Goal: Task Accomplishment & Management: Complete application form

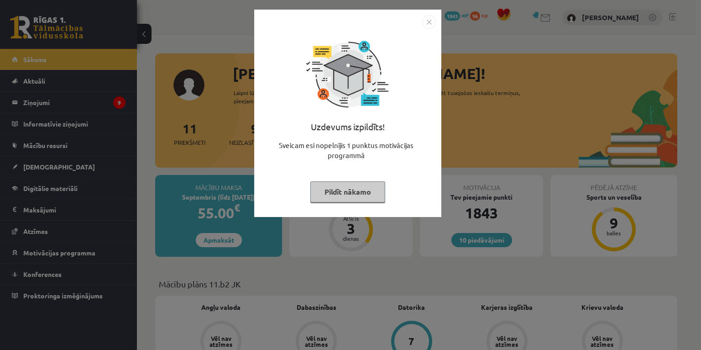
click at [426, 21] on img "Close" at bounding box center [429, 22] width 14 height 14
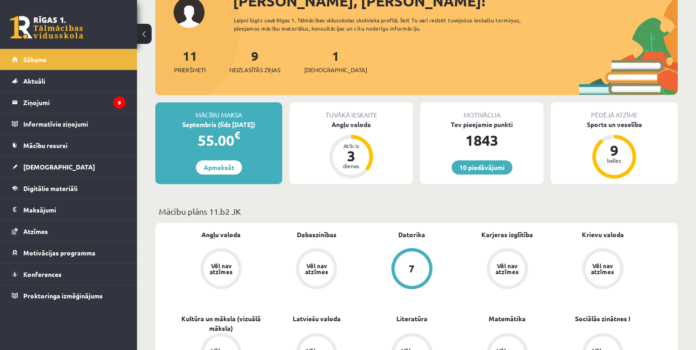
scroll to position [73, 0]
click at [354, 122] on div "Angļu valoda" at bounding box center [350, 124] width 123 height 10
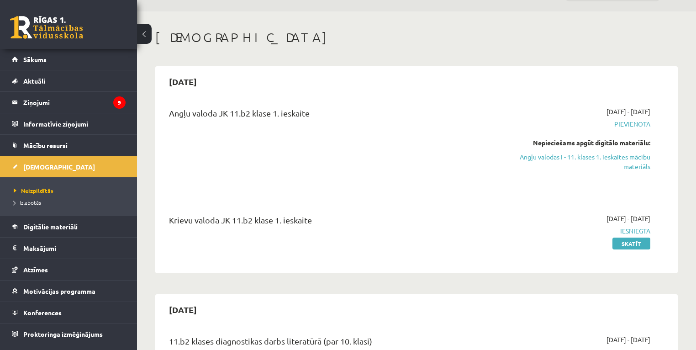
scroll to position [37, 0]
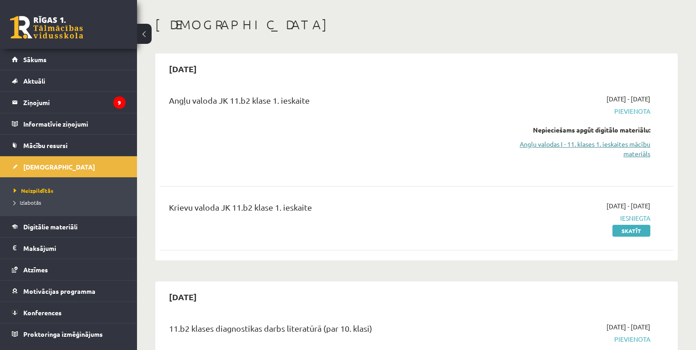
click at [584, 143] on link "Angļu valodas I - 11. klases 1. ieskaites mācību materiāls" at bounding box center [574, 148] width 151 height 19
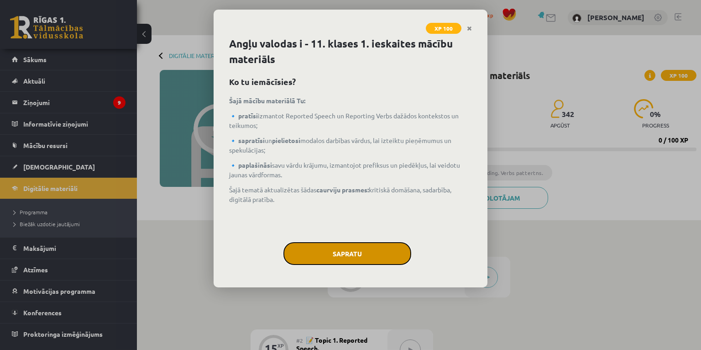
click at [359, 253] on button "Sapratu" at bounding box center [348, 253] width 128 height 23
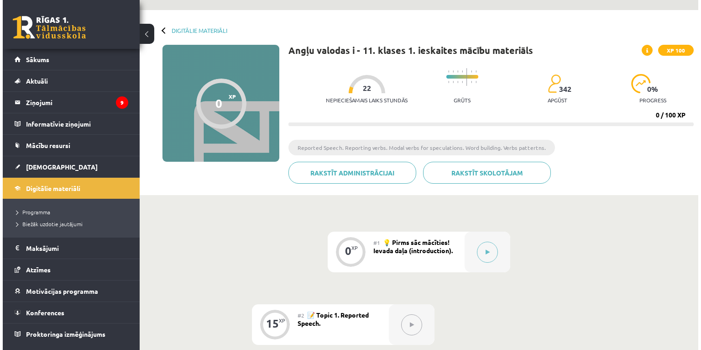
scroll to position [73, 0]
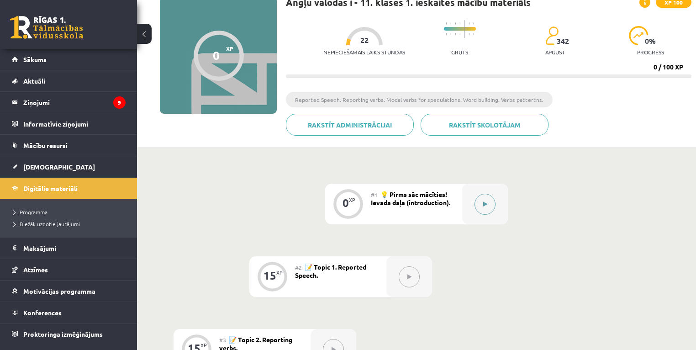
click at [483, 205] on icon at bounding box center [485, 203] width 4 height 5
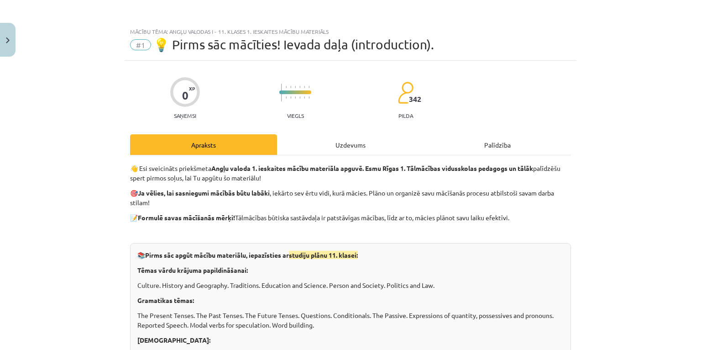
click at [347, 143] on div "Uzdevums" at bounding box center [350, 144] width 147 height 21
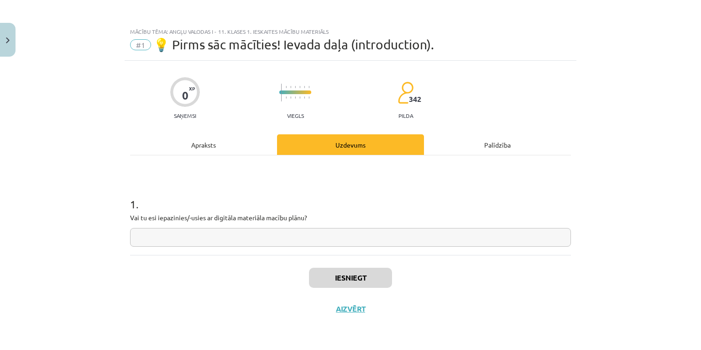
click at [334, 236] on input "text" at bounding box center [350, 237] width 441 height 19
type input "**"
click at [358, 277] on button "Iesniegt" at bounding box center [350, 278] width 83 height 20
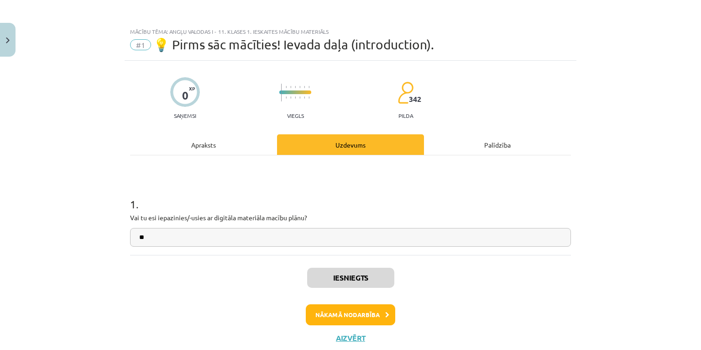
scroll to position [26, 0]
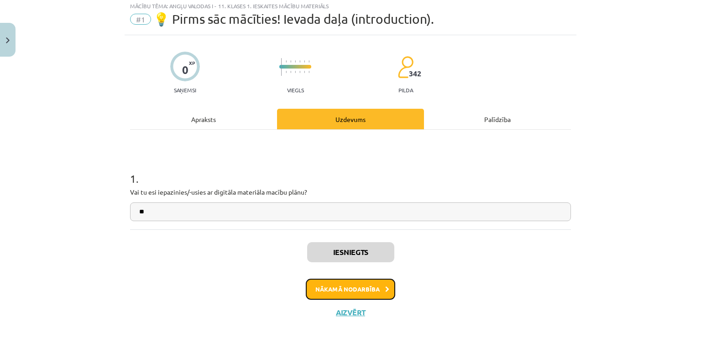
click at [355, 287] on button "Nākamā nodarbība" at bounding box center [350, 288] width 89 height 21
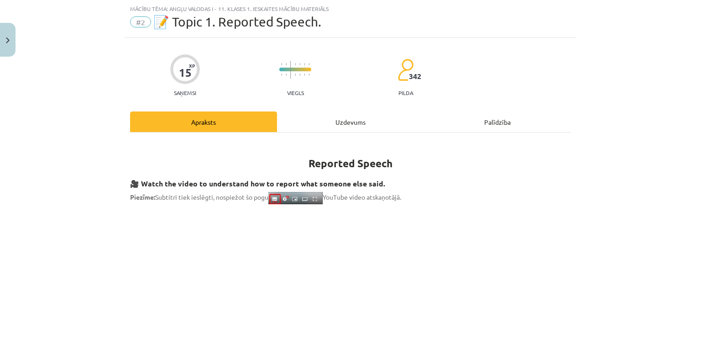
click at [342, 121] on div "Uzdevums" at bounding box center [350, 121] width 147 height 21
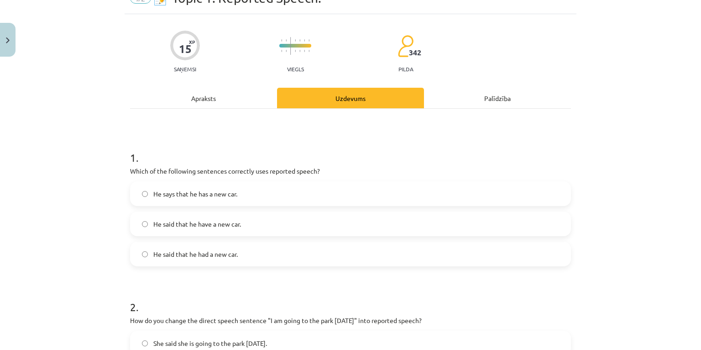
scroll to position [59, 0]
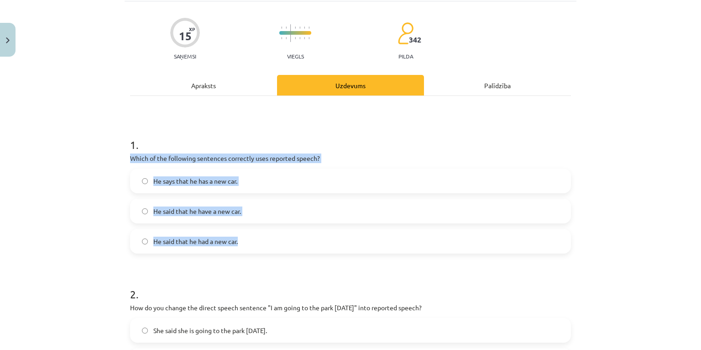
drag, startPoint x: 120, startPoint y: 154, endPoint x: 252, endPoint y: 242, distance: 158.8
click at [252, 242] on div "Mācību tēma: Angļu valodas i - 11. klases 1. ieskaites mācību materiāls #2 📝 To…" at bounding box center [350, 175] width 701 height 350
copy div "Which of the following sentences correctly uses reported speech? He says that h…"
click at [193, 179] on span "He says that he has a new car." at bounding box center [195, 181] width 84 height 10
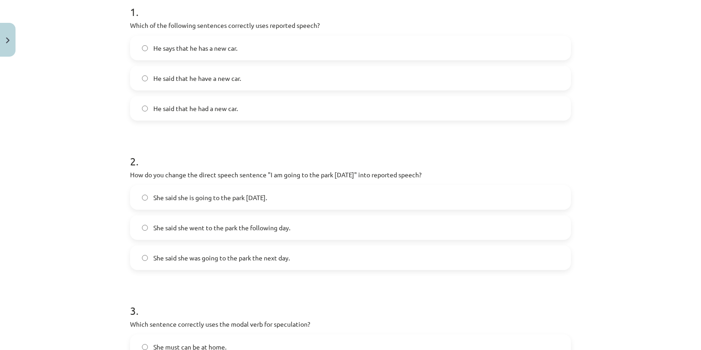
scroll to position [205, 0]
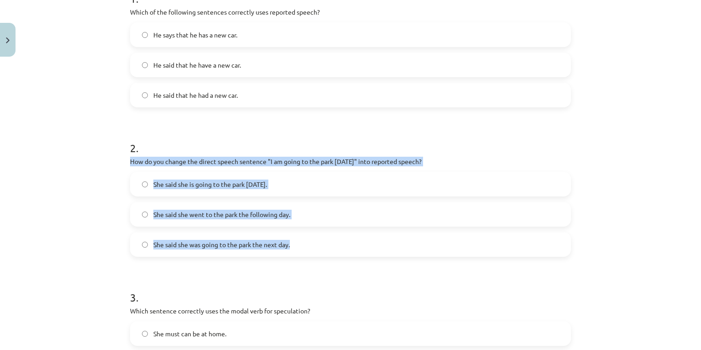
drag, startPoint x: 117, startPoint y: 163, endPoint x: 296, endPoint y: 242, distance: 195.2
click at [296, 242] on div "Mācību tēma: Angļu valodas i - 11. klases 1. ieskaites mācību materiāls #2 📝 To…" at bounding box center [350, 175] width 701 height 350
copy div "How do you change the direct speech sentence "I am going to the park tomorrow" …"
click at [239, 243] on span "She said she was going to the park the next day." at bounding box center [221, 245] width 137 height 10
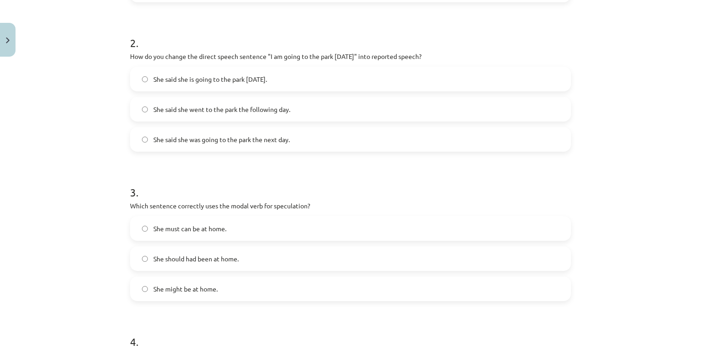
scroll to position [352, 0]
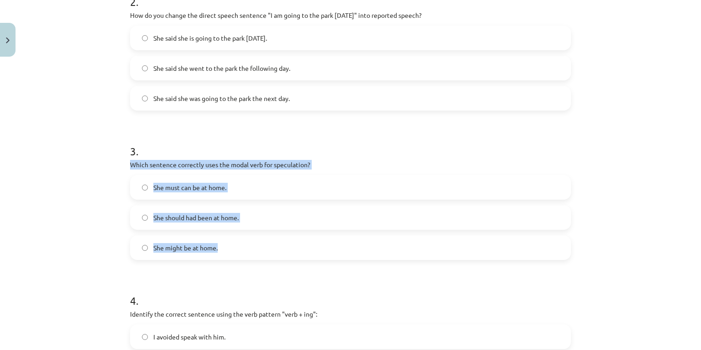
drag, startPoint x: 114, startPoint y: 163, endPoint x: 253, endPoint y: 244, distance: 161.2
click at [253, 244] on div "Mācību tēma: Angļu valodas i - 11. klases 1. ieskaites mācību materiāls #2 📝 To…" at bounding box center [350, 175] width 701 height 350
copy div "Which sentence correctly uses the modal verb for speculation? She must can be a…"
click at [200, 249] on span "She might be at home." at bounding box center [185, 248] width 64 height 10
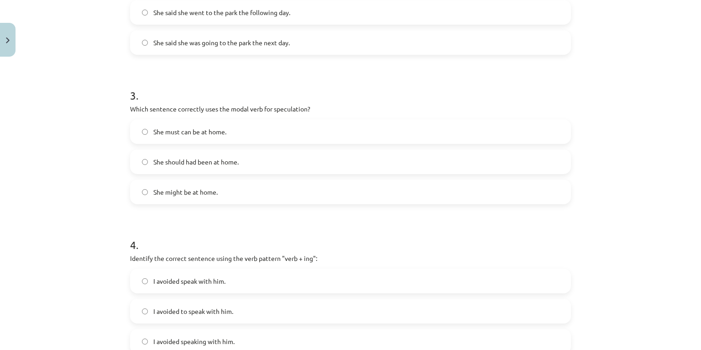
scroll to position [498, 0]
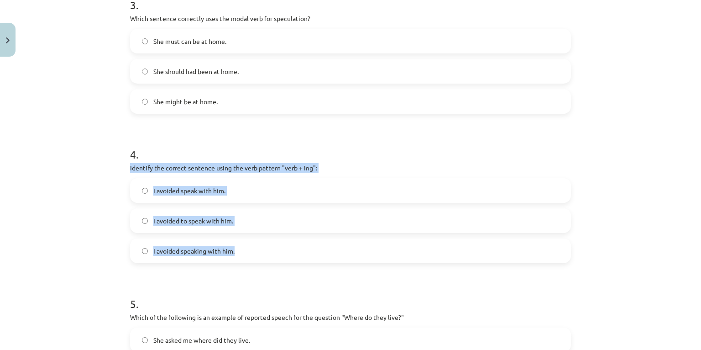
drag, startPoint x: 108, startPoint y: 164, endPoint x: 250, endPoint y: 239, distance: 160.5
click at [250, 239] on div "Mācību tēma: Angļu valodas i - 11. klases 1. ieskaites mācību materiāls #2 📝 To…" at bounding box center [350, 175] width 701 height 350
copy div "Identify the correct sentence using the verb pattern "verb + ing": I avoided sp…"
click at [205, 250] on span "I avoided speaking with him." at bounding box center [193, 251] width 81 height 10
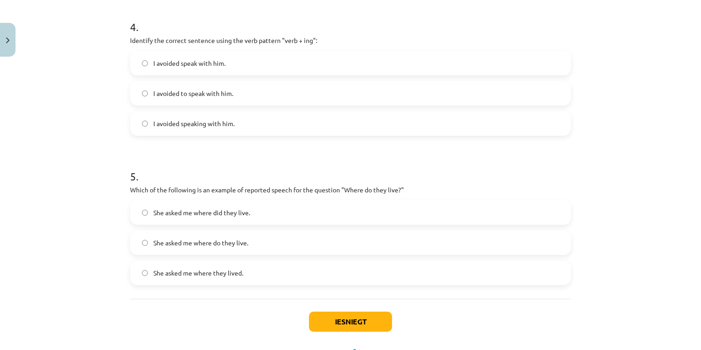
scroll to position [644, 0]
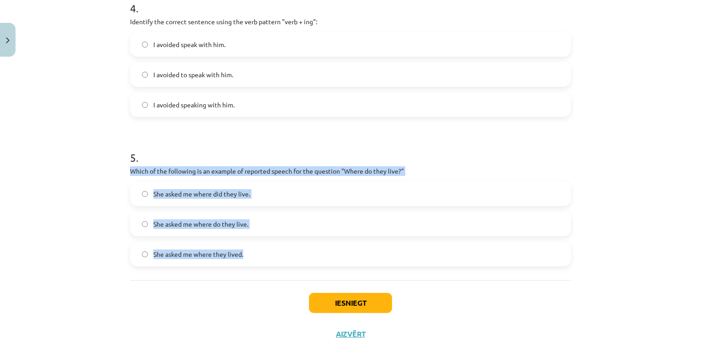
drag, startPoint x: 116, startPoint y: 168, endPoint x: 245, endPoint y: 252, distance: 153.7
click at [245, 252] on div "Mācību tēma: Angļu valodas i - 11. klases 1. ieskaites mācību materiāls #2 📝 To…" at bounding box center [350, 175] width 701 height 350
copy div "Which of the following is an example of reported speech for the question "Where…"
click at [220, 253] on span "She asked me where they lived." at bounding box center [198, 254] width 90 height 10
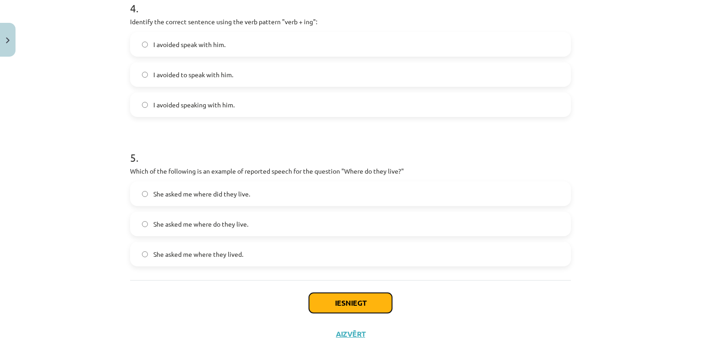
click at [358, 300] on button "Iesniegt" at bounding box center [350, 303] width 83 height 20
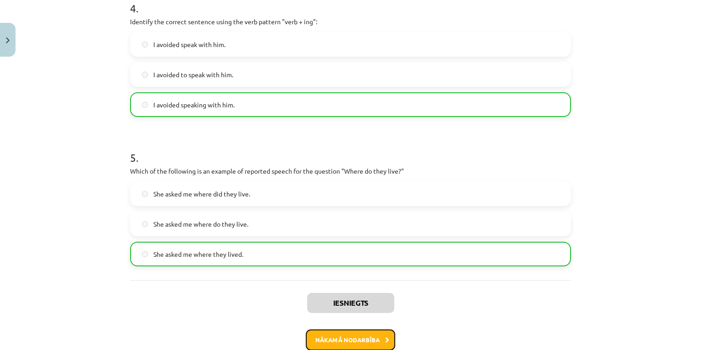
click at [353, 336] on button "Nākamā nodarbība" at bounding box center [350, 339] width 89 height 21
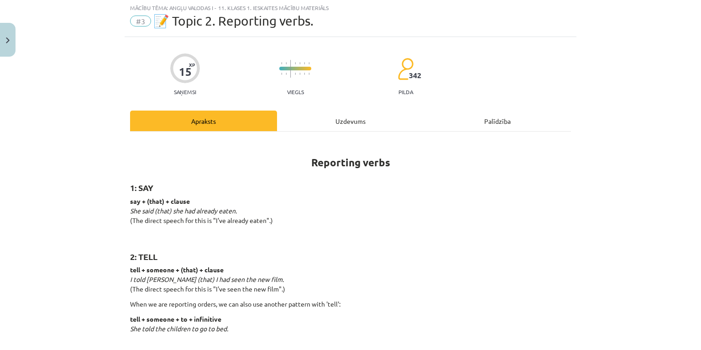
scroll to position [23, 0]
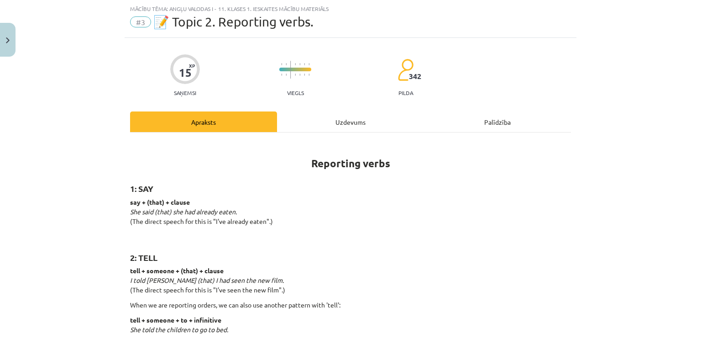
click at [352, 116] on div "Uzdevums" at bounding box center [350, 121] width 147 height 21
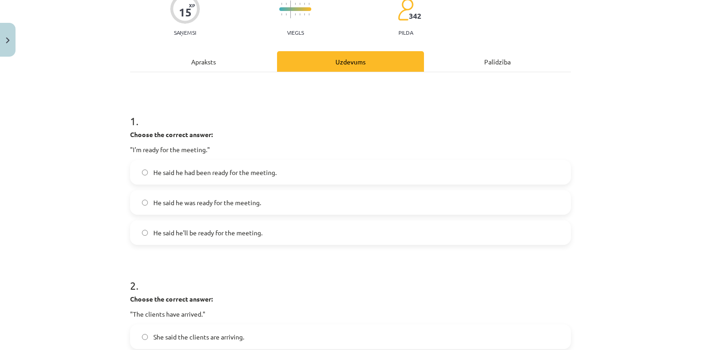
scroll to position [96, 0]
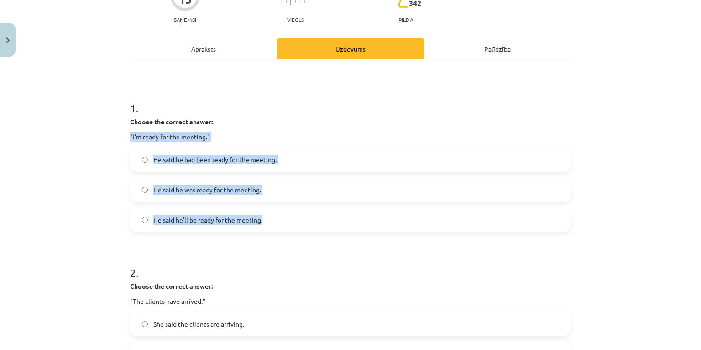
drag, startPoint x: 124, startPoint y: 135, endPoint x: 272, endPoint y: 210, distance: 165.6
copy div ""I'm ready for the meeting." He said he had been ready for the meeting. He said…"
click at [221, 186] on span "He said he was ready for the meeting." at bounding box center [207, 190] width 108 height 10
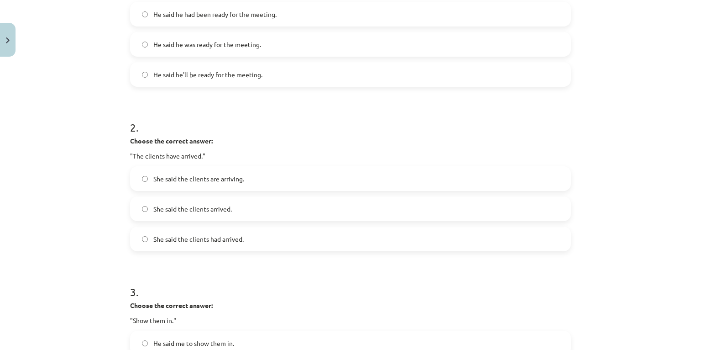
scroll to position [242, 0]
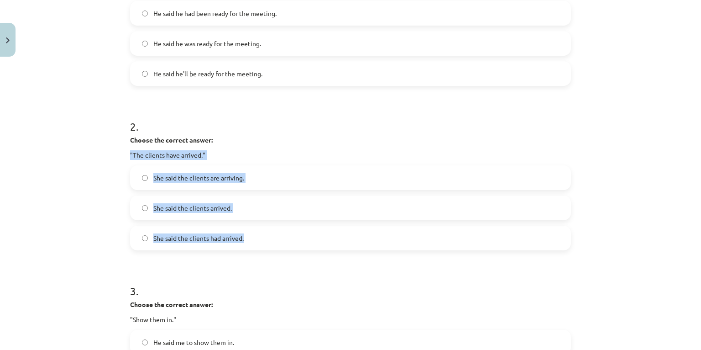
drag, startPoint x: 110, startPoint y: 153, endPoint x: 255, endPoint y: 232, distance: 164.7
click at [255, 232] on div "Mācību tēma: Angļu valodas i - 11. klases 1. ieskaites mācību materiāls #3 📝 To…" at bounding box center [350, 175] width 701 height 350
copy div ""The clients have arrived." She said the clients are arriving. She said the cli…"
drag, startPoint x: 200, startPoint y: 240, endPoint x: 180, endPoint y: 242, distance: 20.1
click at [200, 240] on span "She said the clients had arrived." at bounding box center [198, 238] width 90 height 10
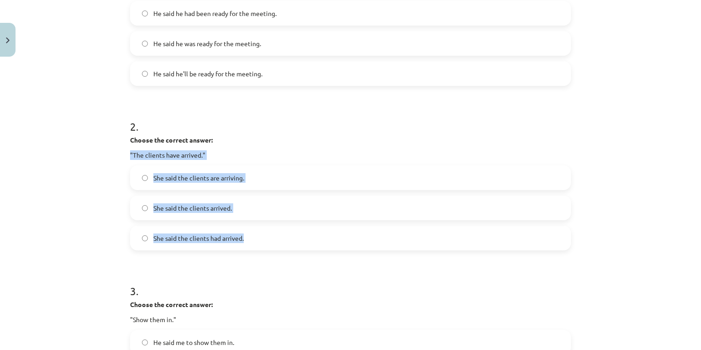
scroll to position [352, 0]
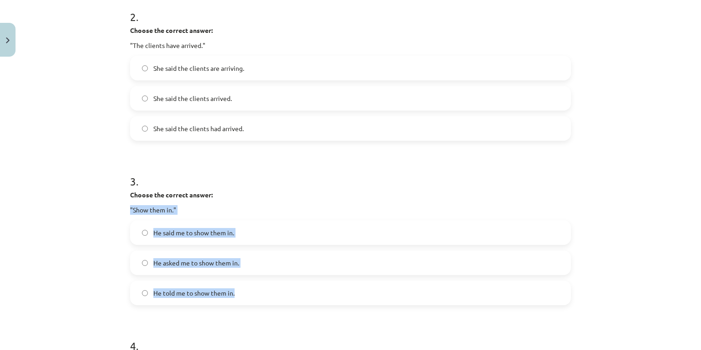
drag, startPoint x: 113, startPoint y: 208, endPoint x: 256, endPoint y: 287, distance: 163.3
click at [256, 287] on div "Mācību tēma: Angļu valodas i - 11. klases 1. ieskaites mācību materiāls #3 📝 To…" at bounding box center [350, 175] width 701 height 350
copy div ""Show them in." He said me to show them in. He asked me to show them in. He tol…"
click at [193, 292] on span "He told me to show them in." at bounding box center [193, 293] width 81 height 10
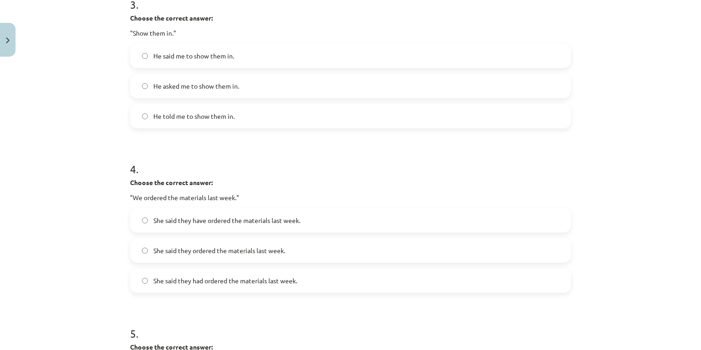
scroll to position [534, 0]
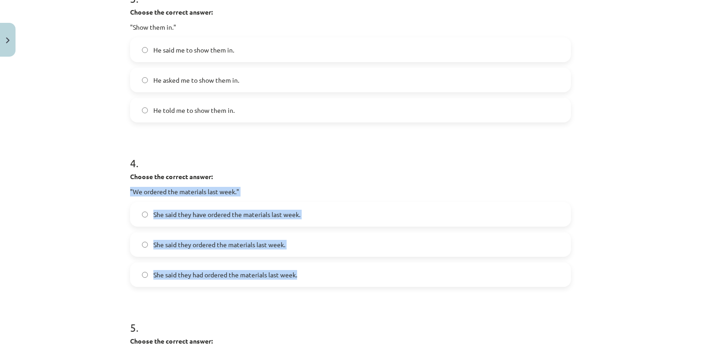
drag, startPoint x: 115, startPoint y: 195, endPoint x: 302, endPoint y: 265, distance: 200.1
click at [302, 265] on div "Mācību tēma: Angļu valodas i - 11. klases 1. ieskaites mācību materiāls #3 📝 To…" at bounding box center [350, 175] width 701 height 350
copy div ""We ordered the materials last week." She said they have ordered the materials …"
drag, startPoint x: 232, startPoint y: 274, endPoint x: 219, endPoint y: 275, distance: 13.3
click at [231, 274] on span "She said they had ordered the materials last week." at bounding box center [225, 275] width 144 height 10
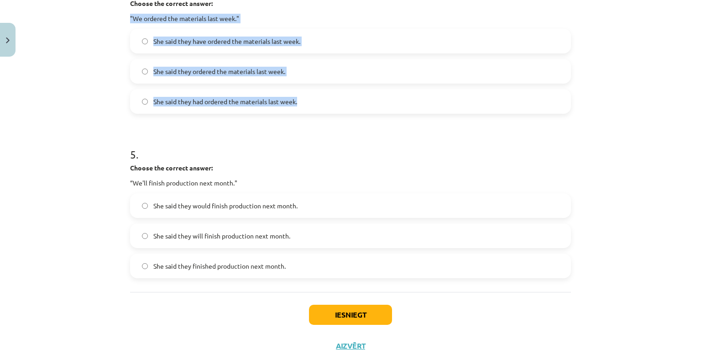
scroll to position [717, 0]
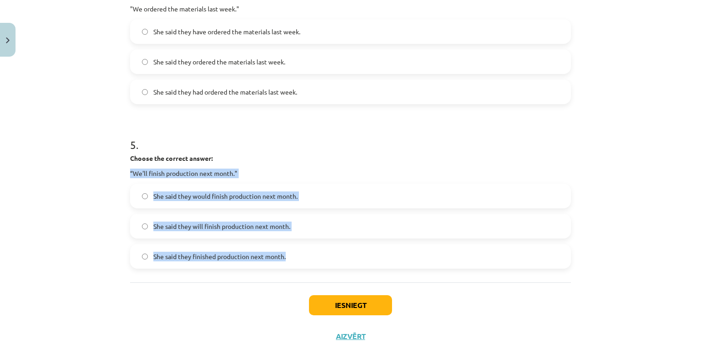
drag, startPoint x: 120, startPoint y: 171, endPoint x: 303, endPoint y: 252, distance: 200.3
click at [303, 252] on div "Mācību tēma: Angļu valodas i - 11. klases 1. ieskaites mācību materiāls #3 📝 To…" at bounding box center [350, 175] width 701 height 350
copy div "“We'll finish production next month." She said they would finish production nex…"
click at [203, 192] on span "She said they would finish production next month." at bounding box center [225, 196] width 144 height 10
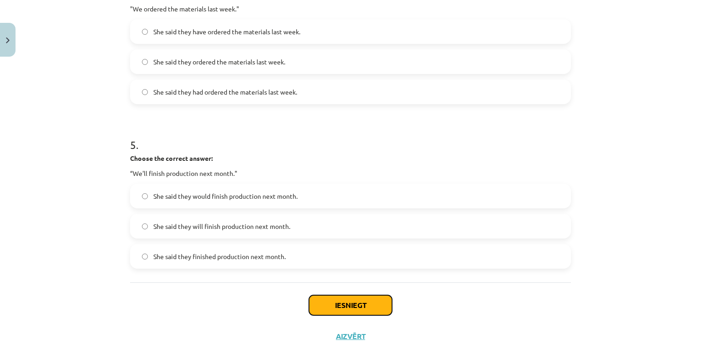
click at [341, 308] on button "Iesniegt" at bounding box center [350, 305] width 83 height 20
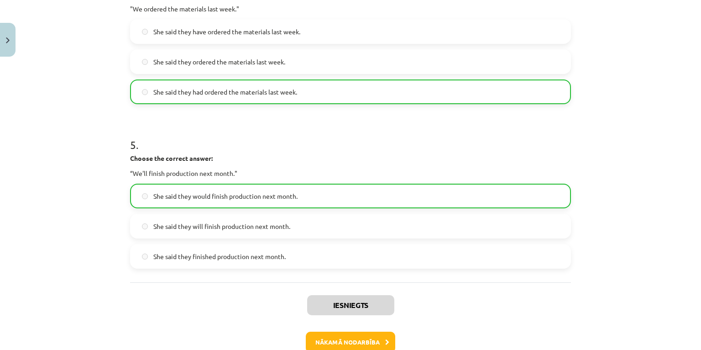
scroll to position [770, 0]
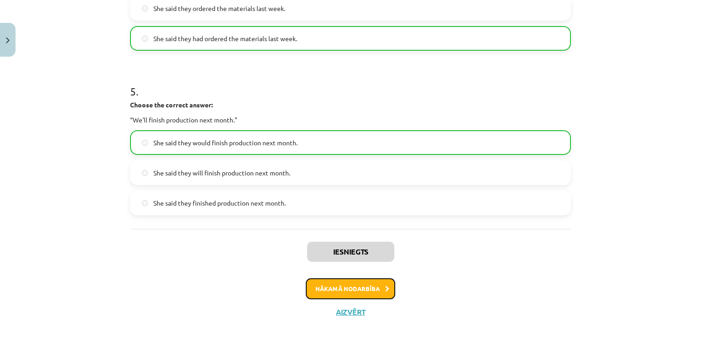
click at [352, 283] on button "Nākamā nodarbība" at bounding box center [350, 288] width 89 height 21
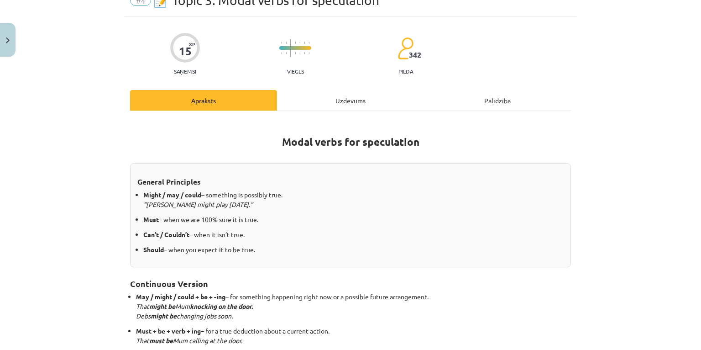
scroll to position [23, 0]
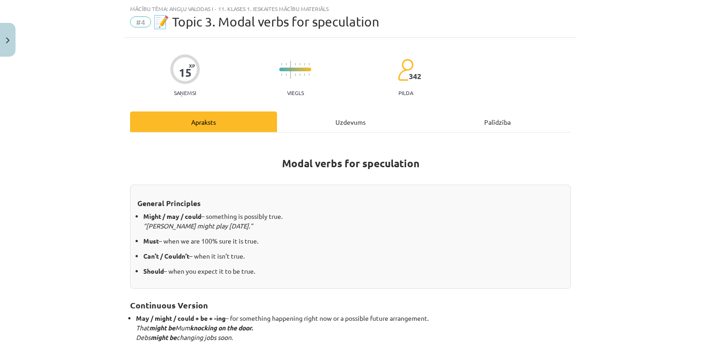
click at [345, 122] on div "Uzdevums" at bounding box center [350, 121] width 147 height 21
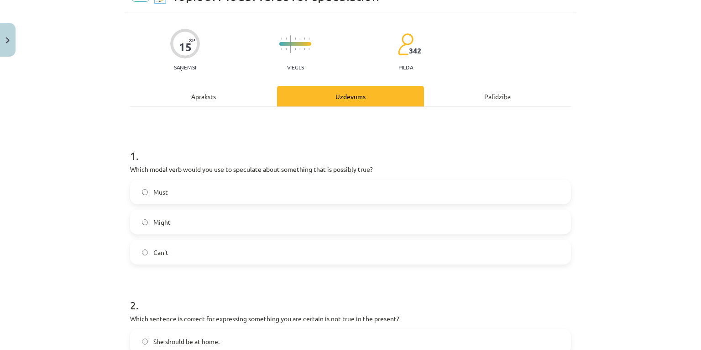
scroll to position [96, 0]
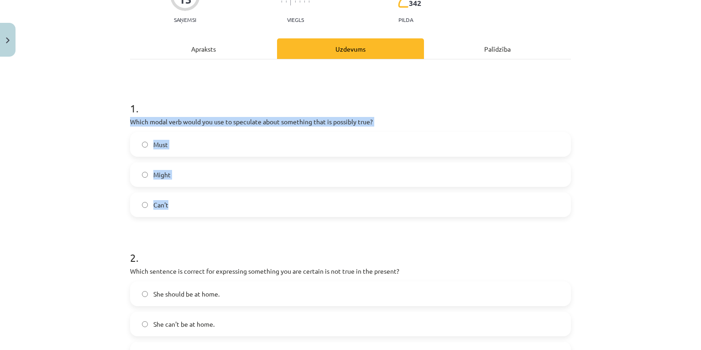
drag, startPoint x: 111, startPoint y: 122, endPoint x: 236, endPoint y: 208, distance: 151.7
click at [236, 208] on div "Mācību tēma: Angļu valodas i - 11. klases 1. ieskaites mācību materiāls #4 📝 To…" at bounding box center [350, 175] width 701 height 350
click at [205, 173] on label "Might" at bounding box center [350, 174] width 439 height 23
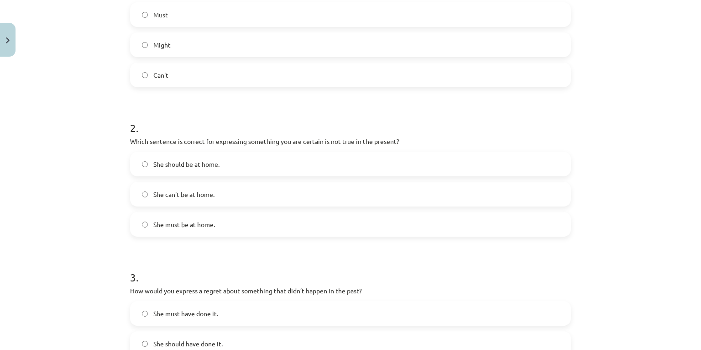
scroll to position [242, 0]
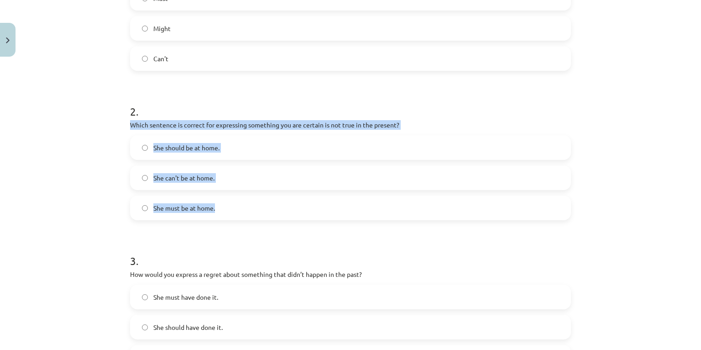
drag, startPoint x: 115, startPoint y: 126, endPoint x: 238, endPoint y: 199, distance: 142.7
click at [238, 199] on div "Mācību tēma: Angļu valodas i - 11. klases 1. ieskaites mācību materiāls #4 📝 To…" at bounding box center [350, 175] width 701 height 350
click at [186, 172] on label "She can't be at home." at bounding box center [350, 177] width 439 height 23
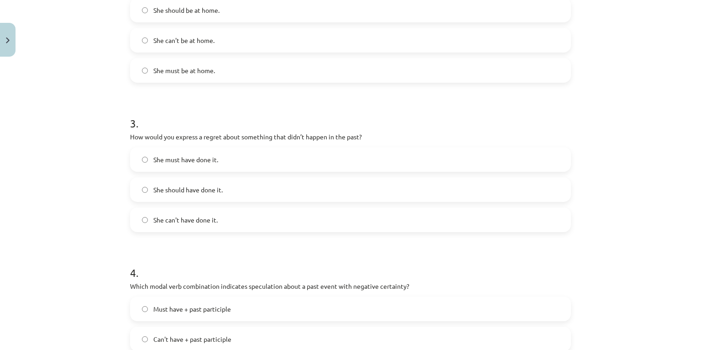
scroll to position [388, 0]
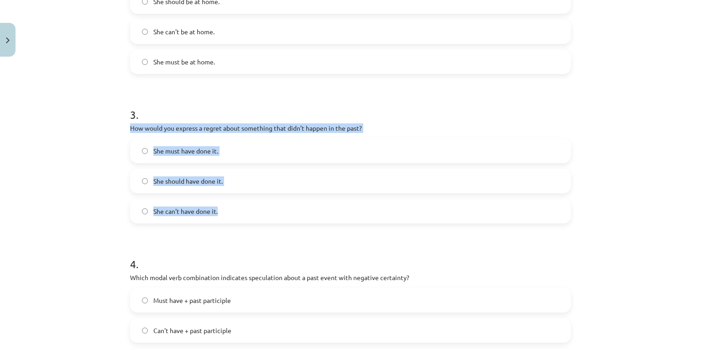
drag, startPoint x: 124, startPoint y: 130, endPoint x: 246, endPoint y: 203, distance: 142.3
click at [246, 203] on div "Mācību tēma: Angļu valodas i - 11. klases 1. ieskaites mācību materiāls #4 📝 To…" at bounding box center [350, 175] width 701 height 350
click at [216, 210] on label "She can't have done it." at bounding box center [350, 211] width 439 height 23
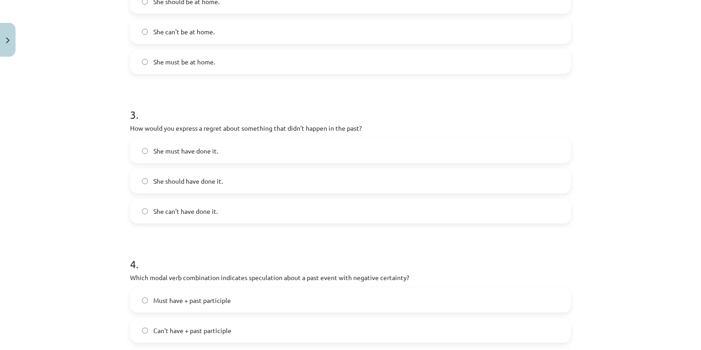
scroll to position [425, 0]
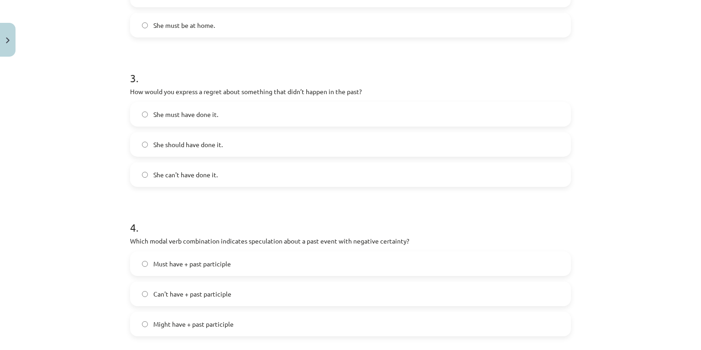
click at [176, 144] on span "She should have done it." at bounding box center [187, 145] width 69 height 10
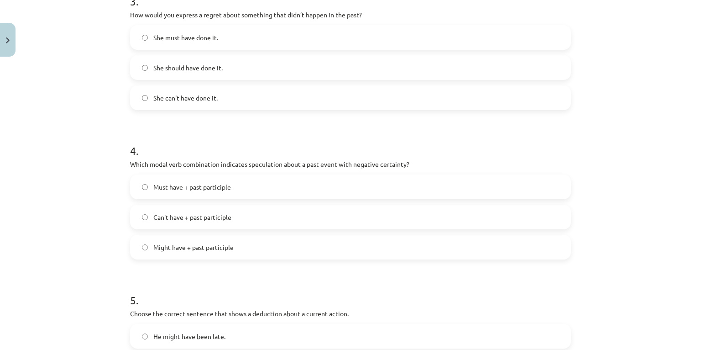
scroll to position [534, 0]
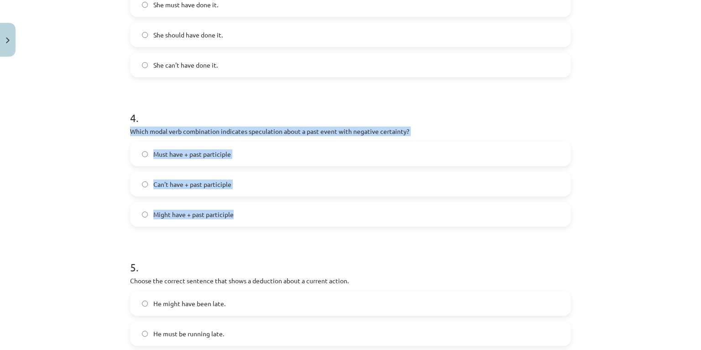
drag, startPoint x: 115, startPoint y: 130, endPoint x: 293, endPoint y: 205, distance: 193.2
click at [293, 205] on div "Mācību tēma: Angļu valodas i - 11. klases 1. ieskaites mācību materiāls #4 📝 To…" at bounding box center [350, 175] width 701 height 350
click at [205, 184] on span "Can't have + past participle" at bounding box center [192, 184] width 78 height 10
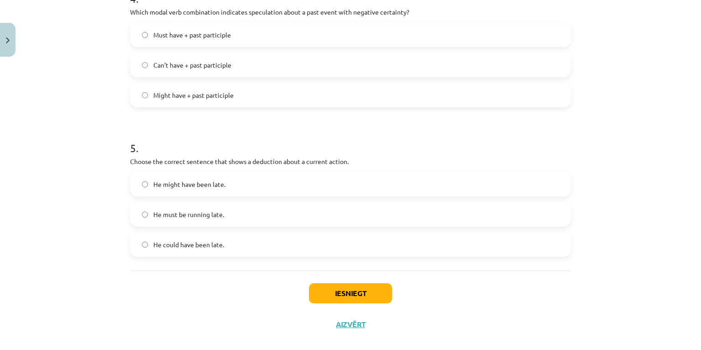
scroll to position [666, 0]
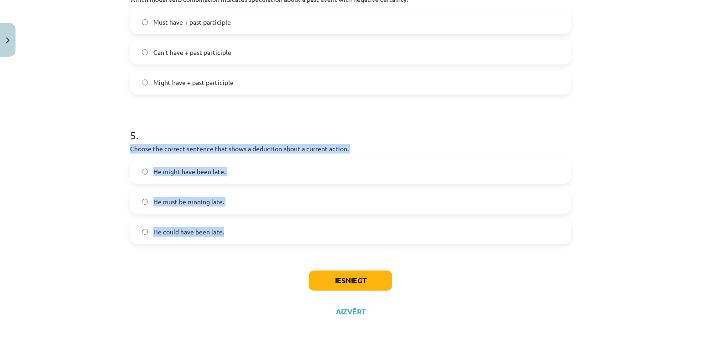
drag, startPoint x: 115, startPoint y: 145, endPoint x: 273, endPoint y: 222, distance: 176.4
click at [273, 222] on div "Mācību tēma: Angļu valodas i - 11. klases 1. ieskaites mācību materiāls #4 📝 To…" at bounding box center [350, 175] width 701 height 350
click at [238, 204] on label "He must be running late." at bounding box center [350, 201] width 439 height 23
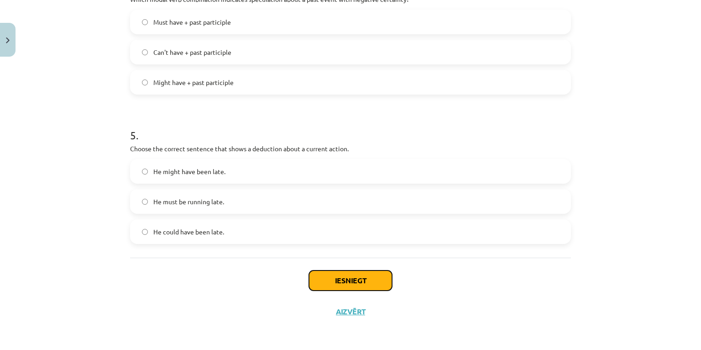
click at [352, 279] on button "Iesniegt" at bounding box center [350, 280] width 83 height 20
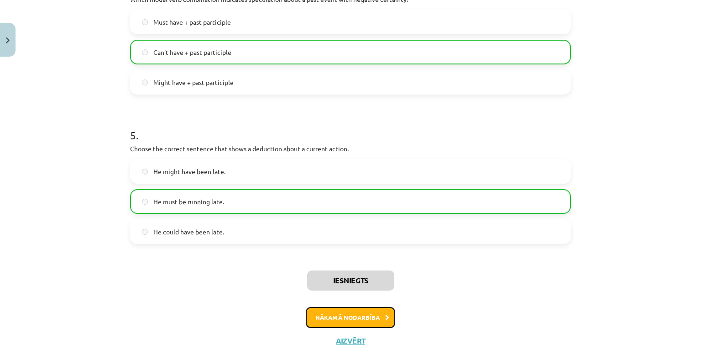
click at [361, 315] on button "Nākamā nodarbība" at bounding box center [350, 317] width 89 height 21
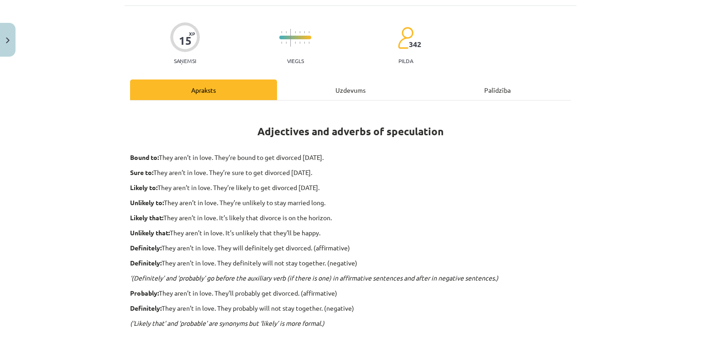
scroll to position [23, 0]
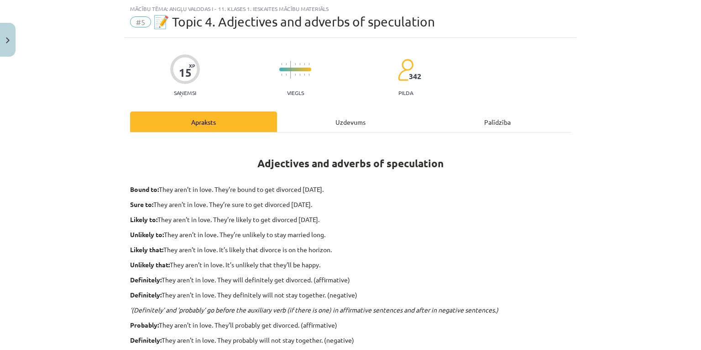
click at [347, 117] on div "Uzdevums" at bounding box center [350, 121] width 147 height 21
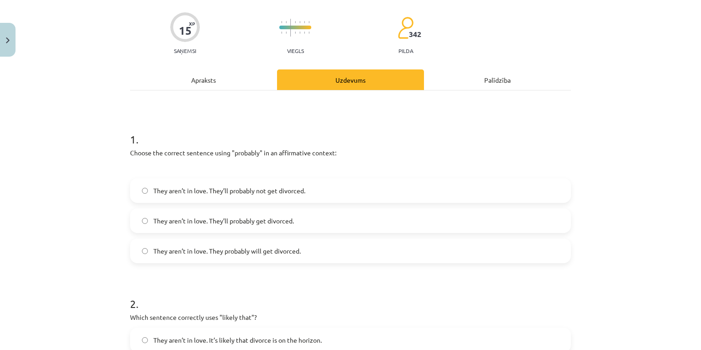
scroll to position [132, 0]
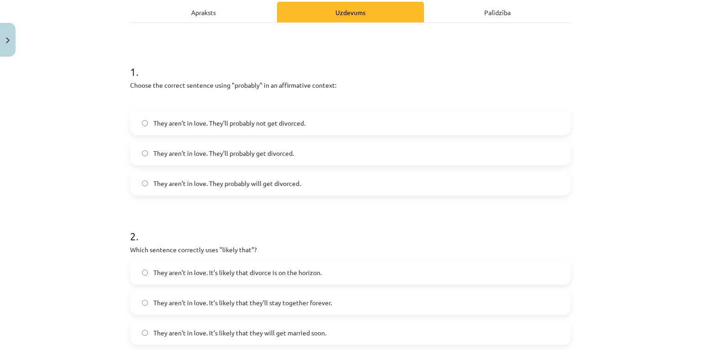
click at [256, 124] on span "They aren’t in love. They’ll probably not get divorced." at bounding box center [229, 123] width 152 height 10
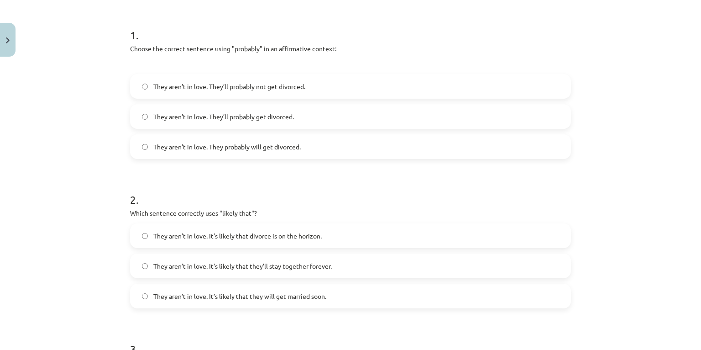
click at [252, 146] on span "They aren’t in love. They probably will get divorced." at bounding box center [226, 147] width 147 height 10
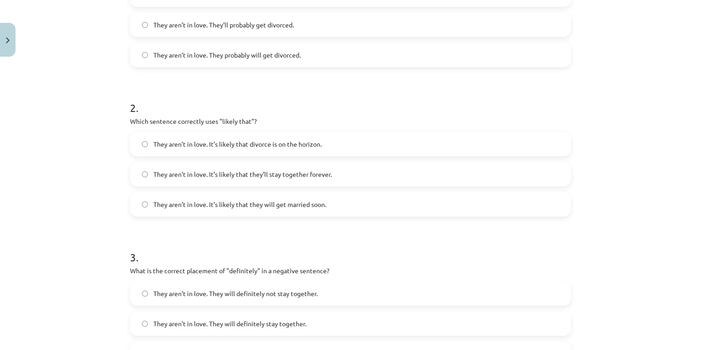
scroll to position [278, 0]
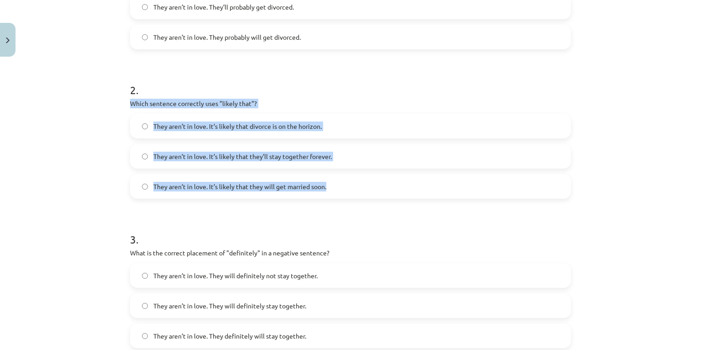
drag, startPoint x: 122, startPoint y: 104, endPoint x: 332, endPoint y: 185, distance: 225.3
click at [332, 185] on div "15 XP Saņemsi Viegls 342 pilda Apraksts Uzdevums Palīdzība 1 . Choose the corre…" at bounding box center [351, 255] width 452 height 947
drag, startPoint x: 289, startPoint y: 121, endPoint x: 270, endPoint y: 131, distance: 21.1
click at [289, 121] on span "They aren’t in love. It’s likely that divorce is on the horizon." at bounding box center [237, 126] width 168 height 10
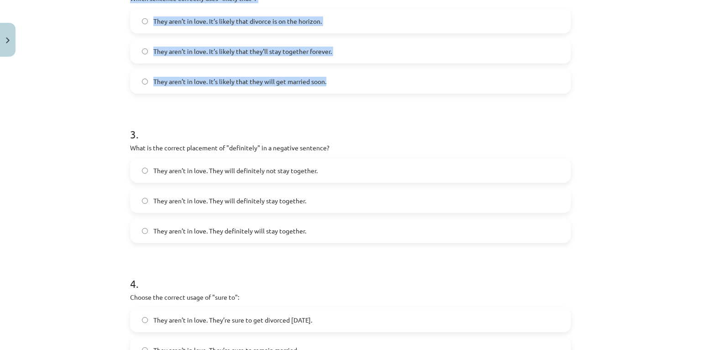
scroll to position [388, 0]
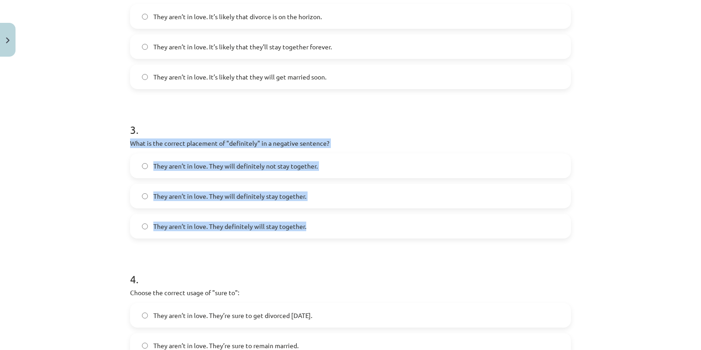
drag, startPoint x: 115, startPoint y: 140, endPoint x: 312, endPoint y: 216, distance: 211.2
click at [312, 216] on div "Mācību tēma: Angļu valodas i - 11. klases 1. ieskaites mācību materiāls #5 📝 To…" at bounding box center [350, 175] width 701 height 350
click at [281, 163] on span "They aren’t in love. They will definitely not stay together." at bounding box center [235, 166] width 164 height 10
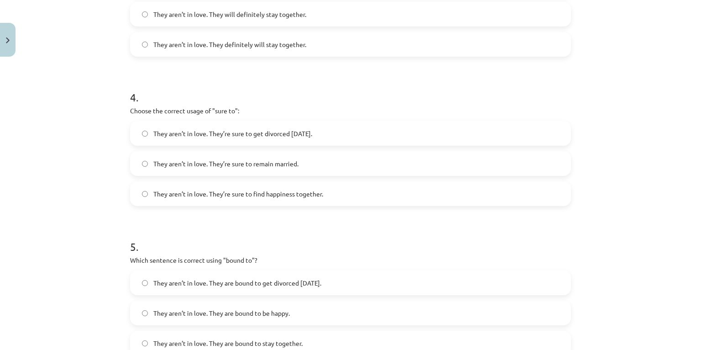
scroll to position [571, 0]
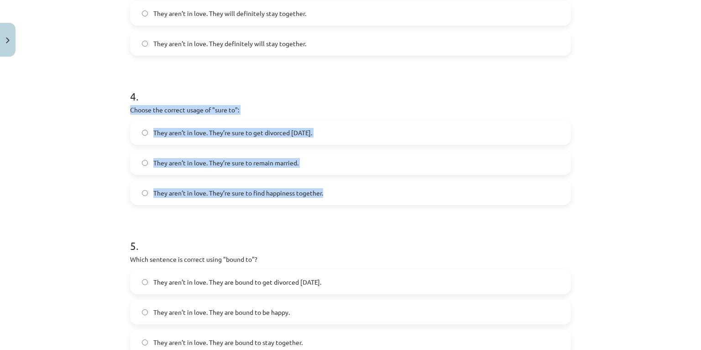
drag, startPoint x: 120, startPoint y: 110, endPoint x: 360, endPoint y: 184, distance: 251.5
click at [360, 184] on div "Mācību tēma: Angļu valodas i - 11. klases 1. ieskaites mācību materiāls #5 📝 To…" at bounding box center [350, 175] width 701 height 350
click at [296, 132] on span "They aren’t in love. They’re sure to get divorced within six months." at bounding box center [232, 133] width 159 height 10
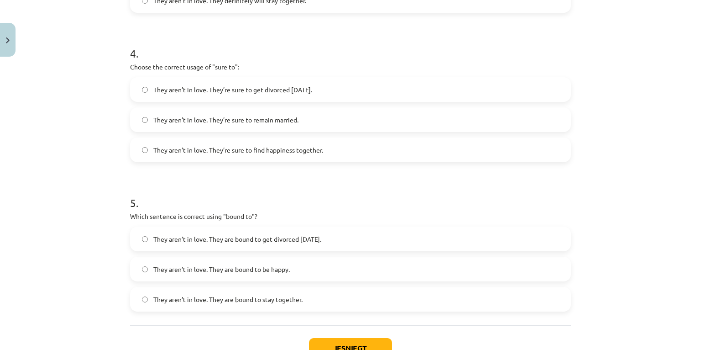
scroll to position [680, 0]
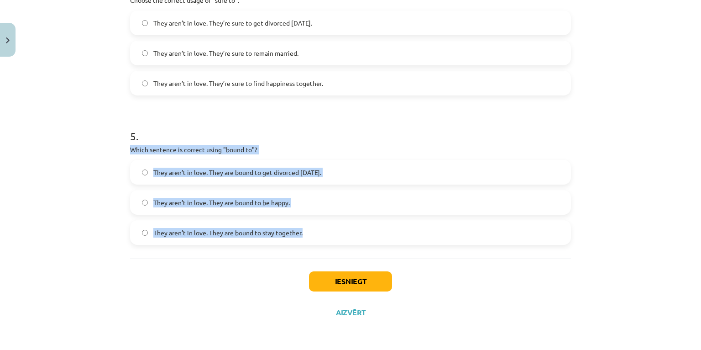
drag, startPoint x: 120, startPoint y: 147, endPoint x: 323, endPoint y: 226, distance: 217.6
click at [323, 226] on div "Mācību tēma: Angļu valodas i - 11. klases 1. ieskaites mācību materiāls #5 📝 To…" at bounding box center [350, 175] width 701 height 350
click at [294, 169] on span "They aren’t in love. They are bound to get divorced within six months." at bounding box center [237, 173] width 168 height 10
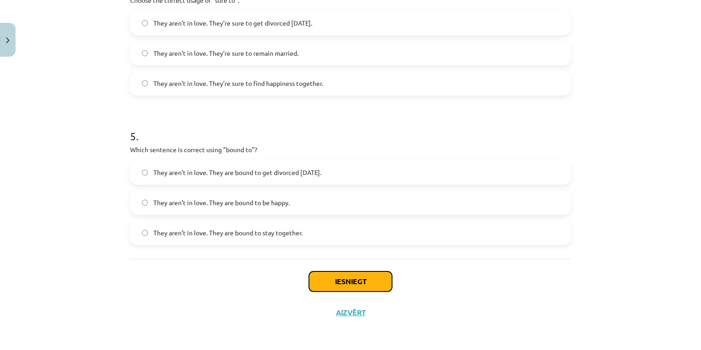
click at [355, 285] on button "Iesniegt" at bounding box center [350, 281] width 83 height 20
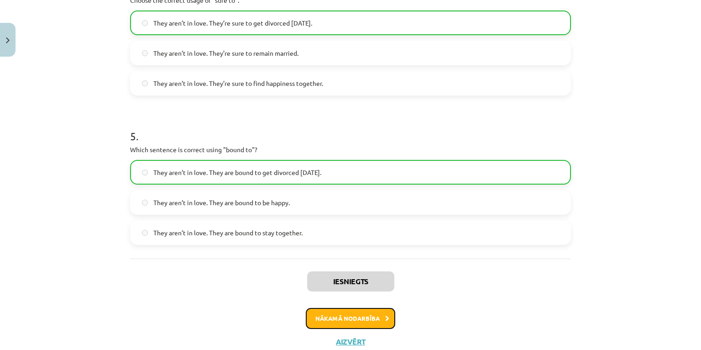
click at [364, 316] on button "Nākamā nodarbība" at bounding box center [350, 318] width 89 height 21
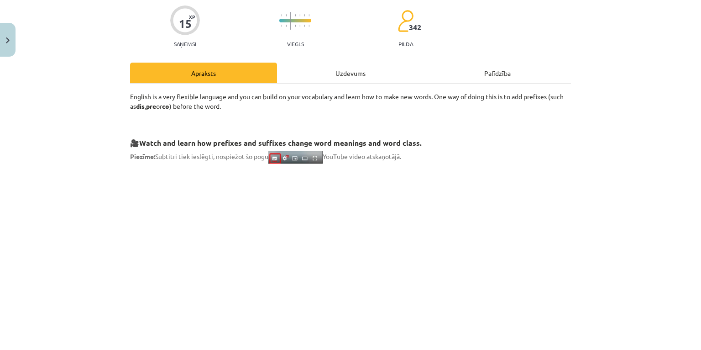
scroll to position [23, 0]
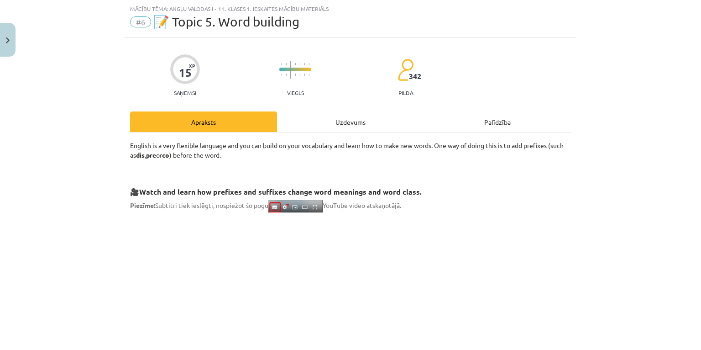
click at [350, 123] on div "Uzdevums" at bounding box center [350, 121] width 147 height 21
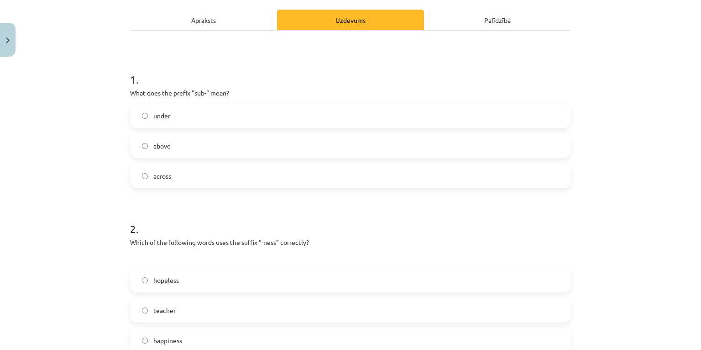
scroll to position [132, 0]
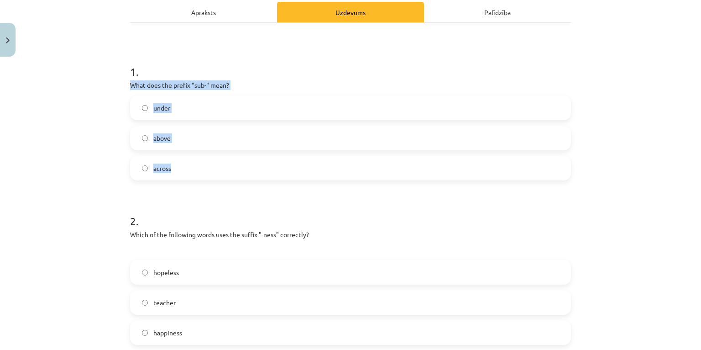
drag, startPoint x: 118, startPoint y: 84, endPoint x: 259, endPoint y: 168, distance: 164.4
click at [259, 168] on div "Mācību tēma: Angļu valodas i - 11. klases 1. ieskaites mācību materiāls #6 📝 To…" at bounding box center [350, 175] width 701 height 350
click at [226, 105] on label "under" at bounding box center [350, 107] width 439 height 23
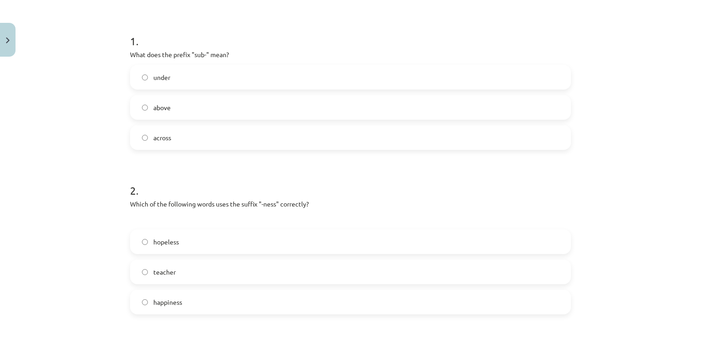
scroll to position [242, 0]
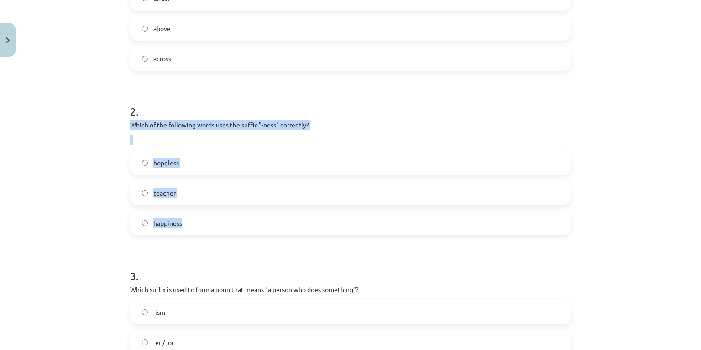
drag, startPoint x: 107, startPoint y: 122, endPoint x: 279, endPoint y: 218, distance: 197.0
click at [279, 218] on div "Mācību tēma: Angļu valodas i - 11. klases 1. ieskaites mācību materiāls #6 📝 To…" at bounding box center [350, 175] width 701 height 350
drag, startPoint x: 185, startPoint y: 226, endPoint x: 164, endPoint y: 224, distance: 21.1
click at [185, 226] on label "happiness" at bounding box center [350, 222] width 439 height 23
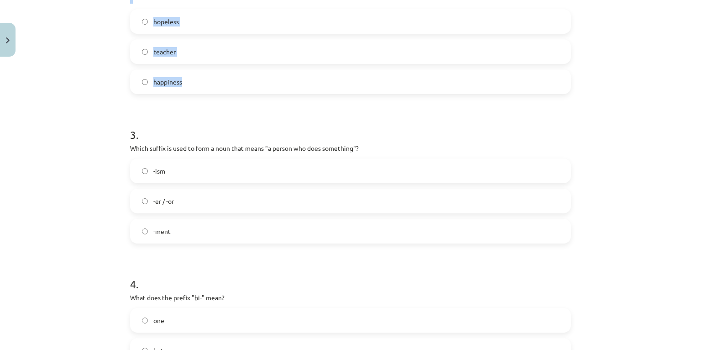
scroll to position [388, 0]
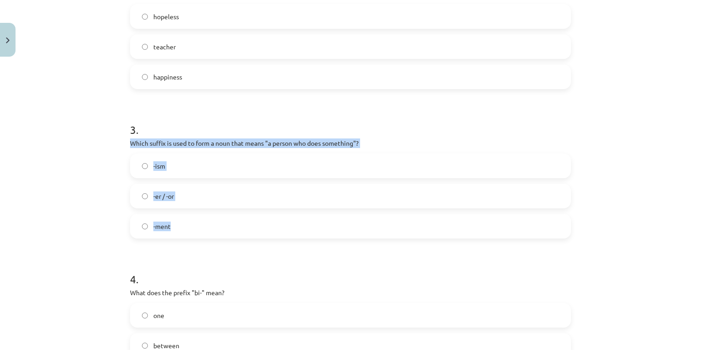
drag, startPoint x: 121, startPoint y: 141, endPoint x: 270, endPoint y: 221, distance: 168.5
click at [270, 221] on div "15 XP Saņemsi Viegls 342 pilda Apraksts Uzdevums Palīdzība 1 . What does the pr…" at bounding box center [351, 146] width 452 height 947
click at [194, 197] on label "-er / -or" at bounding box center [350, 195] width 439 height 23
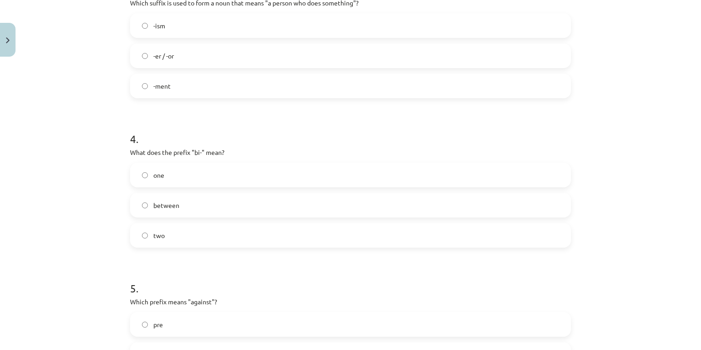
scroll to position [534, 0]
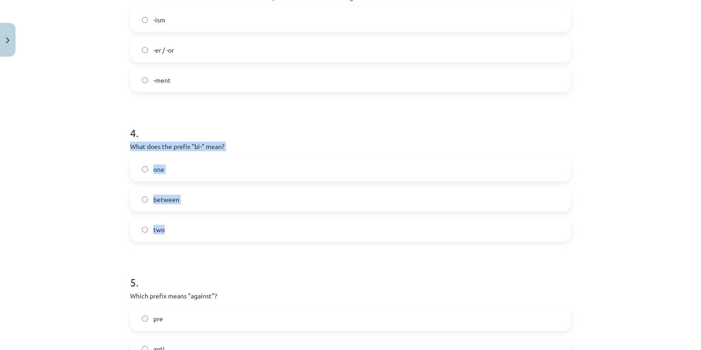
drag, startPoint x: 119, startPoint y: 141, endPoint x: 249, endPoint y: 215, distance: 149.7
click at [249, 215] on div "Mācību tēma: Angļu valodas i - 11. klases 1. ieskaites mācību materiāls #6 📝 To…" at bounding box center [350, 175] width 701 height 350
click at [172, 225] on label "two" at bounding box center [350, 229] width 439 height 23
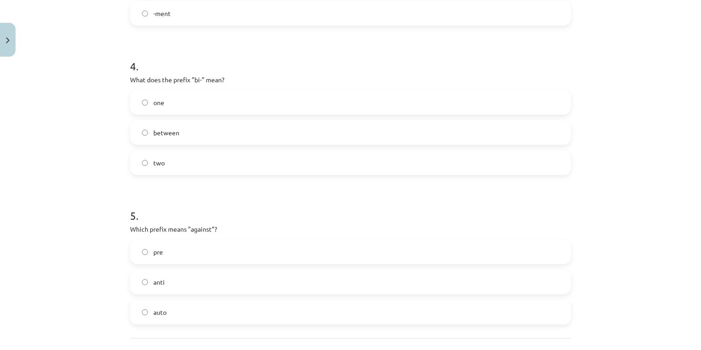
scroll to position [644, 0]
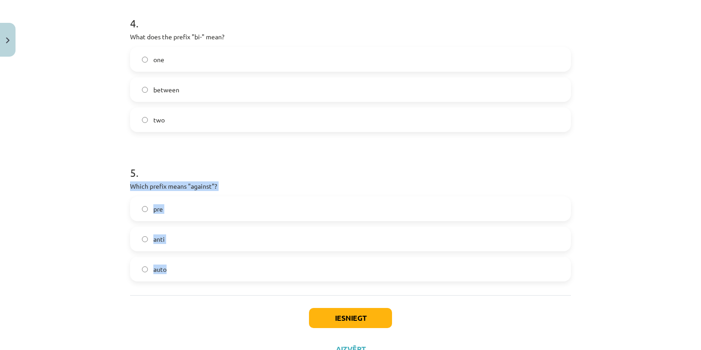
drag, startPoint x: 115, startPoint y: 186, endPoint x: 247, endPoint y: 260, distance: 151.1
click at [247, 260] on div "Mācību tēma: Angļu valodas i - 11. klases 1. ieskaites mācību materiāls #6 📝 To…" at bounding box center [350, 175] width 701 height 350
click at [203, 236] on label "anti" at bounding box center [350, 238] width 439 height 23
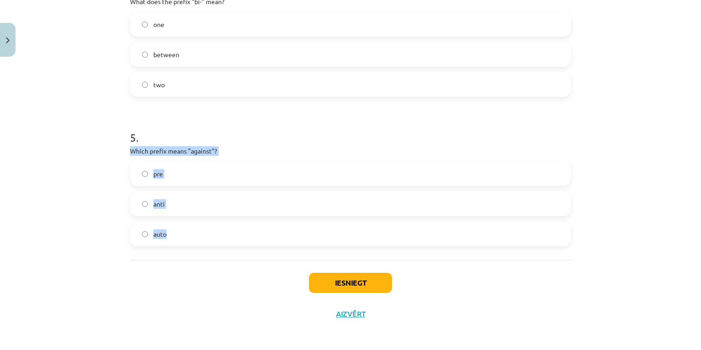
scroll to position [681, 0]
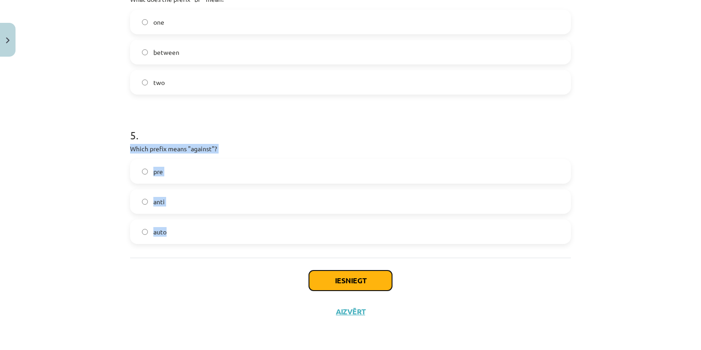
click at [367, 284] on button "Iesniegt" at bounding box center [350, 280] width 83 height 20
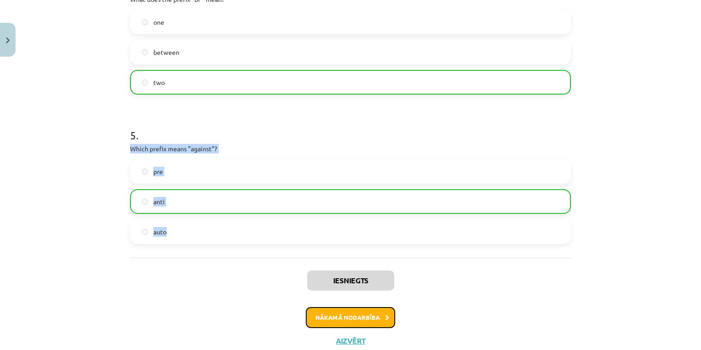
click at [351, 317] on button "Nākamā nodarbība" at bounding box center [350, 317] width 89 height 21
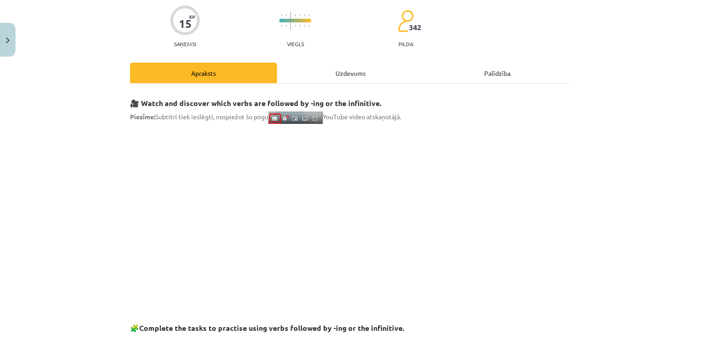
scroll to position [23, 0]
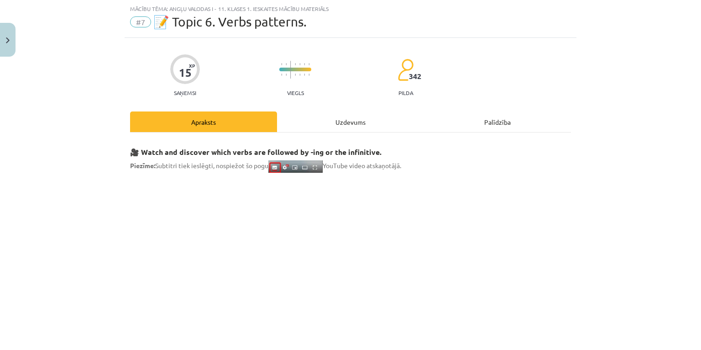
click at [341, 119] on div "Uzdevums" at bounding box center [350, 121] width 147 height 21
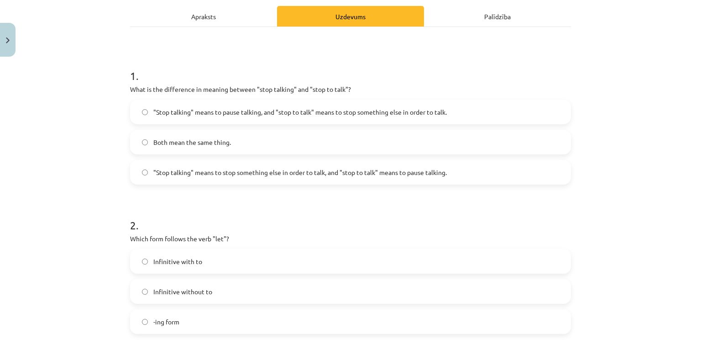
scroll to position [132, 0]
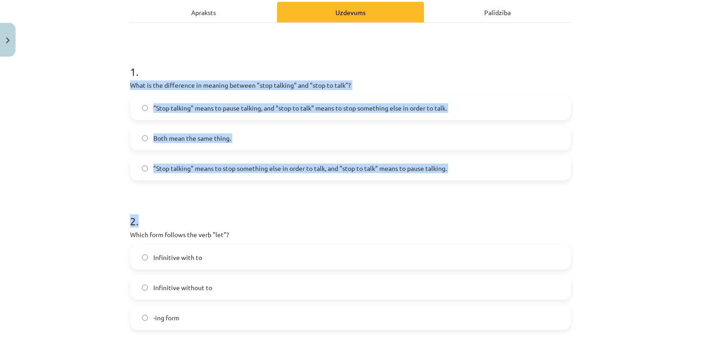
drag, startPoint x: 117, startPoint y: 82, endPoint x: 451, endPoint y: 183, distance: 348.8
click at [451, 183] on div "Mācību tēma: Angļu valodas i - 11. klases 1. ieskaites mācību materiāls #7 📝 To…" at bounding box center [350, 175] width 701 height 350
click at [76, 191] on div "Mācību tēma: Angļu valodas i - 11. klases 1. ieskaites mācību materiāls #7 📝 To…" at bounding box center [350, 175] width 701 height 350
drag, startPoint x: 121, startPoint y: 84, endPoint x: 448, endPoint y: 177, distance: 340.1
click at [448, 177] on div "Mācību tēma: Angļu valodas i - 11. klases 1. ieskaites mācību materiāls #7 📝 To…" at bounding box center [350, 175] width 701 height 350
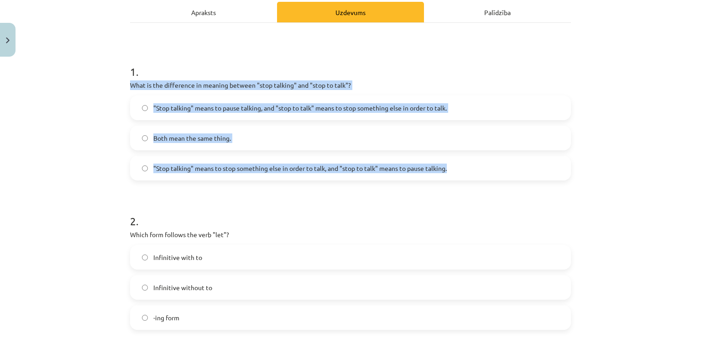
click at [242, 105] on span ""Stop talking" means to pause talking, and "stop to talk" means to stop somethi…" at bounding box center [300, 108] width 294 height 10
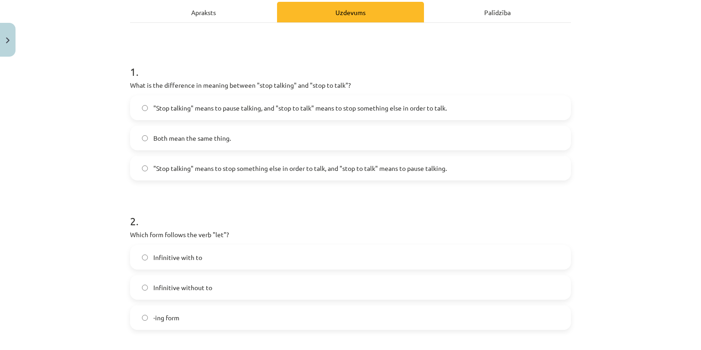
scroll to position [242, 0]
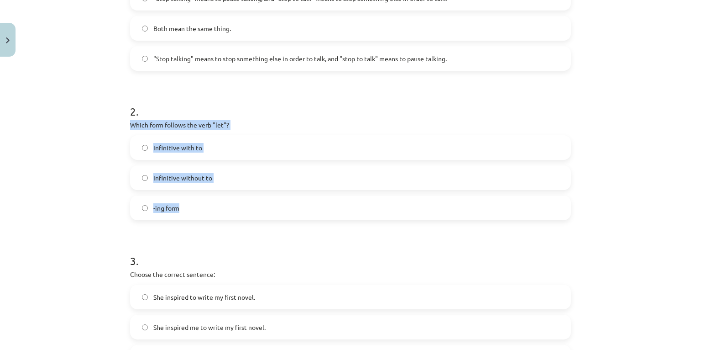
drag, startPoint x: 118, startPoint y: 126, endPoint x: 268, endPoint y: 201, distance: 167.4
click at [268, 201] on div "Mācību tēma: Angļu valodas i - 11. klases 1. ieskaites mācību materiāls #7 📝 To…" at bounding box center [350, 175] width 701 height 350
click at [194, 173] on span "Infinitive without to" at bounding box center [182, 178] width 59 height 10
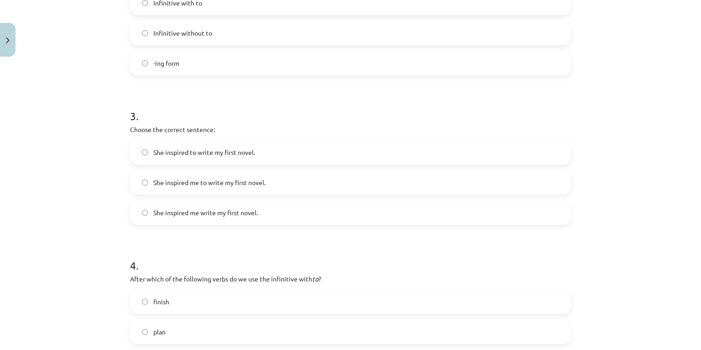
scroll to position [388, 0]
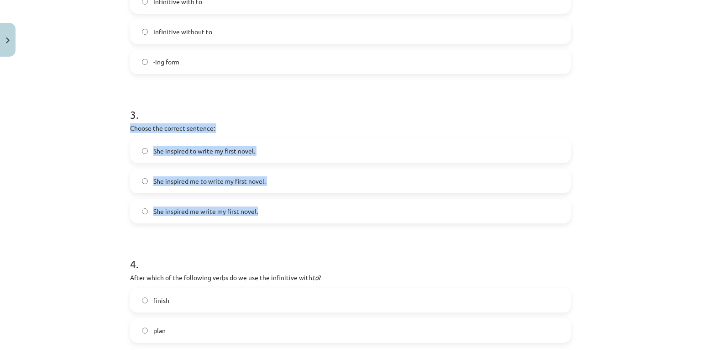
drag, startPoint x: 105, startPoint y: 127, endPoint x: 272, endPoint y: 208, distance: 185.0
click at [272, 208] on div "Mācību tēma: Angļu valodas i - 11. klases 1. ieskaites mācību materiāls #7 📝 To…" at bounding box center [350, 175] width 701 height 350
click at [273, 147] on label "She inspired to write my first novel." at bounding box center [350, 150] width 439 height 23
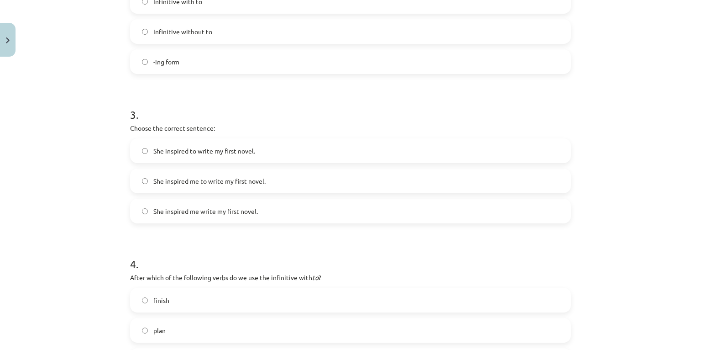
click at [205, 183] on span "She inspired me to write my first novel." at bounding box center [209, 181] width 112 height 10
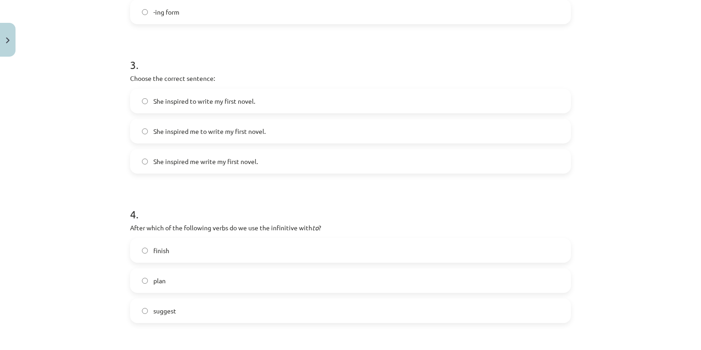
scroll to position [498, 0]
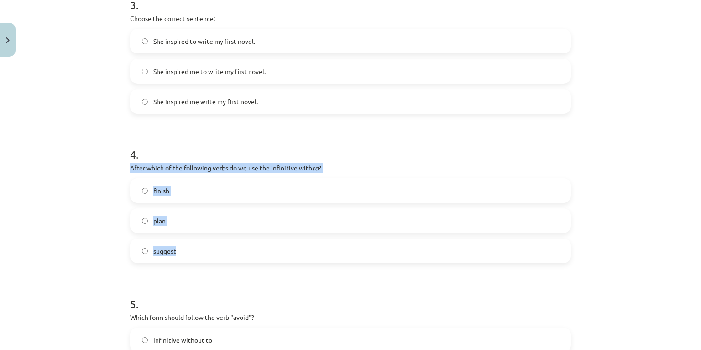
drag, startPoint x: 136, startPoint y: 170, endPoint x: 226, endPoint y: 237, distance: 112.9
click at [226, 237] on div "Mācību tēma: Angļu valodas i - 11. klases 1. ieskaites mācību materiāls #7 📝 To…" at bounding box center [350, 175] width 701 height 350
click at [190, 221] on label "plan" at bounding box center [350, 220] width 439 height 23
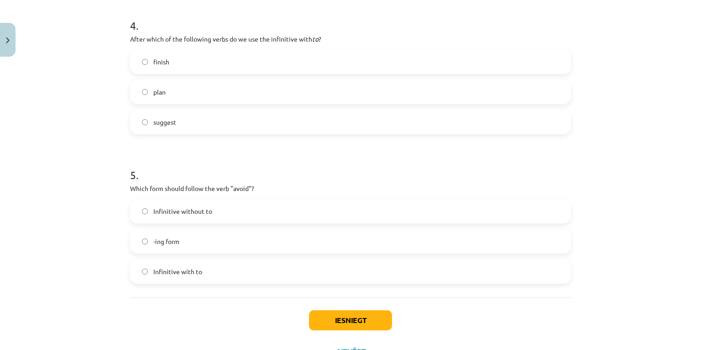
scroll to position [644, 0]
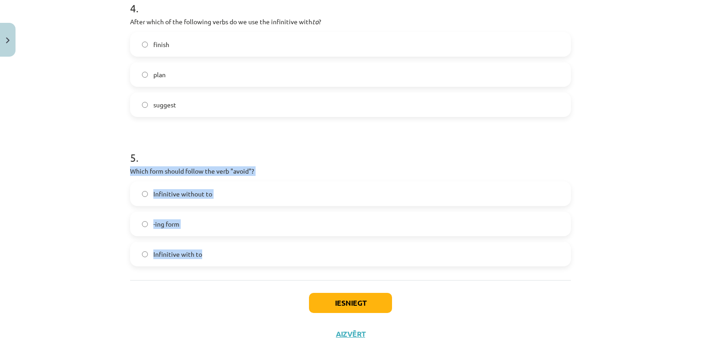
drag, startPoint x: 117, startPoint y: 170, endPoint x: 232, endPoint y: 241, distance: 135.7
click at [232, 241] on div "Mācību tēma: Angļu valodas i - 11. klases 1. ieskaites mācību materiāls #7 📝 To…" at bounding box center [350, 175] width 701 height 350
click at [199, 224] on label "-ing form" at bounding box center [350, 223] width 439 height 23
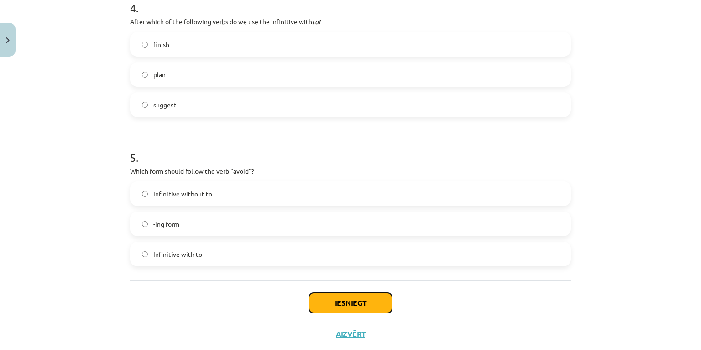
click at [355, 300] on button "Iesniegt" at bounding box center [350, 303] width 83 height 20
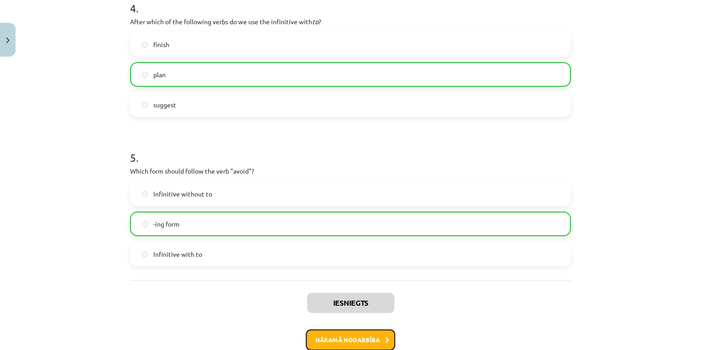
click at [368, 338] on button "Nākamā nodarbība" at bounding box center [350, 339] width 89 height 21
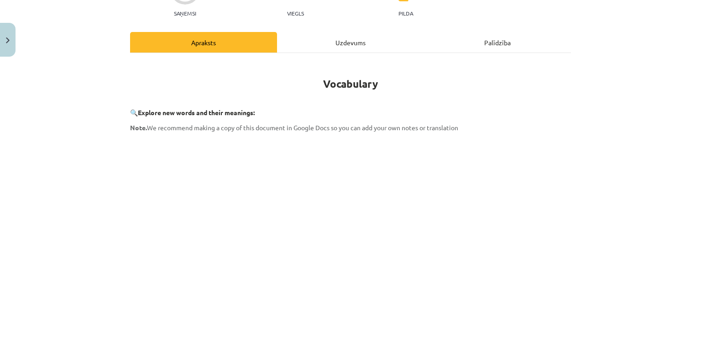
scroll to position [23, 0]
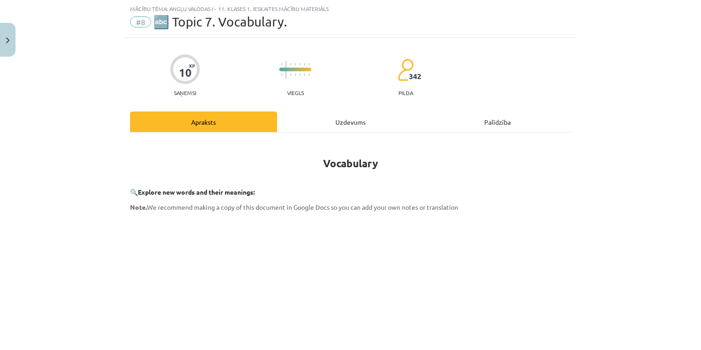
click at [348, 117] on div "Uzdevums" at bounding box center [350, 121] width 147 height 21
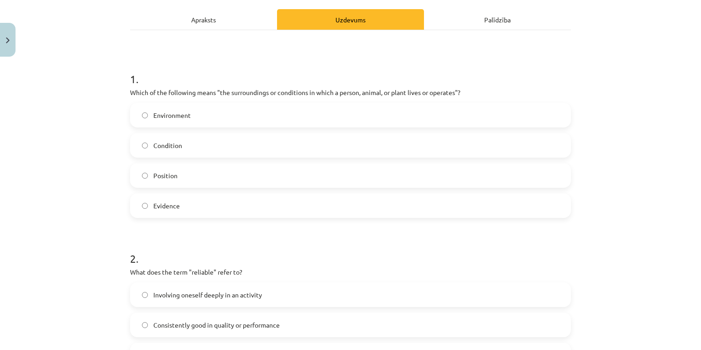
scroll to position [132, 0]
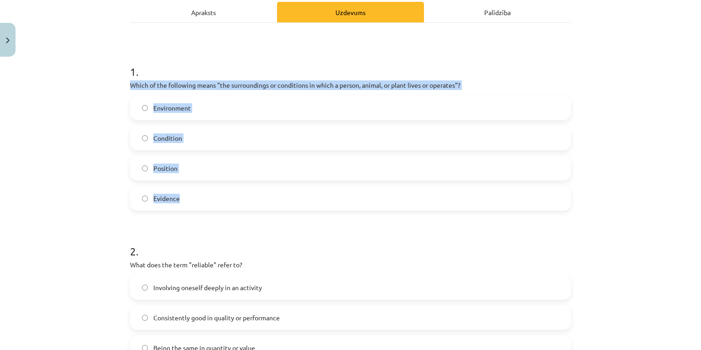
drag, startPoint x: 121, startPoint y: 84, endPoint x: 257, endPoint y: 192, distance: 173.5
click at [257, 192] on div "Mācību tēma: Angļu valodas i - 11. klases 1. ieskaites mācību materiāls #8 🔤 To…" at bounding box center [350, 175] width 701 height 350
click at [196, 110] on label "Environment" at bounding box center [350, 107] width 439 height 23
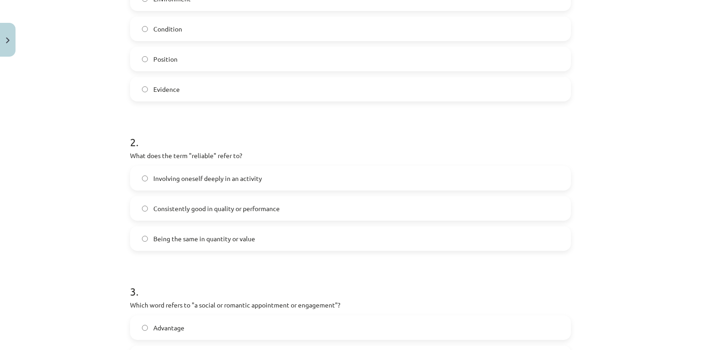
scroll to position [242, 0]
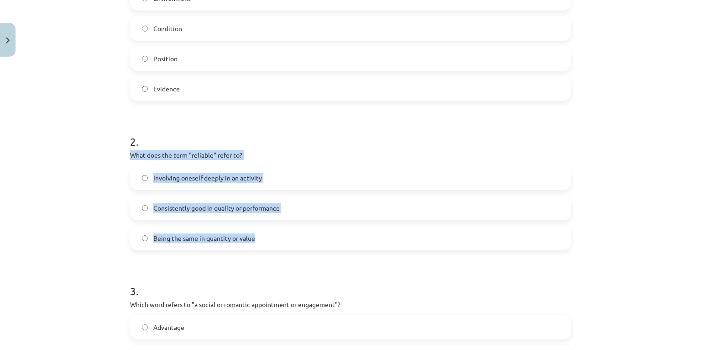
drag, startPoint x: 111, startPoint y: 152, endPoint x: 268, endPoint y: 229, distance: 174.8
click at [268, 229] on div "Mācību tēma: Angļu valodas i - 11. klases 1. ieskaites mācību materiāls #8 🔤 To…" at bounding box center [350, 175] width 701 height 350
drag, startPoint x: 211, startPoint y: 206, endPoint x: 194, endPoint y: 207, distance: 17.4
click at [211, 206] on span "Consistently good in quality or performance" at bounding box center [216, 208] width 126 height 10
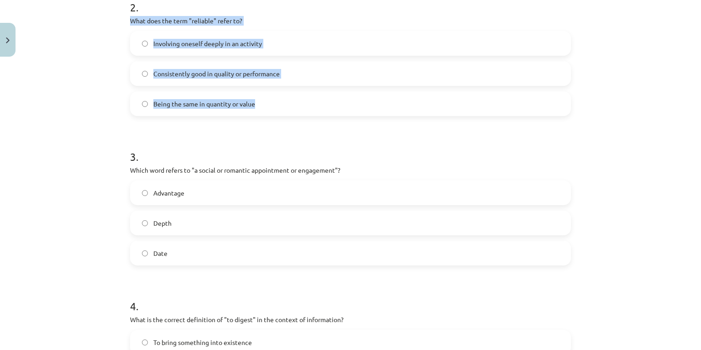
scroll to position [425, 0]
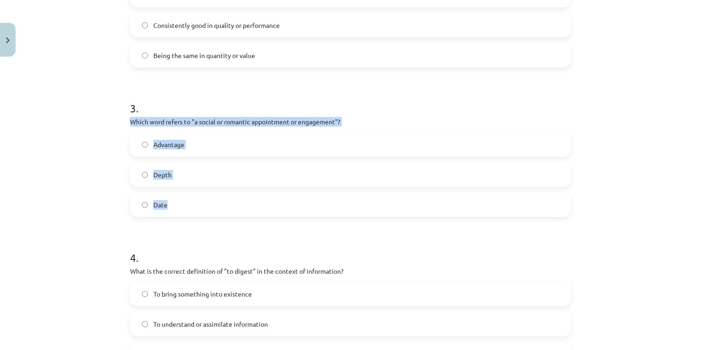
drag, startPoint x: 111, startPoint y: 122, endPoint x: 257, endPoint y: 197, distance: 163.3
click at [257, 197] on div "Mācību tēma: Angļu valodas i - 11. klases 1. ieskaites mācību materiāls #8 🔤 To…" at bounding box center [350, 175] width 701 height 350
click at [91, 207] on div "Mācību tēma: Angļu valodas i - 11. klases 1. ieskaites mācību materiāls #8 🔤 To…" at bounding box center [350, 175] width 701 height 350
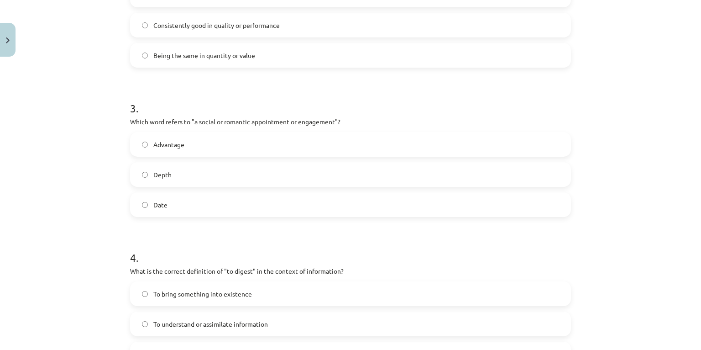
click at [179, 144] on span "Advantage" at bounding box center [168, 145] width 31 height 10
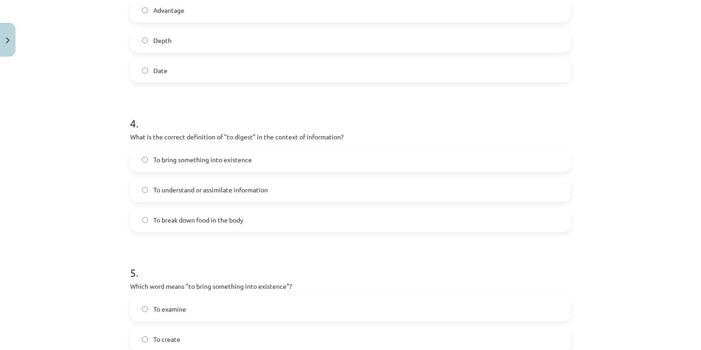
scroll to position [571, 0]
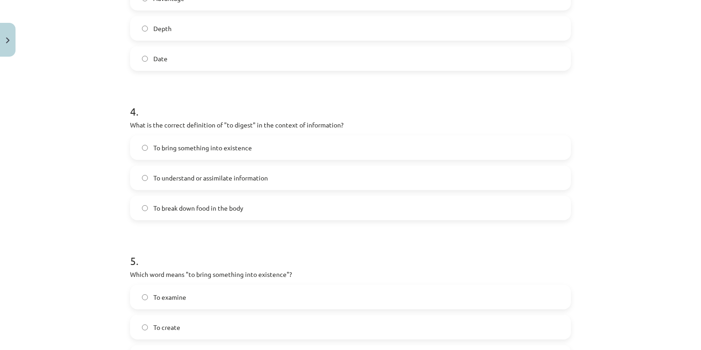
click at [190, 177] on span "To understand or assimilate information" at bounding box center [210, 178] width 115 height 10
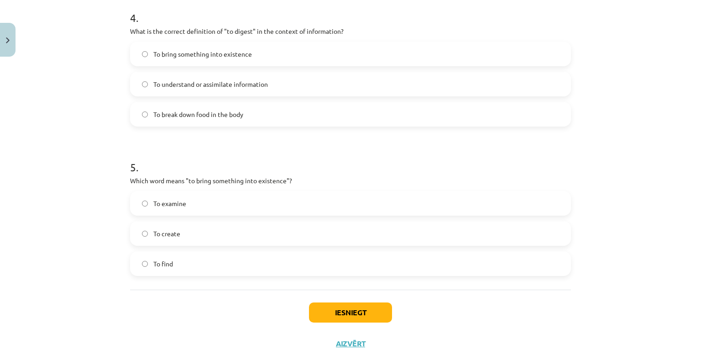
scroll to position [696, 0]
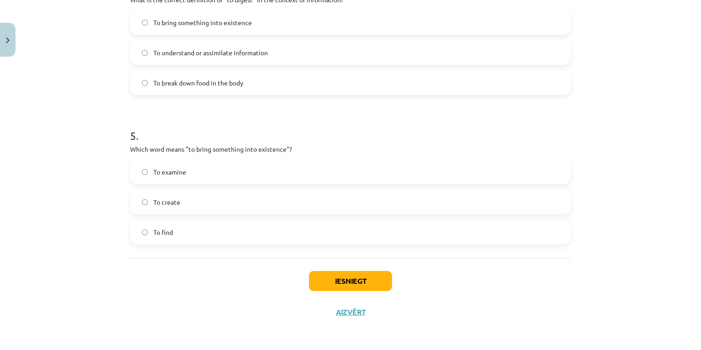
click at [179, 204] on label "To create" at bounding box center [350, 201] width 439 height 23
click at [337, 278] on button "Iesniegt" at bounding box center [350, 281] width 83 height 20
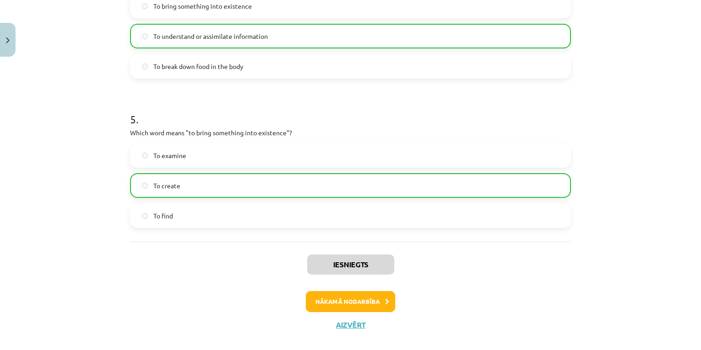
scroll to position [725, 0]
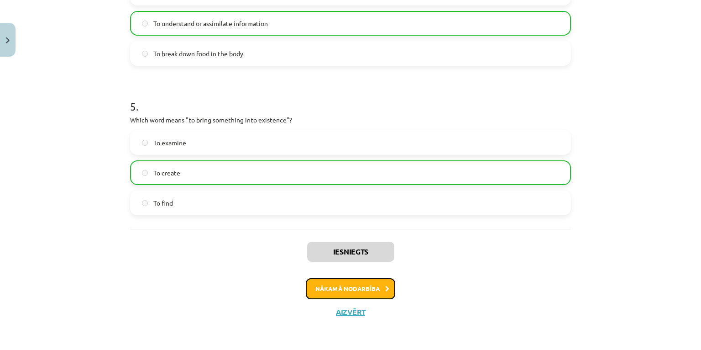
click at [364, 290] on button "Nākamā nodarbība" at bounding box center [350, 288] width 89 height 21
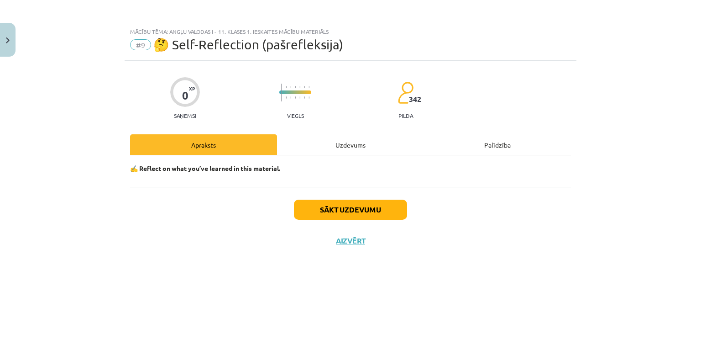
scroll to position [0, 0]
click at [348, 145] on div "Uzdevums" at bounding box center [350, 144] width 147 height 21
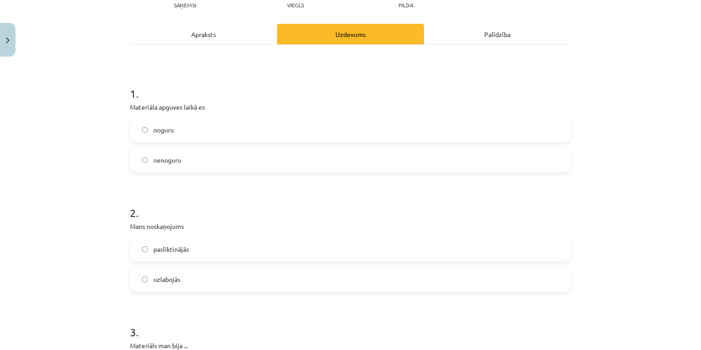
scroll to position [146, 0]
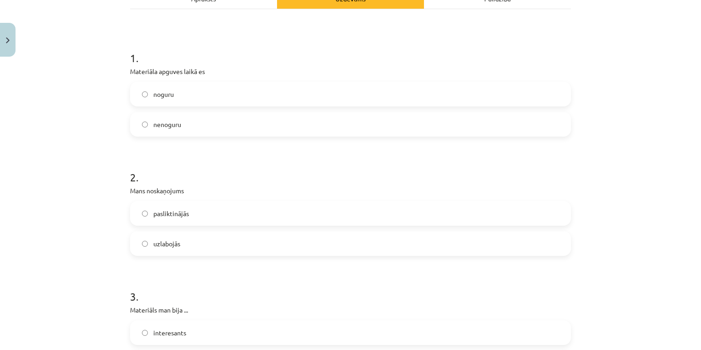
click at [204, 99] on label "noguru" at bounding box center [350, 94] width 439 height 23
click at [200, 210] on label "pasliktinājās" at bounding box center [350, 213] width 439 height 23
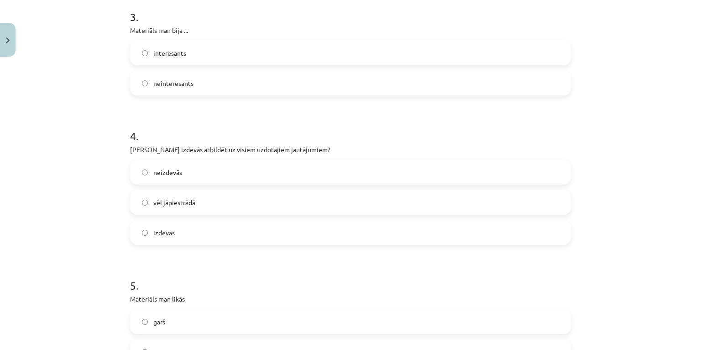
scroll to position [438, 0]
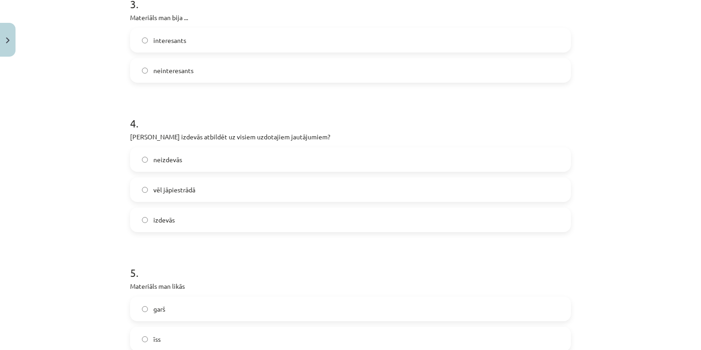
click at [215, 42] on label "interesants" at bounding box center [350, 40] width 439 height 23
click at [214, 163] on label "neizdevās" at bounding box center [350, 159] width 439 height 23
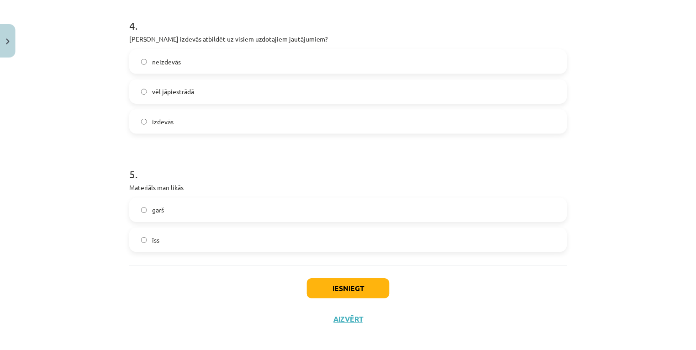
scroll to position [546, 0]
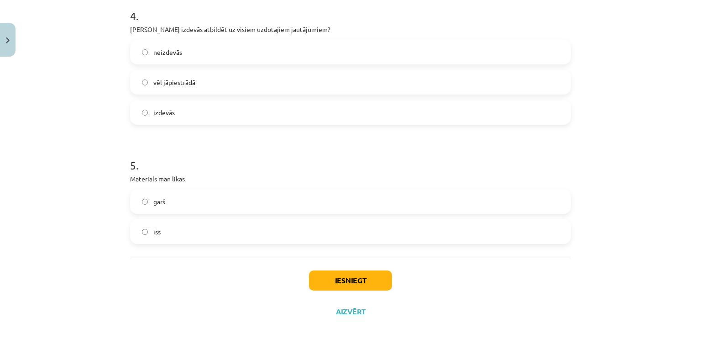
drag, startPoint x: 182, startPoint y: 201, endPoint x: 194, endPoint y: 205, distance: 13.1
click at [188, 203] on label "garš" at bounding box center [350, 201] width 439 height 23
click at [362, 285] on button "Iesniegt" at bounding box center [350, 280] width 83 height 20
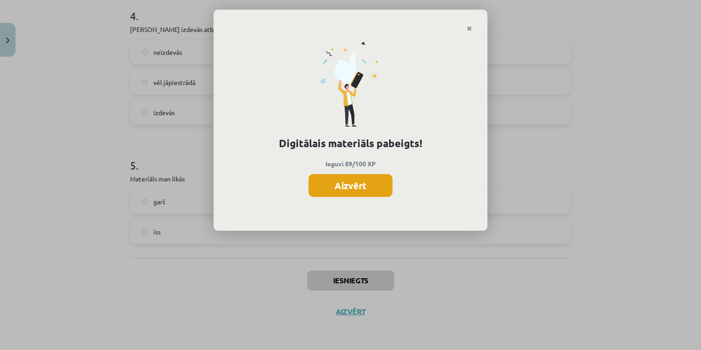
click at [342, 187] on button "Aizvērt" at bounding box center [351, 185] width 84 height 23
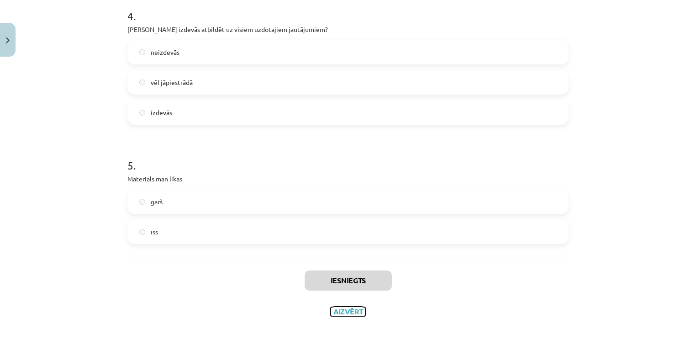
click at [351, 310] on button "Aizvērt" at bounding box center [348, 311] width 35 height 9
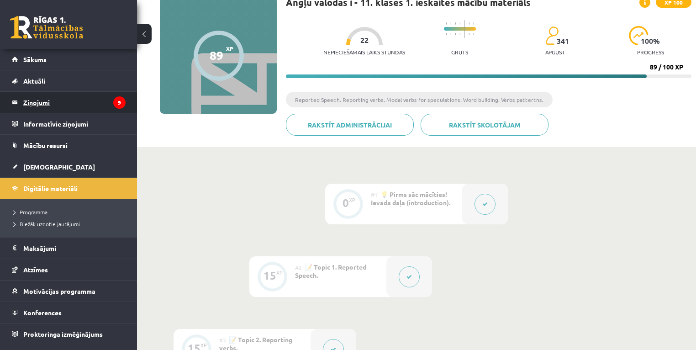
click at [54, 103] on legend "Ziņojumi 9" at bounding box center [74, 102] width 102 height 21
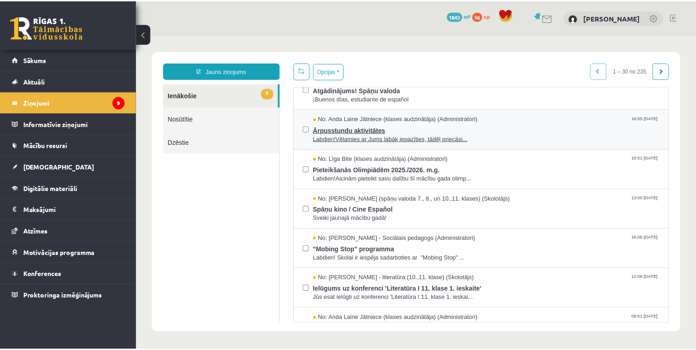
scroll to position [73, 0]
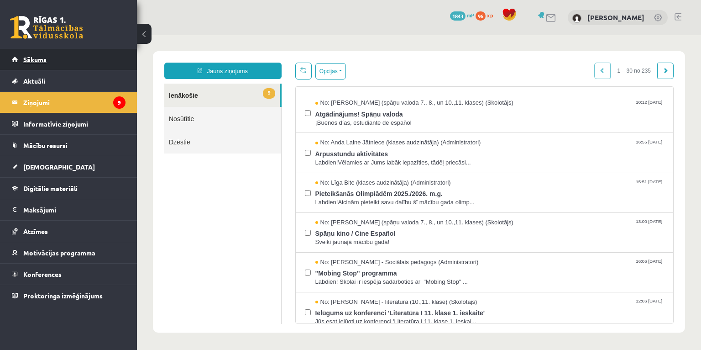
click at [26, 58] on span "Sākums" at bounding box center [34, 59] width 23 height 8
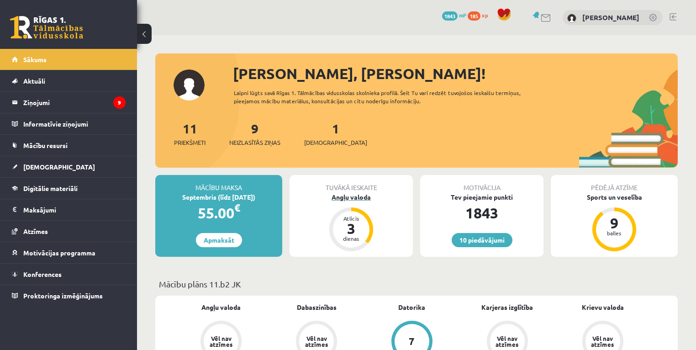
click at [357, 196] on div "Angļu valoda" at bounding box center [350, 197] width 123 height 10
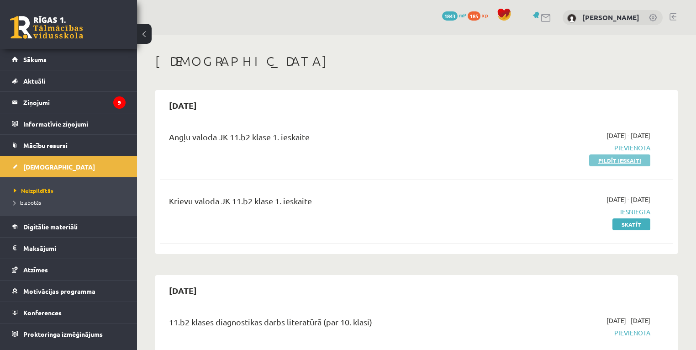
click at [621, 161] on link "Pildīt ieskaiti" at bounding box center [619, 160] width 61 height 12
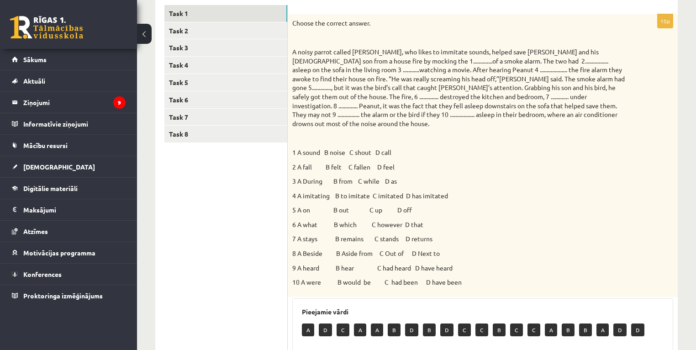
scroll to position [146, 0]
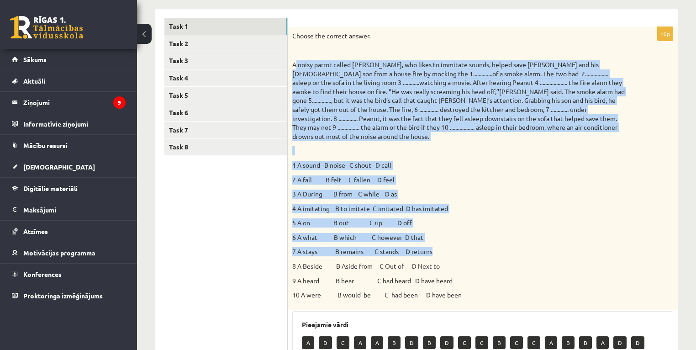
drag, startPoint x: 296, startPoint y: 64, endPoint x: 521, endPoint y: 241, distance: 286.5
click at [521, 241] on div "Choose the correct answer. 1 A sound B noise C shout D call 2 A fall B felt C f…" at bounding box center [483, 168] width 390 height 283
drag, startPoint x: 521, startPoint y: 241, endPoint x: 549, endPoint y: 233, distance: 29.0
click at [572, 247] on p "7 A stays B remains C stands D returns" at bounding box center [459, 251] width 335 height 9
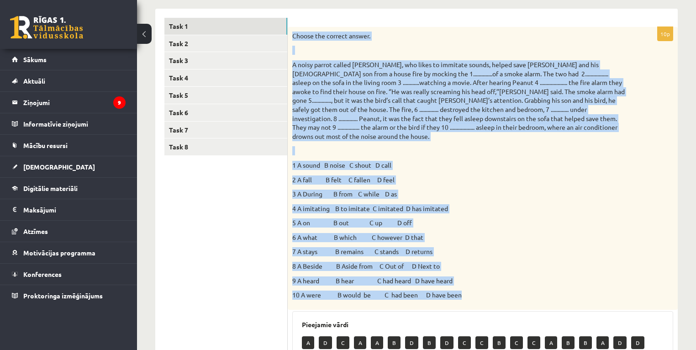
drag, startPoint x: 291, startPoint y: 35, endPoint x: 499, endPoint y: 289, distance: 327.7
click at [499, 289] on div "Choose the correct answer. 1 A sound B noise C shout D call 2 A fall B felt C f…" at bounding box center [483, 168] width 390 height 283
copy div "Choose the correct answer. A noisy parrot called Peanut, who likes to immitate …"
click at [493, 204] on p "4 A imitating B to imitate C imitated D has imitated" at bounding box center [459, 208] width 335 height 9
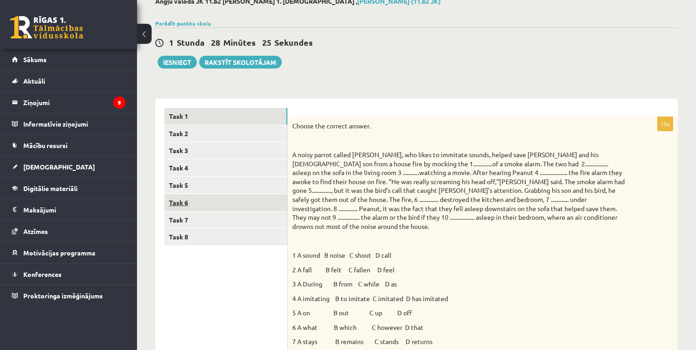
scroll to position [55, 0]
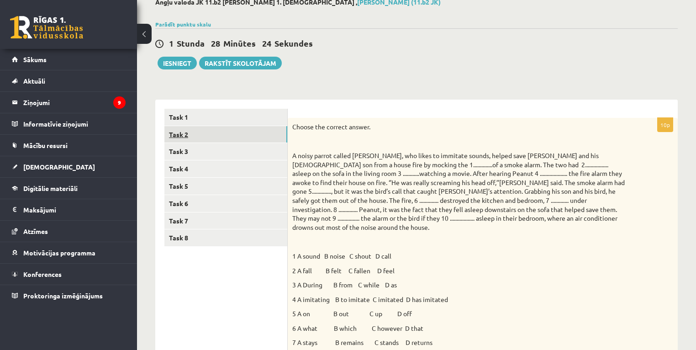
click at [173, 132] on link "Task 2" at bounding box center [225, 134] width 123 height 17
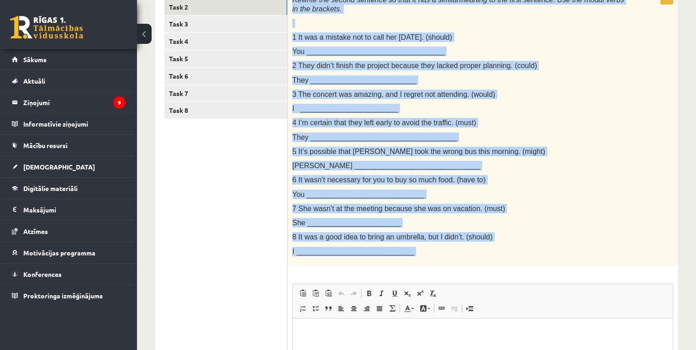
scroll to position [201, 0]
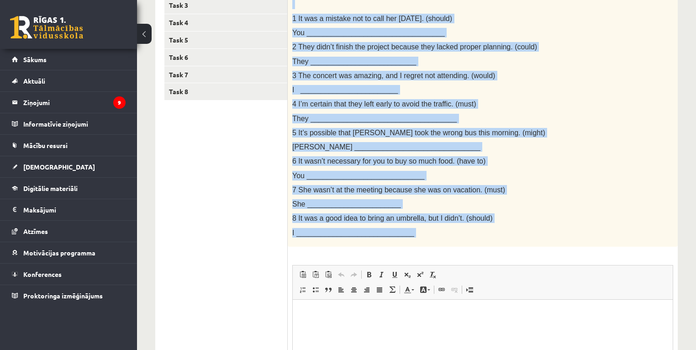
drag, startPoint x: 294, startPoint y: 88, endPoint x: 496, endPoint y: 267, distance: 270.4
click at [496, 267] on div "8p Rewrite the second sentence so that it has a similar meaning to the first se…" at bounding box center [483, 213] width 390 height 483
copy div "Rewrite the second sentence so that it has a similar meaning to the first sente…"
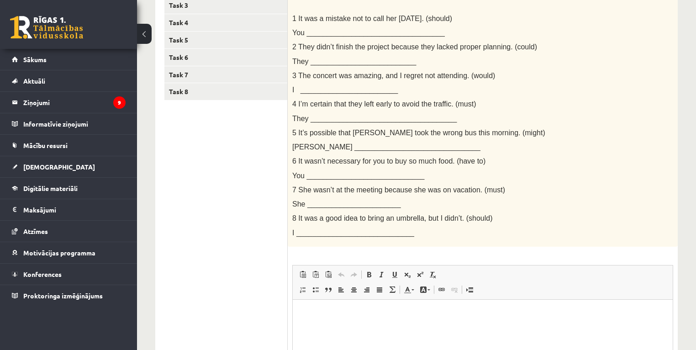
click at [314, 319] on html at bounding box center [483, 313] width 380 height 28
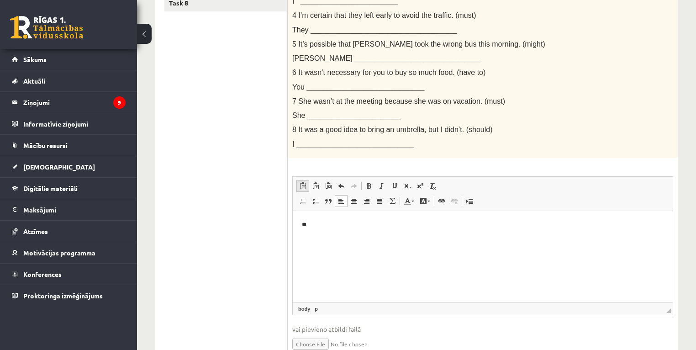
scroll to position [311, 0]
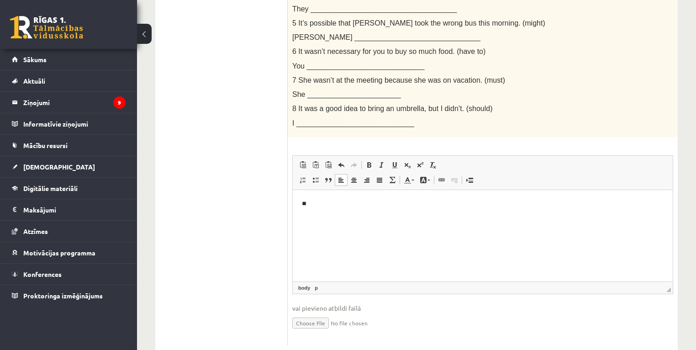
click at [318, 201] on p "**" at bounding box center [483, 204] width 362 height 10
click at [337, 209] on span "Paste" at bounding box center [343, 207] width 28 height 13
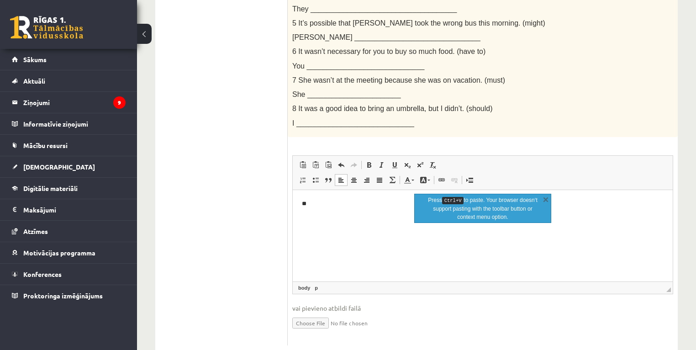
click at [325, 204] on p "**" at bounding box center [483, 204] width 362 height 10
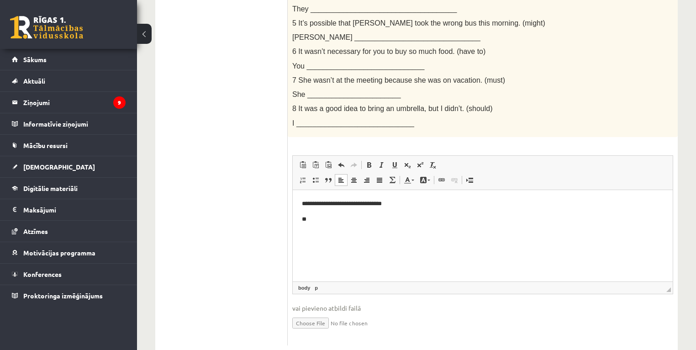
scroll to position [333, 0]
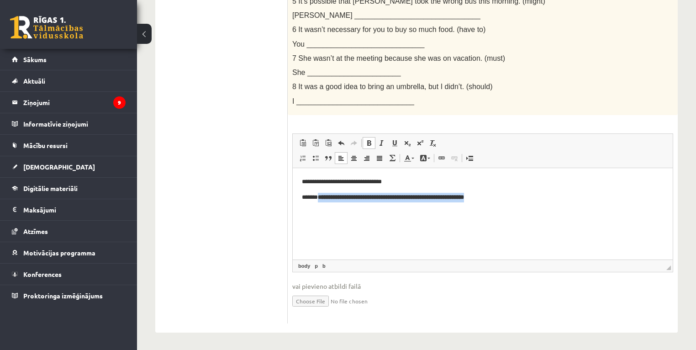
drag, startPoint x: 507, startPoint y: 196, endPoint x: 321, endPoint y: 197, distance: 185.8
click at [321, 197] on p "**********" at bounding box center [483, 197] width 362 height 10
click at [369, 143] on span at bounding box center [368, 142] width 7 height 7
click at [525, 199] on p "**********" at bounding box center [483, 197] width 362 height 10
click at [315, 212] on p "**" at bounding box center [483, 212] width 362 height 10
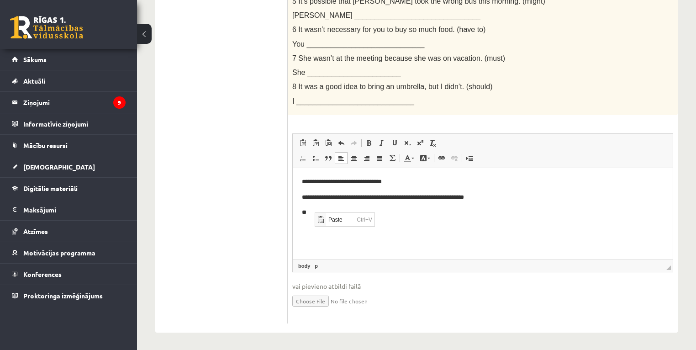
drag, startPoint x: 426, startPoint y: 223, endPoint x: 422, endPoint y: 223, distance: 4.6
click at [426, 223] on html "**********" at bounding box center [483, 197] width 380 height 58
click at [335, 215] on p "**" at bounding box center [483, 212] width 362 height 10
click at [369, 212] on b "**********" at bounding box center [347, 212] width 73 height 6
drag, startPoint x: 379, startPoint y: 213, endPoint x: 371, endPoint y: 212, distance: 7.8
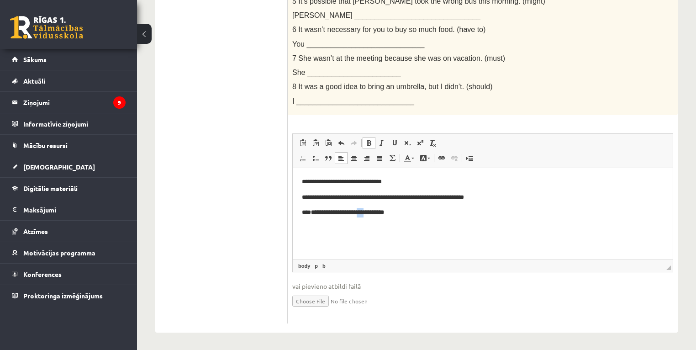
click at [371, 212] on b "**********" at bounding box center [347, 212] width 73 height 6
drag, startPoint x: 402, startPoint y: 215, endPoint x: 313, endPoint y: 216, distance: 89.5
click at [312, 217] on html "**********" at bounding box center [483, 197] width 380 height 58
click at [369, 141] on span at bounding box center [368, 142] width 7 height 7
click at [394, 214] on p "**********" at bounding box center [483, 212] width 362 height 10
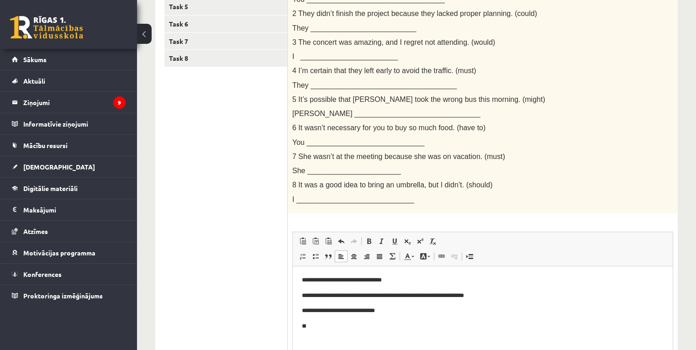
scroll to position [223, 0]
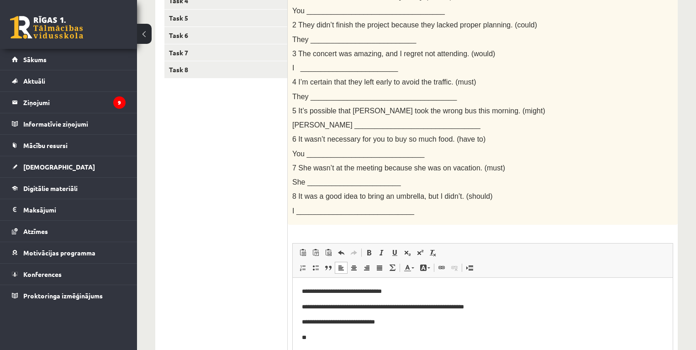
click at [347, 99] on span "They ____________________________________" at bounding box center [374, 97] width 164 height 8
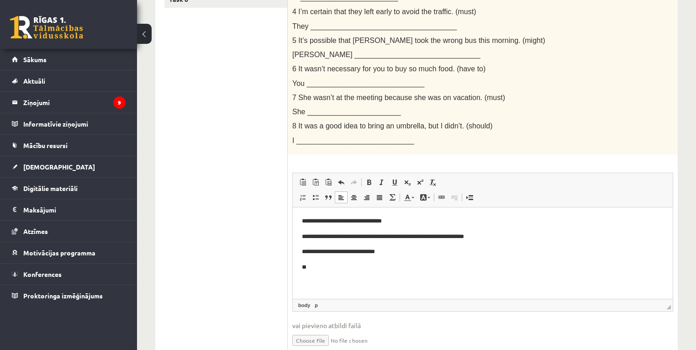
scroll to position [296, 0]
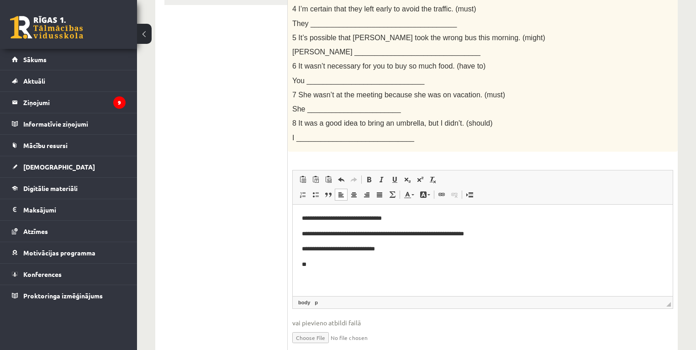
click at [314, 263] on p "**" at bounding box center [483, 264] width 362 height 10
drag, startPoint x: 412, startPoint y: 264, endPoint x: 401, endPoint y: 262, distance: 11.6
click at [401, 262] on b "**********" at bounding box center [366, 264] width 96 height 6
drag, startPoint x: 430, startPoint y: 264, endPoint x: 318, endPoint y: 267, distance: 111.4
click at [318, 267] on p "**********" at bounding box center [483, 264] width 362 height 10
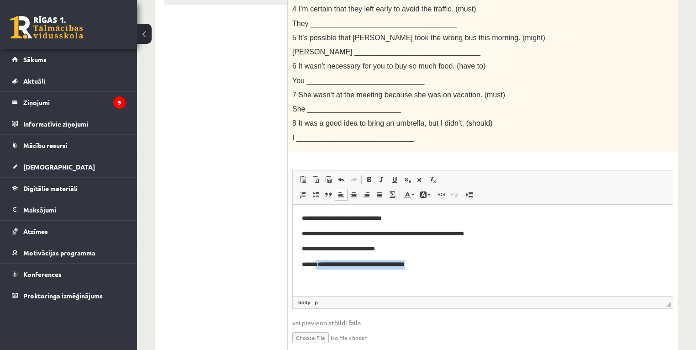
click at [494, 268] on p "**********" at bounding box center [483, 264] width 362 height 10
drag, startPoint x: 439, startPoint y: 268, endPoint x: 308, endPoint y: 265, distance: 131.5
click at [308, 265] on p "**********" at bounding box center [483, 264] width 362 height 10
click at [369, 183] on link "Bold Keyboard shortcut Ctrl+B" at bounding box center [368, 179] width 13 height 12
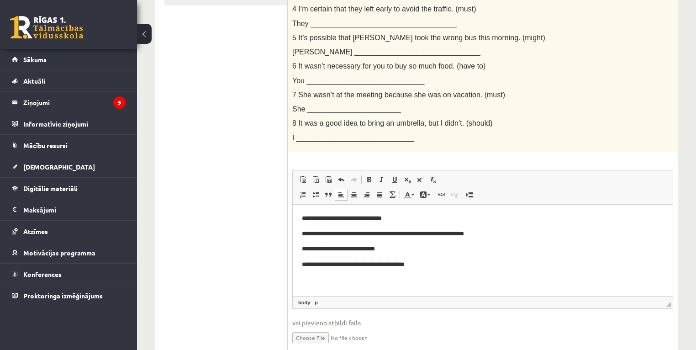
click at [437, 270] on html "**********" at bounding box center [483, 241] width 380 height 74
click at [425, 266] on p "**********" at bounding box center [483, 264] width 362 height 10
click at [312, 283] on p "**" at bounding box center [483, 280] width 362 height 10
drag, startPoint x: 353, startPoint y: 280, endPoint x: 339, endPoint y: 280, distance: 14.2
click at [339, 280] on b "**********" at bounding box center [368, 279] width 100 height 6
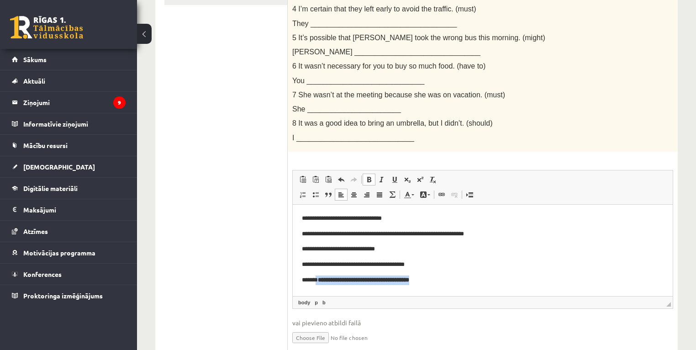
drag, startPoint x: 445, startPoint y: 280, endPoint x: 320, endPoint y: 285, distance: 124.8
click at [320, 285] on html "**********" at bounding box center [483, 248] width 380 height 89
click at [368, 179] on span at bounding box center [368, 179] width 7 height 7
click at [438, 281] on p "**********" at bounding box center [483, 280] width 362 height 10
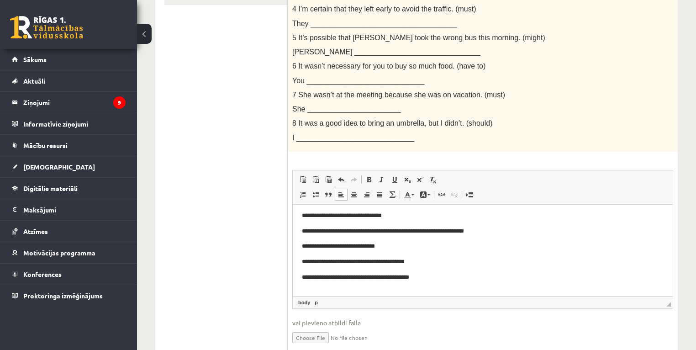
scroll to position [3, 0]
click at [316, 291] on p "**" at bounding box center [480, 292] width 357 height 10
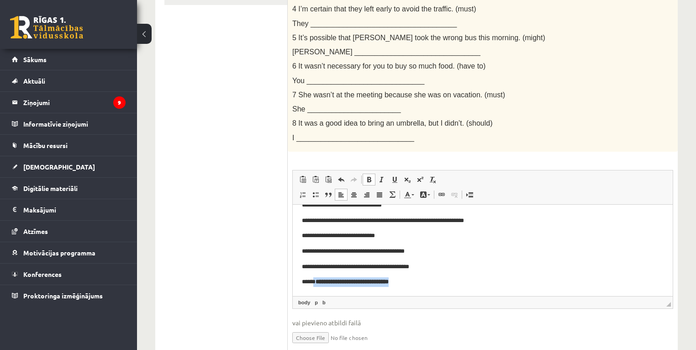
drag, startPoint x: 420, startPoint y: 294, endPoint x: 317, endPoint y: 289, distance: 102.8
click at [317, 289] on html "**********" at bounding box center [483, 243] width 380 height 105
click at [370, 176] on span at bounding box center [368, 179] width 7 height 7
click at [420, 281] on p "**********" at bounding box center [480, 282] width 357 height 10
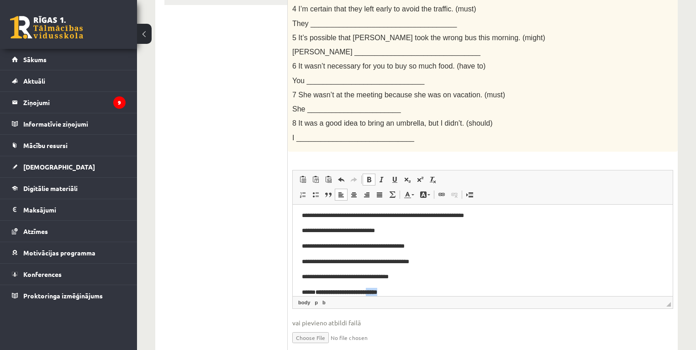
scroll to position [29, 0]
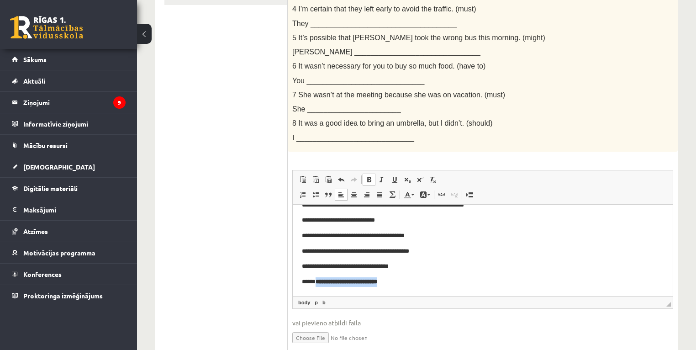
drag, startPoint x: 411, startPoint y: 292, endPoint x: 320, endPoint y: 286, distance: 91.5
click at [320, 286] on html "**********" at bounding box center [483, 235] width 380 height 120
click at [371, 178] on span at bounding box center [368, 179] width 7 height 7
click at [402, 281] on p "**********" at bounding box center [480, 282] width 357 height 10
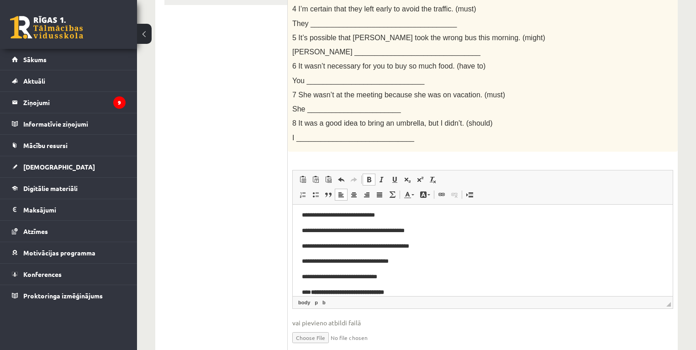
scroll to position [44, 0]
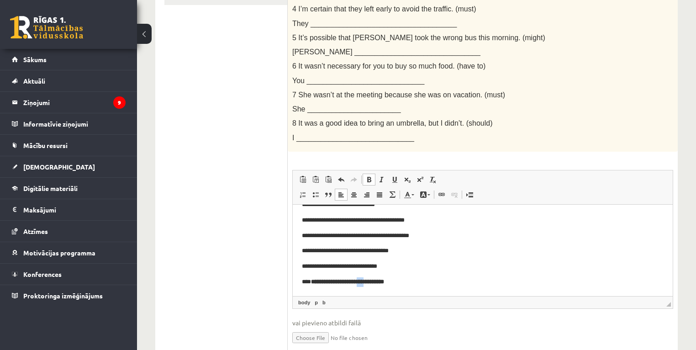
drag, startPoint x: 378, startPoint y: 291, endPoint x: 371, endPoint y: 291, distance: 7.8
click at [371, 291] on html "**********" at bounding box center [483, 228] width 380 height 136
drag, startPoint x: 419, startPoint y: 284, endPoint x: 305, endPoint y: 283, distance: 113.7
click at [305, 283] on p "**********" at bounding box center [480, 282] width 357 height 10
click at [372, 179] on span at bounding box center [368, 179] width 7 height 7
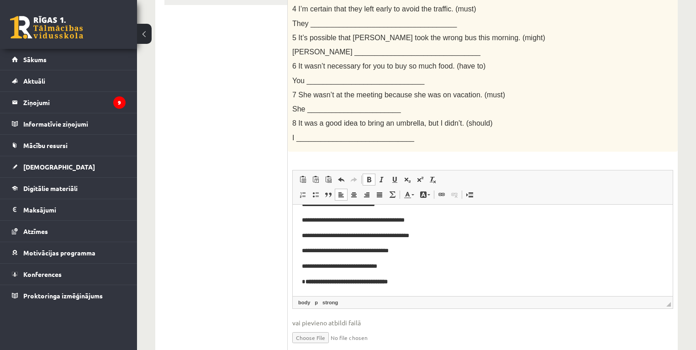
click at [372, 179] on span at bounding box center [368, 179] width 7 height 7
click at [462, 280] on p "**********" at bounding box center [480, 282] width 357 height 10
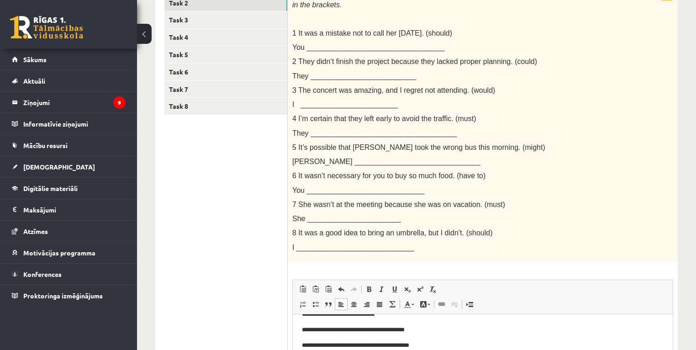
scroll to position [77, 0]
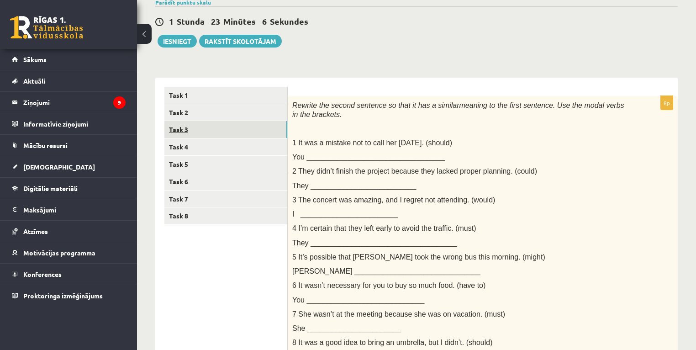
click at [178, 127] on link "Task 3" at bounding box center [225, 129] width 123 height 17
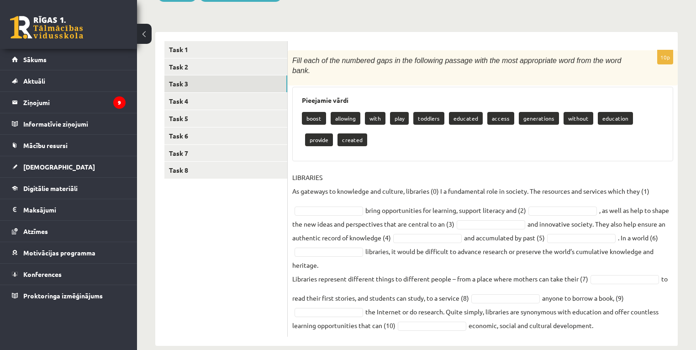
scroll to position [127, 0]
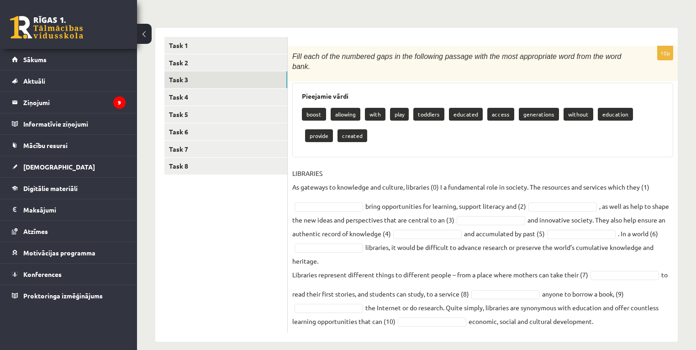
drag, startPoint x: 291, startPoint y: 57, endPoint x: 615, endPoint y: 323, distance: 419.1
click at [615, 323] on div "10p Fill each of the numbered gaps in the following passage with the most appro…" at bounding box center [483, 185] width 390 height 314
copy div "Fill each of the numbered gaps in the following passage with the most appropria…"
click at [258, 261] on ul "Task 1 Task 2 Task 3 Task 4 Task 5 Task 6 Task 7 Task 8" at bounding box center [225, 184] width 123 height 295
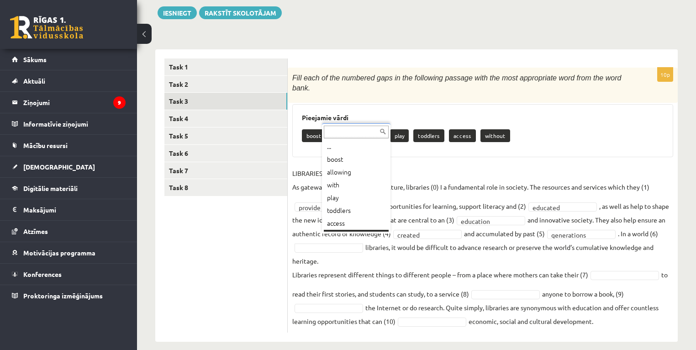
scroll to position [11, 0]
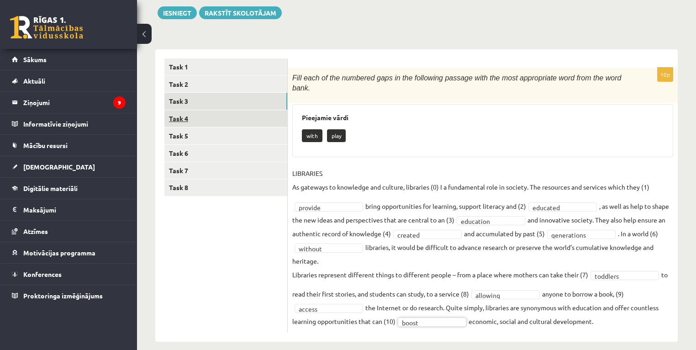
click at [187, 124] on link "Task 4" at bounding box center [225, 118] width 123 height 17
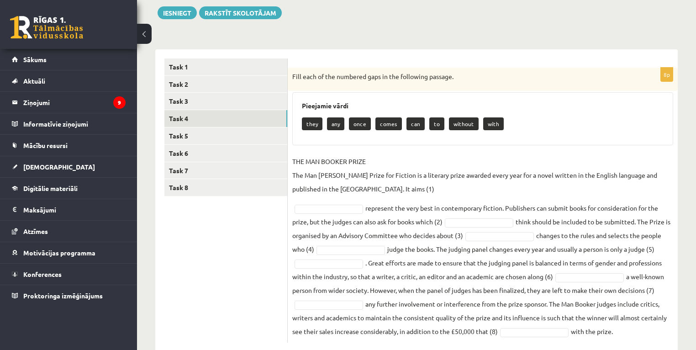
scroll to position [126, 0]
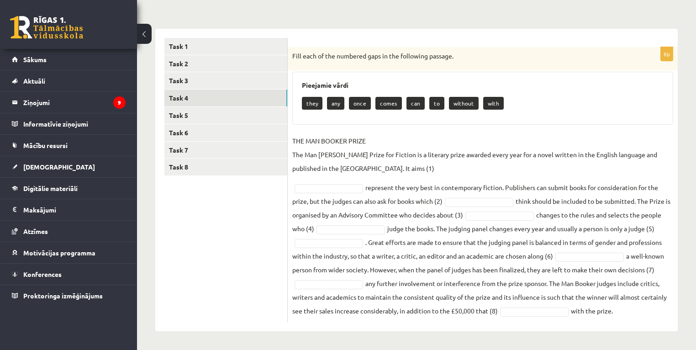
drag, startPoint x: 290, startPoint y: 56, endPoint x: 622, endPoint y: 330, distance: 430.3
click at [622, 330] on div "8p Fill each of the numbered gaps in the following passage. Pieejamie vārdi the…" at bounding box center [483, 180] width 390 height 302
copy div "Fill each of the numbered gaps in the following passage. Pieejamie vārdi they a…"
click at [519, 131] on div "8p Fill each of the numbered gaps in the following passage. Pieejamie vārdi the…" at bounding box center [483, 184] width 390 height 275
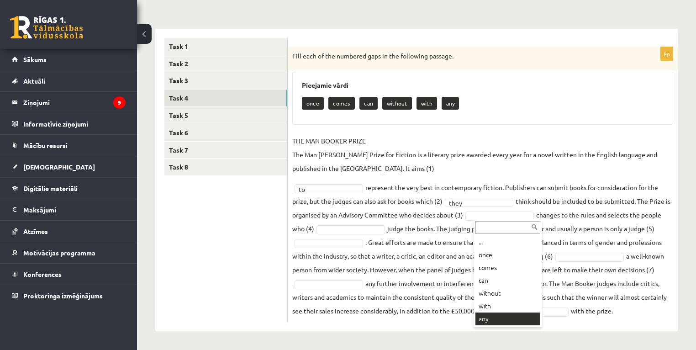
drag, startPoint x: 497, startPoint y: 320, endPoint x: 484, endPoint y: 317, distance: 13.6
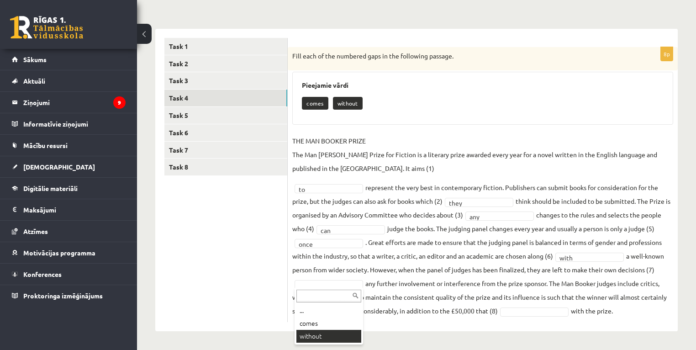
drag, startPoint x: 323, startPoint y: 334, endPoint x: 352, endPoint y: 331, distance: 29.8
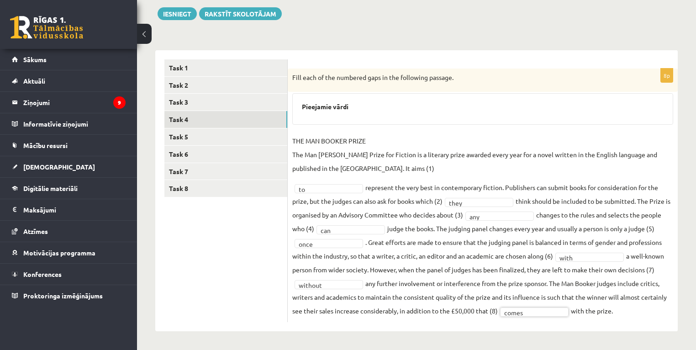
scroll to position [105, 0]
click at [193, 135] on link "Task 5" at bounding box center [225, 136] width 123 height 17
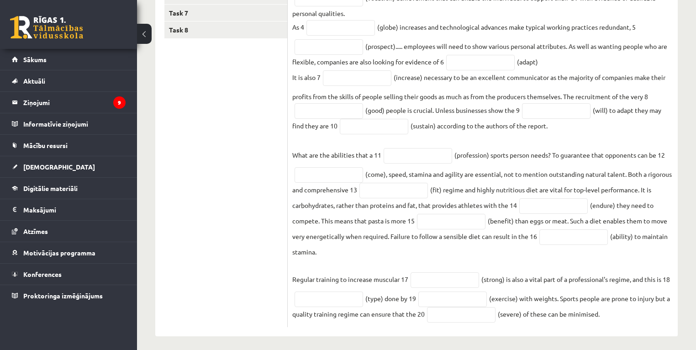
scroll to position [268, 0]
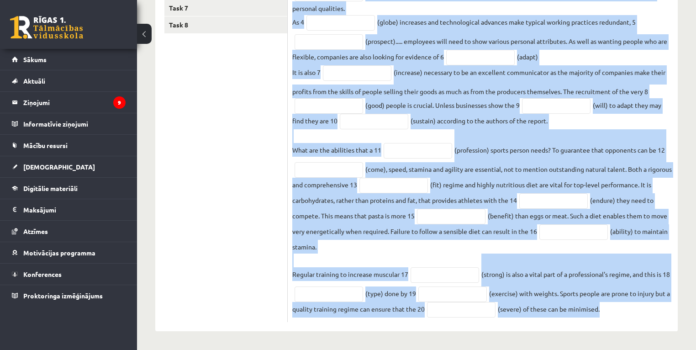
drag, startPoint x: 292, startPoint y: 39, endPoint x: 650, endPoint y: 319, distance: 454.1
click at [650, 319] on div "20p Use the word in brackets to form a word that fits the gap. The economy of t…" at bounding box center [483, 113] width 390 height 417
copy div "Use the word in brackets to form a word that fits the gap. The economy of the 2…"
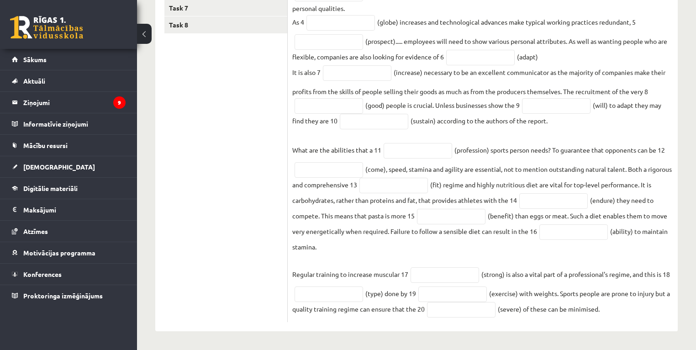
drag, startPoint x: 223, startPoint y: 185, endPoint x: 245, endPoint y: 170, distance: 26.9
click at [226, 184] on ul "Task 1 Task 2 Task 3 Task 4 Task 5 Task 6 Task 7 Task 8" at bounding box center [225, 109] width 123 height 426
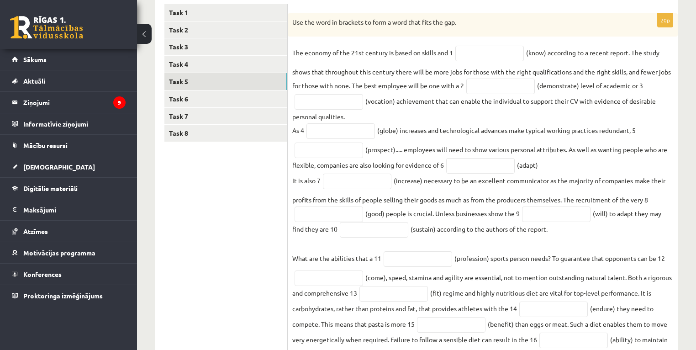
scroll to position [159, 0]
click at [484, 58] on input "text" at bounding box center [489, 55] width 68 height 16
click at [222, 251] on ul "Task 1 Task 2 Task 3 Task 4 Task 5 Task 6 Task 7 Task 8" at bounding box center [225, 218] width 123 height 426
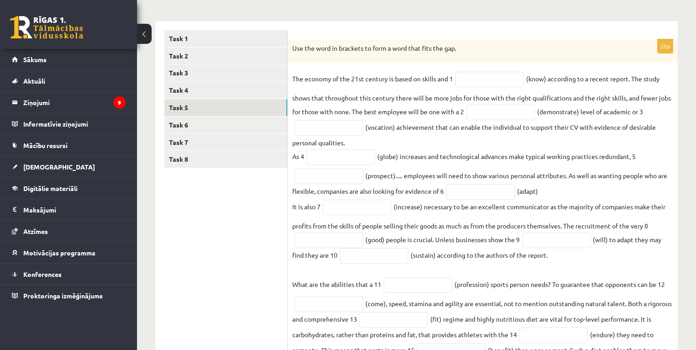
scroll to position [122, 0]
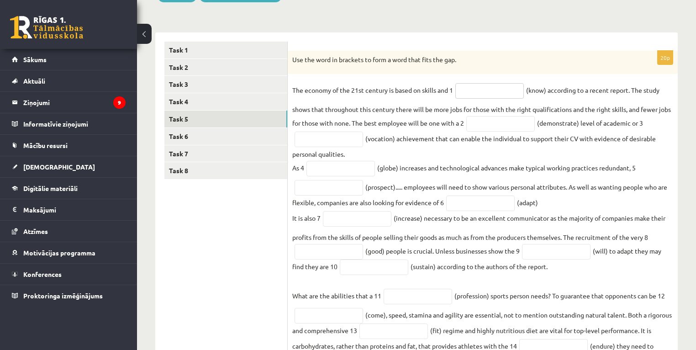
click at [473, 92] on input "text" at bounding box center [489, 91] width 68 height 16
type input "*********"
click at [506, 126] on input "text" at bounding box center [500, 124] width 68 height 16
click at [494, 125] on input "text" at bounding box center [500, 124] width 68 height 16
type input "**********"
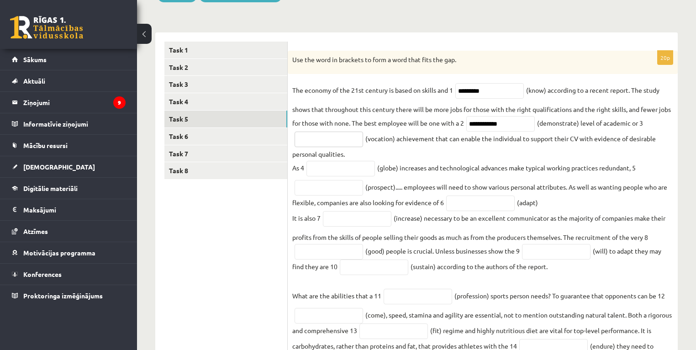
click at [328, 141] on input "text" at bounding box center [328, 139] width 68 height 16
click at [319, 141] on input "text" at bounding box center [328, 139] width 68 height 16
type input "**********"
click at [341, 172] on input "text" at bounding box center [340, 169] width 68 height 16
type input "**********"
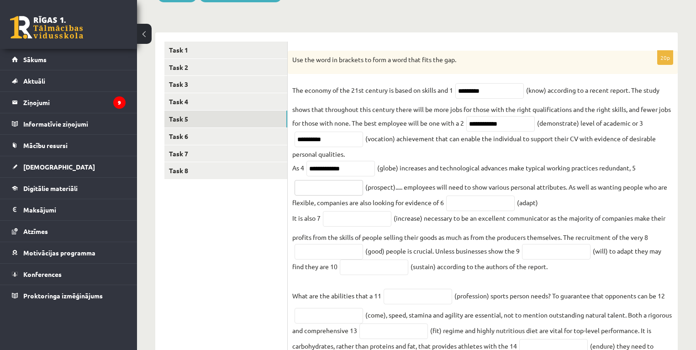
click at [348, 191] on input "text" at bounding box center [328, 188] width 68 height 16
type input "**********"
click at [494, 205] on input "text" at bounding box center [480, 203] width 68 height 16
click at [468, 211] on input "text" at bounding box center [480, 203] width 68 height 16
type input "**********"
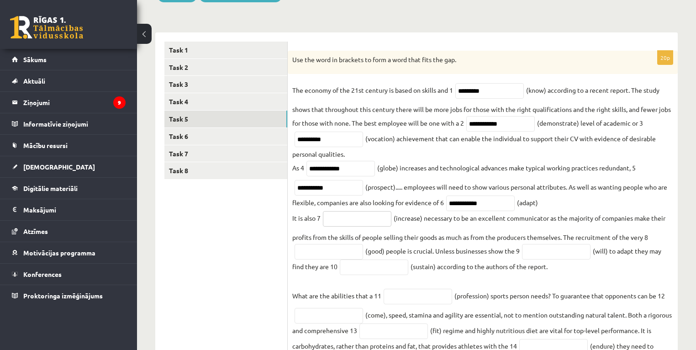
click at [352, 221] on input "text" at bounding box center [357, 219] width 68 height 16
type input "**********"
drag, startPoint x: 243, startPoint y: 232, endPoint x: 276, endPoint y: 233, distance: 32.9
click at [243, 232] on ul "Task 1 Task 2 Task 3 Task 4 Task 5 Task 6 Task 7 Task 8" at bounding box center [225, 255] width 123 height 426
drag, startPoint x: 341, startPoint y: 224, endPoint x: 236, endPoint y: 247, distance: 106.6
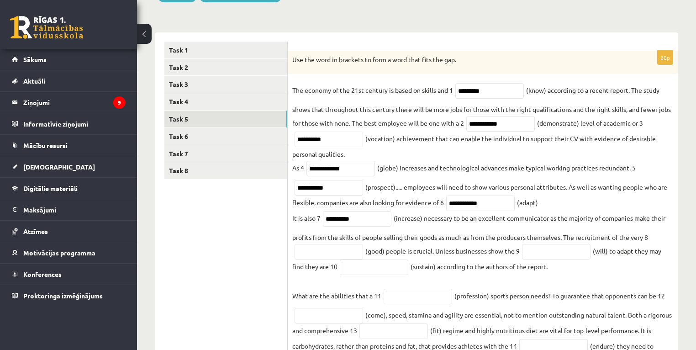
click at [236, 247] on ul "Task 1 Task 2 Task 3 Task 4 Task 5 Task 6 Task 7 Task 8" at bounding box center [225, 255] width 123 height 426
drag, startPoint x: 352, startPoint y: 221, endPoint x: 242, endPoint y: 242, distance: 112.5
click at [242, 243] on ul "Task 1 Task 2 Task 3 Task 4 Task 5 Task 6 Task 7 Task 8" at bounding box center [225, 255] width 123 height 426
click at [365, 220] on input "**********" at bounding box center [357, 219] width 68 height 16
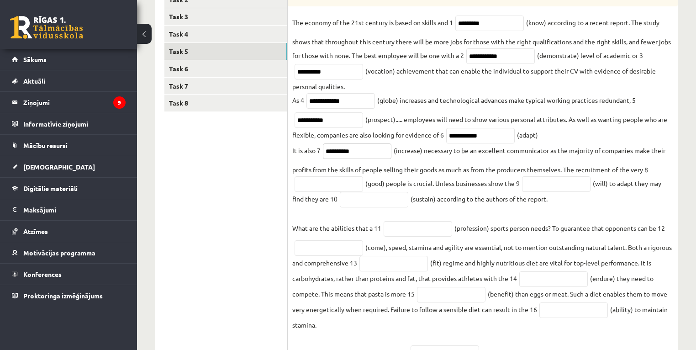
scroll to position [195, 0]
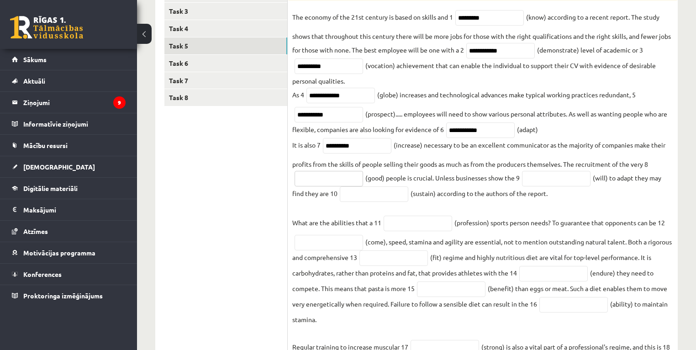
click at [332, 183] on input "text" at bounding box center [328, 179] width 68 height 16
type input "****"
click at [545, 183] on input "text" at bounding box center [556, 179] width 68 height 16
type input "**********"
click at [369, 195] on input "text" at bounding box center [374, 194] width 68 height 16
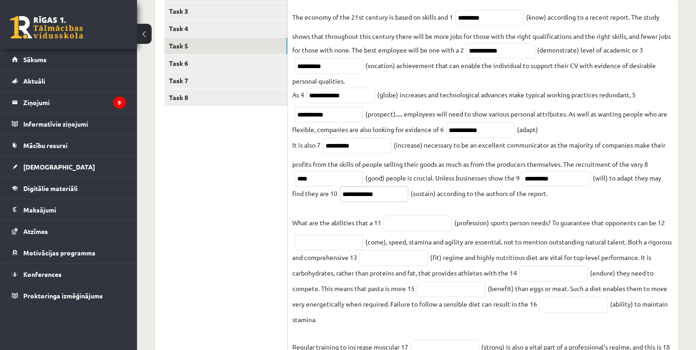
type input "**********"
drag, startPoint x: 398, startPoint y: 224, endPoint x: 351, endPoint y: 223, distance: 47.5
click at [394, 225] on input "text" at bounding box center [417, 223] width 68 height 16
type input "**********"
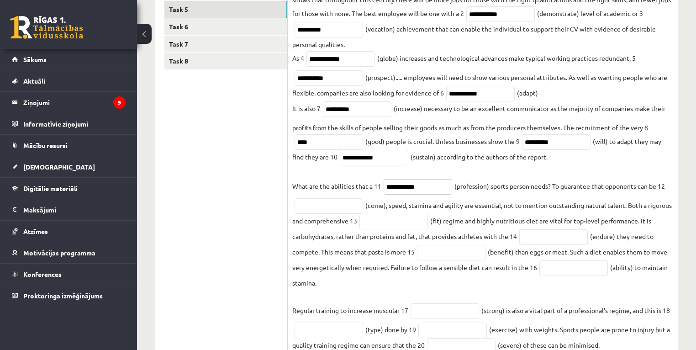
scroll to position [268, 0]
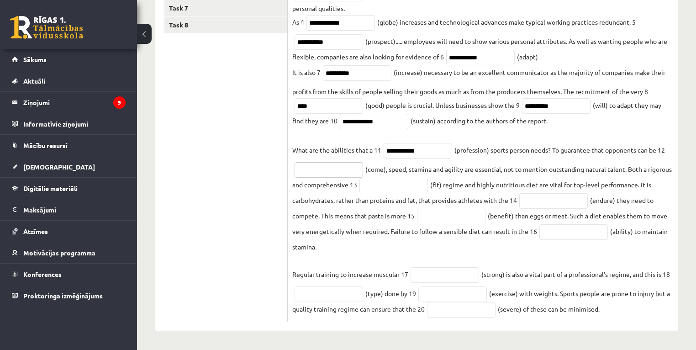
click at [323, 165] on input "text" at bounding box center [328, 170] width 68 height 16
type input "********"
click at [427, 186] on input "text" at bounding box center [393, 186] width 68 height 16
type input "*******"
click at [543, 200] on input "text" at bounding box center [553, 201] width 68 height 16
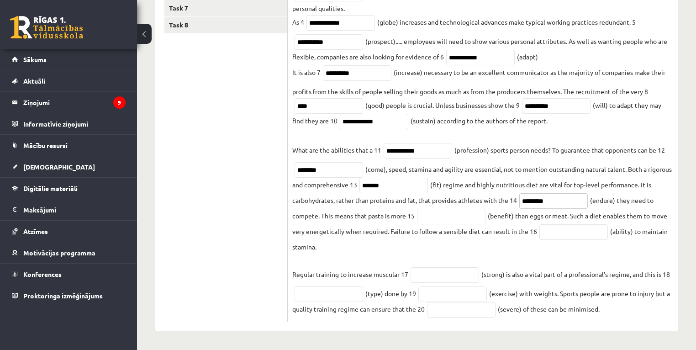
type input "*********"
click at [449, 218] on input "text" at bounding box center [451, 217] width 68 height 16
type input "**********"
click at [576, 236] on input "text" at bounding box center [573, 232] width 68 height 16
type input "*********"
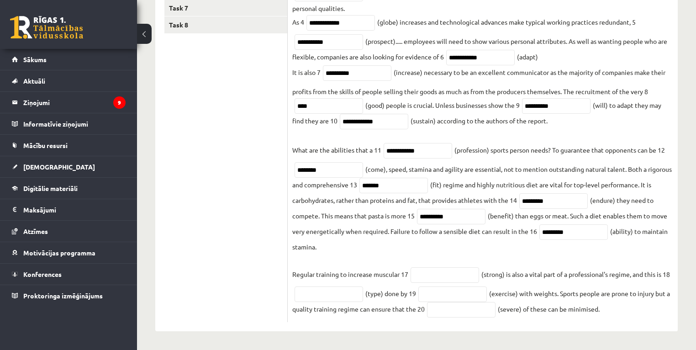
click at [349, 245] on fieldset "**********" at bounding box center [482, 127] width 381 height 380
click at [441, 276] on input "text" at bounding box center [444, 275] width 68 height 16
type input "********"
click at [320, 290] on input "text" at bounding box center [328, 294] width 68 height 16
type input "**********"
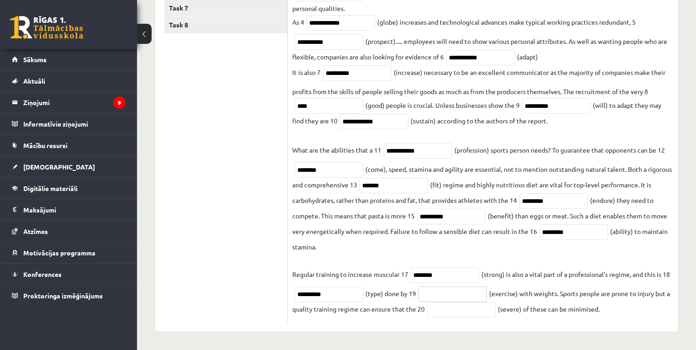
click at [447, 289] on input "text" at bounding box center [452, 294] width 68 height 16
type input "**********"
click at [458, 307] on input "text" at bounding box center [461, 310] width 68 height 16
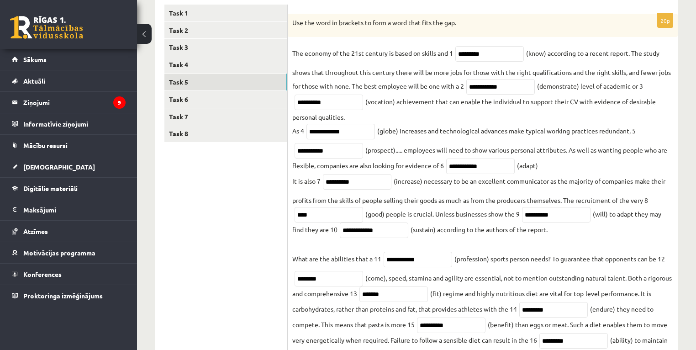
scroll to position [122, 0]
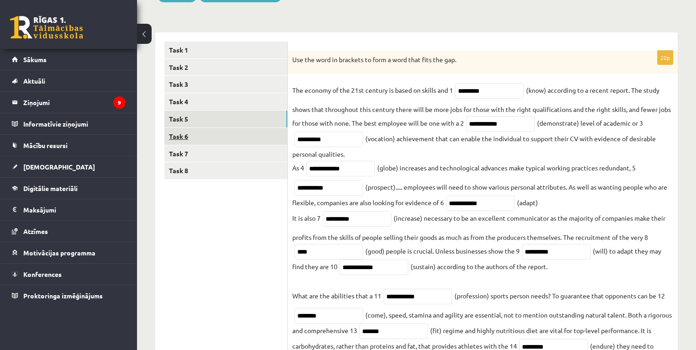
type input "********"
click at [184, 132] on link "Task 6" at bounding box center [225, 136] width 123 height 17
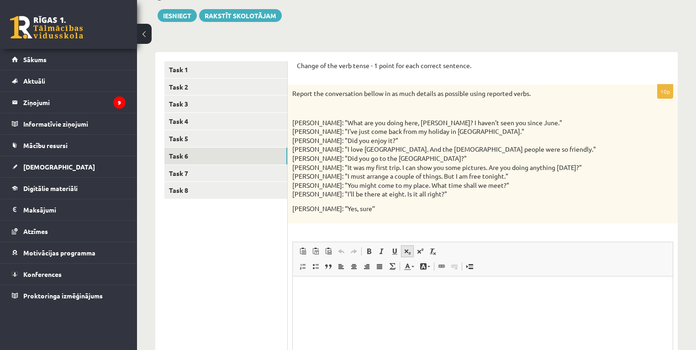
scroll to position [102, 0]
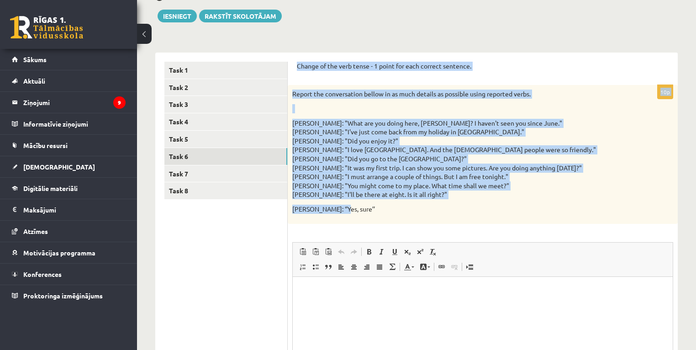
drag, startPoint x: 294, startPoint y: 67, endPoint x: 472, endPoint y: 207, distance: 226.3
click at [472, 207] on div "Change of the verb tense - 1 point for each correct sentence. 10p Report the co…" at bounding box center [483, 247] width 390 height 389
copy form "Change of the verb tense - 1 point for each correct sentence. 10p Report the co…"
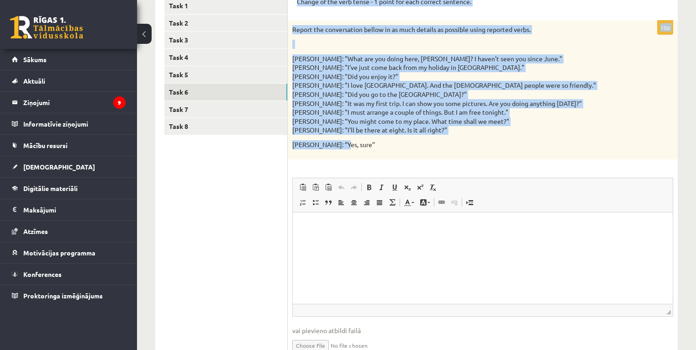
scroll to position [175, 0]
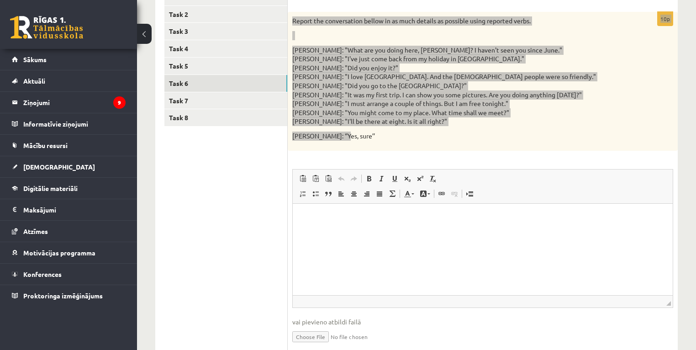
click at [378, 231] on html at bounding box center [483, 217] width 380 height 28
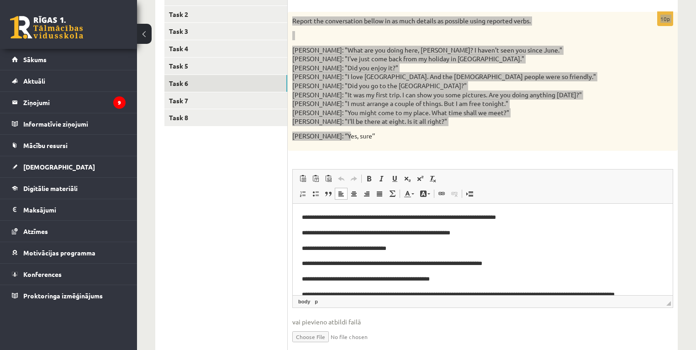
scroll to position [64, 0]
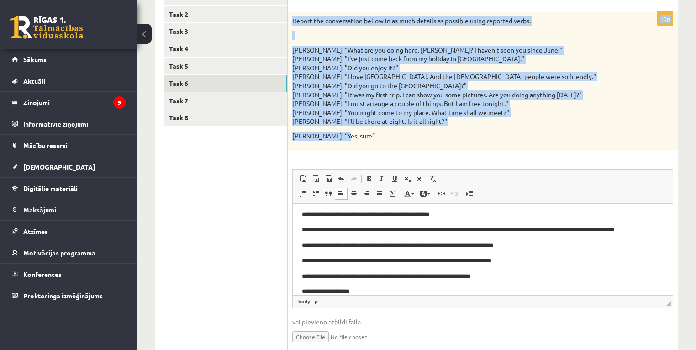
click at [475, 121] on p "Mike: "What are you doing here, Liz? I haven't seen you since June." Liz: "I've…" at bounding box center [459, 86] width 335 height 80
click at [485, 129] on div "Report the conversation bellow in as much details as possible using reported ve…" at bounding box center [483, 81] width 390 height 138
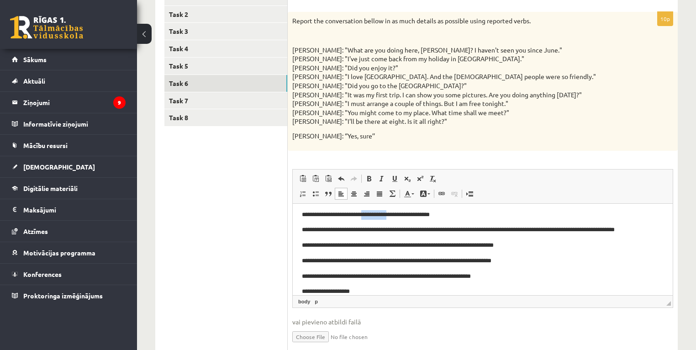
drag, startPoint x: 400, startPoint y: 216, endPoint x: 370, endPoint y: 215, distance: 30.1
click at [370, 215] on p "**********" at bounding box center [480, 215] width 357 height 10
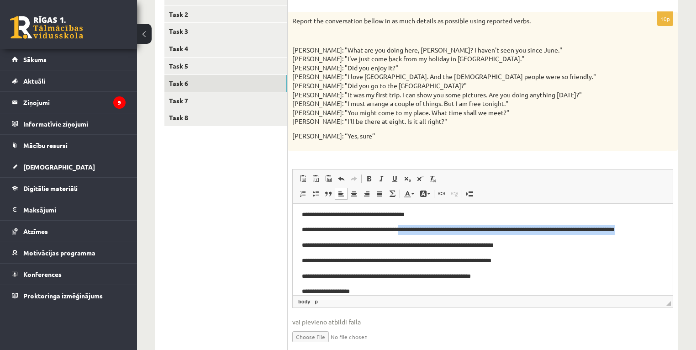
drag, startPoint x: 399, startPoint y: 231, endPoint x: 653, endPoint y: 231, distance: 254.7
click at [653, 231] on p "**********" at bounding box center [480, 230] width 357 height 10
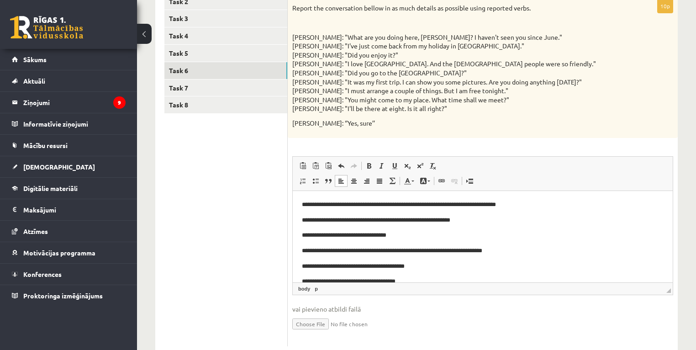
scroll to position [175, 0]
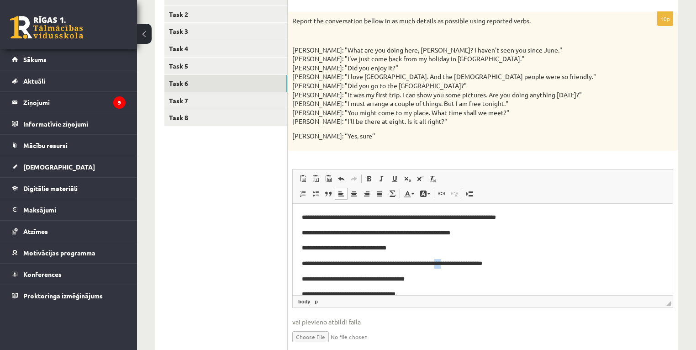
drag, startPoint x: 456, startPoint y: 263, endPoint x: 448, endPoint y: 264, distance: 8.3
click at [448, 264] on p "**********" at bounding box center [480, 263] width 357 height 10
drag, startPoint x: 470, startPoint y: 264, endPoint x: 464, endPoint y: 264, distance: 6.0
click at [464, 264] on p "**********" at bounding box center [480, 263] width 357 height 10
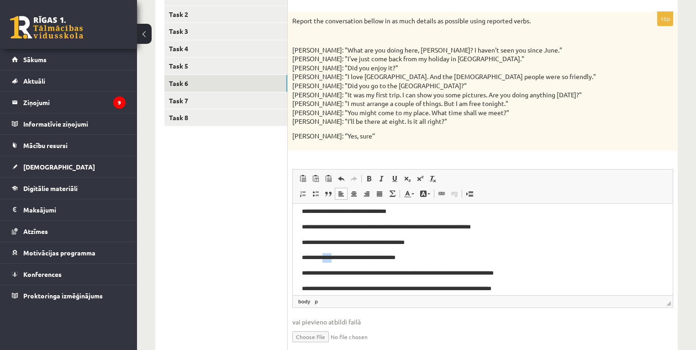
drag, startPoint x: 333, startPoint y: 257, endPoint x: 323, endPoint y: 257, distance: 10.1
click at [323, 257] on p "**********" at bounding box center [480, 257] width 357 height 10
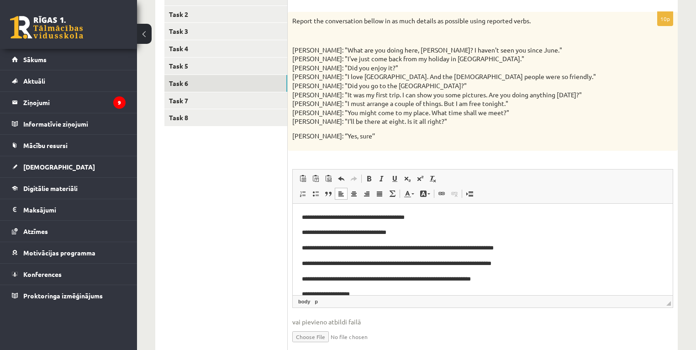
scroll to position [73, 0]
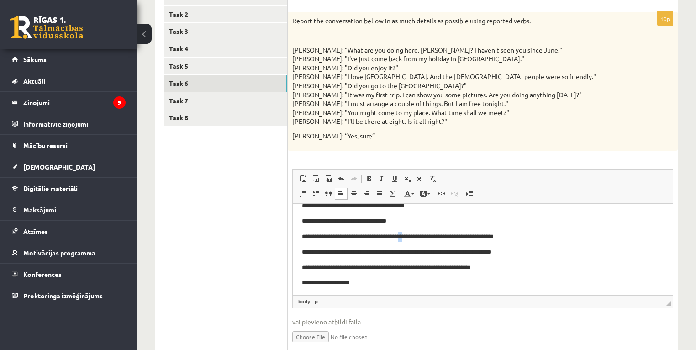
drag, startPoint x: 417, startPoint y: 237, endPoint x: 412, endPoint y: 236, distance: 5.0
click at [412, 236] on p "**********" at bounding box center [480, 236] width 357 height 10
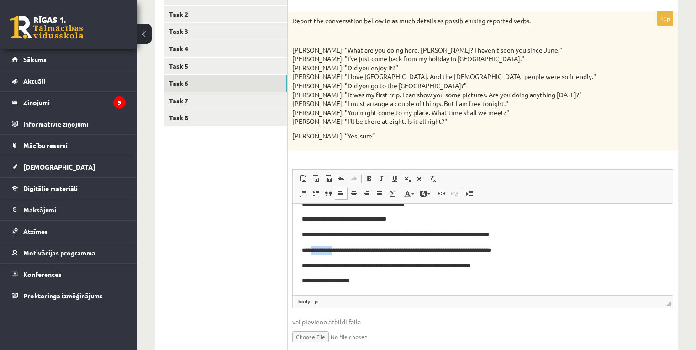
drag, startPoint x: 338, startPoint y: 249, endPoint x: 312, endPoint y: 251, distance: 25.6
click at [312, 251] on p "**********" at bounding box center [480, 250] width 357 height 10
drag, startPoint x: 406, startPoint y: 249, endPoint x: 393, endPoint y: 249, distance: 13.2
click at [393, 249] on p "**********" at bounding box center [480, 250] width 357 height 10
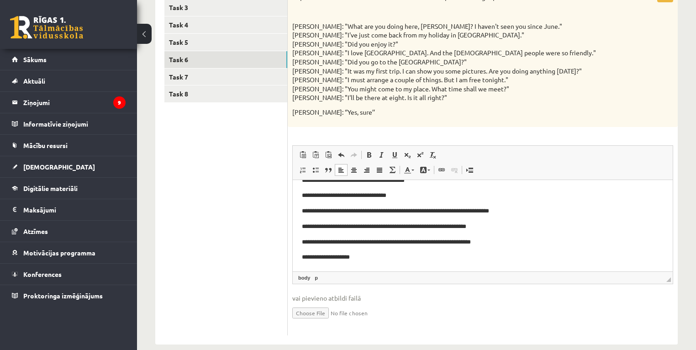
scroll to position [212, 0]
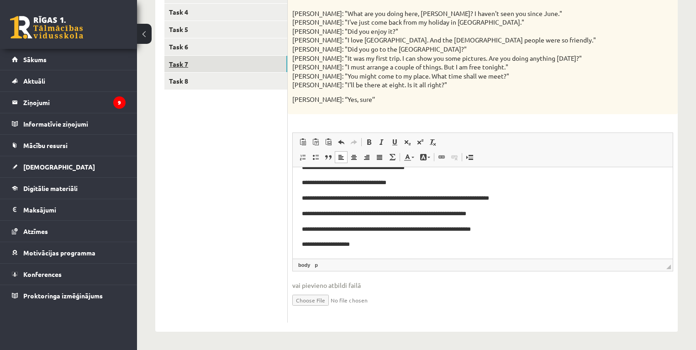
click at [188, 68] on link "Task 7" at bounding box center [225, 64] width 123 height 17
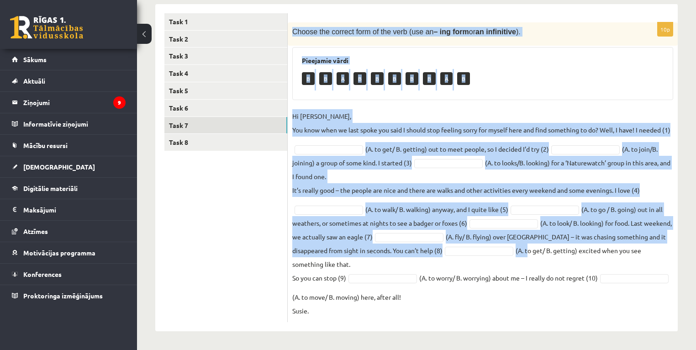
scroll to position [164, 0]
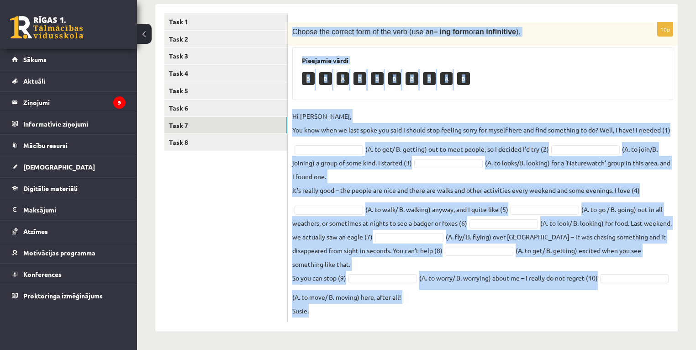
drag, startPoint x: 290, startPoint y: 53, endPoint x: 534, endPoint y: 307, distance: 351.9
click at [534, 307] on div "10p Choose the correct form of the verb (use an – ing form or an infinitive ). …" at bounding box center [483, 171] width 390 height 299
copy div "Choose the correct form of the verb (use an – ing form or an infinitive ). Piee…"
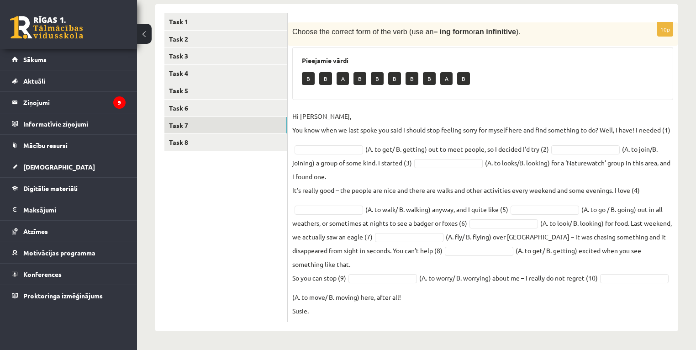
click at [208, 191] on ul "Task 1 Task 2 Task 3 Task 4 Task 5 Task 6 Task 7 Task 8" at bounding box center [225, 167] width 123 height 309
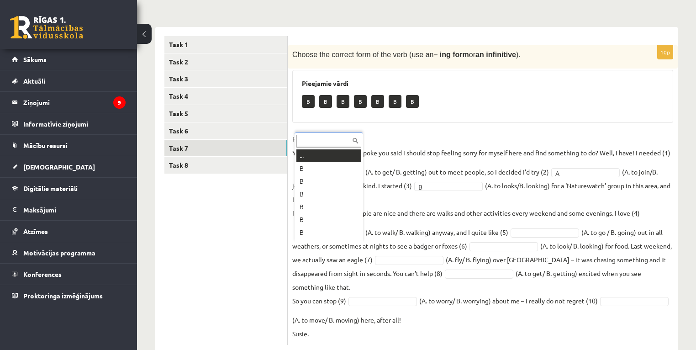
scroll to position [11, 0]
drag, startPoint x: 299, startPoint y: 171, endPoint x: 346, endPoint y: 180, distance: 48.4
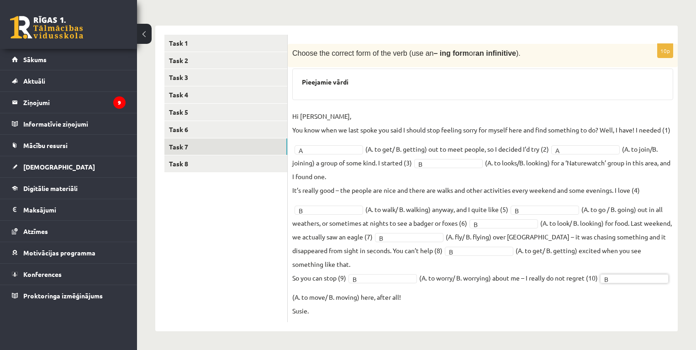
scroll to position [142, 0]
click at [187, 155] on link "Task 8" at bounding box center [225, 163] width 123 height 17
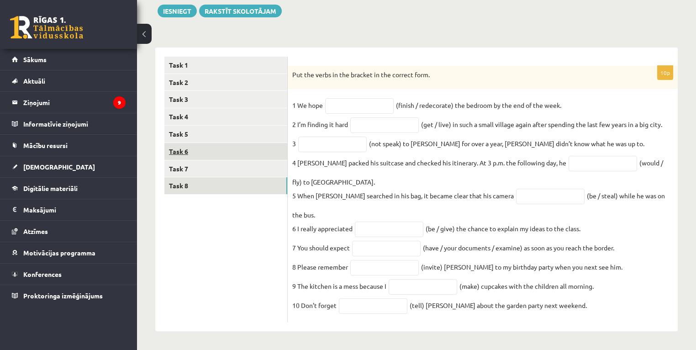
scroll to position [102, 0]
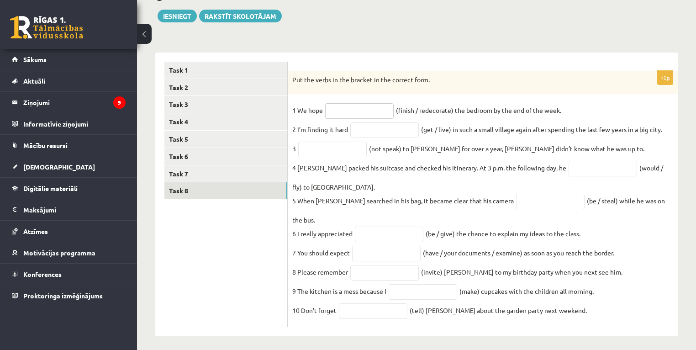
click at [375, 111] on input "text" at bounding box center [359, 111] width 68 height 16
click at [460, 76] on p "Put the verbs in the bracket in the correct form." at bounding box center [459, 79] width 335 height 9
drag, startPoint x: 416, startPoint y: 110, endPoint x: 400, endPoint y: 111, distance: 16.0
click at [400, 111] on fieldset "1 We hope (finish / redecorate) the bedroom by the end of the week. 2 I’m findi…" at bounding box center [482, 212] width 381 height 219
drag, startPoint x: 400, startPoint y: 111, endPoint x: 405, endPoint y: 109, distance: 5.9
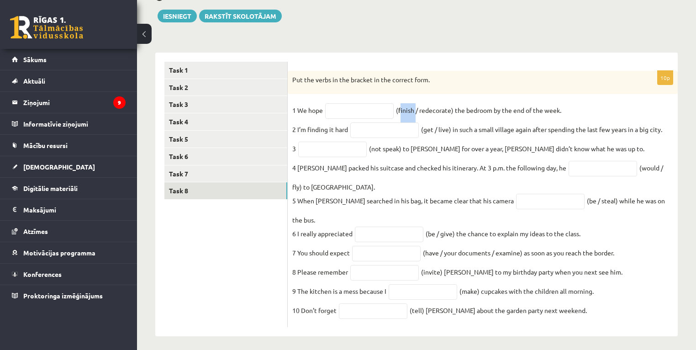
copy fieldset "finish"
click at [376, 112] on input "text" at bounding box center [359, 111] width 68 height 16
paste input "******"
type input "******"
click at [369, 133] on input "text" at bounding box center [384, 130] width 68 height 16
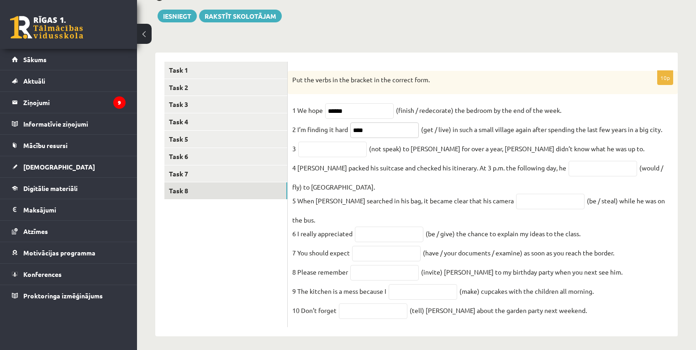
type input "****"
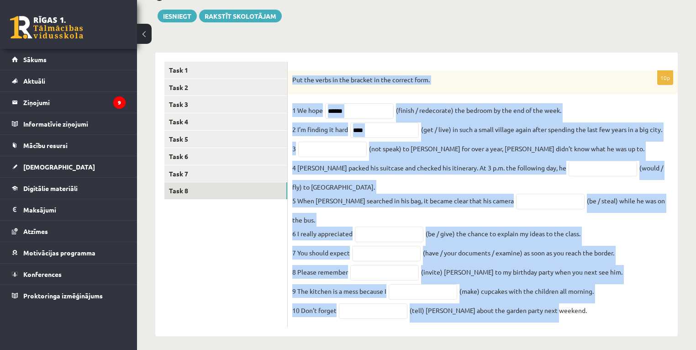
drag, startPoint x: 291, startPoint y: 79, endPoint x: 572, endPoint y: 319, distance: 369.5
click at [572, 319] on div "10p Put the verbs in the bracket in the correct form. 1 We hope ****** (finish …" at bounding box center [483, 199] width 390 height 257
copy div "Put the verbs in the bracket in the correct form. 1 We hope (finish / redecorat…"
click at [565, 71] on div "Put the verbs in the bracket in the correct form." at bounding box center [483, 83] width 390 height 24
click at [533, 56] on div "10p Put the verbs in the bracket in the correct form. 1 We hope ****** (finish …" at bounding box center [483, 195] width 390 height 284
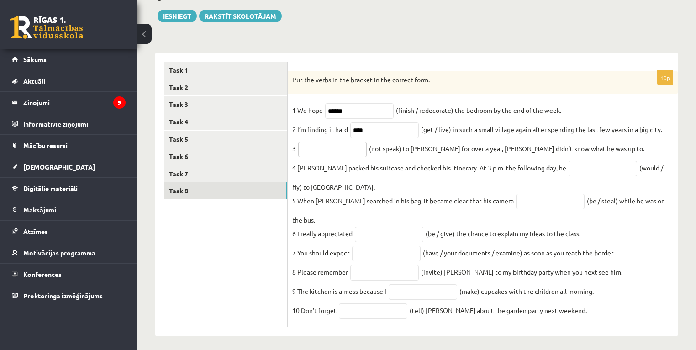
click at [336, 155] on input "text" at bounding box center [332, 150] width 68 height 16
type input "**********"
click at [568, 172] on input "text" at bounding box center [602, 169] width 68 height 16
type input "**********"
click at [326, 110] on input "******" at bounding box center [359, 111] width 68 height 16
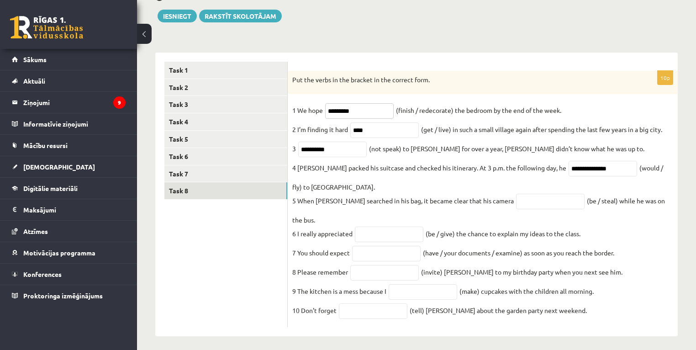
type input "*********"
click at [516, 203] on input "text" at bounding box center [550, 202] width 68 height 16
type input "**********"
click at [376, 228] on input "text" at bounding box center [389, 234] width 68 height 16
click at [367, 226] on input "******" at bounding box center [389, 234] width 68 height 16
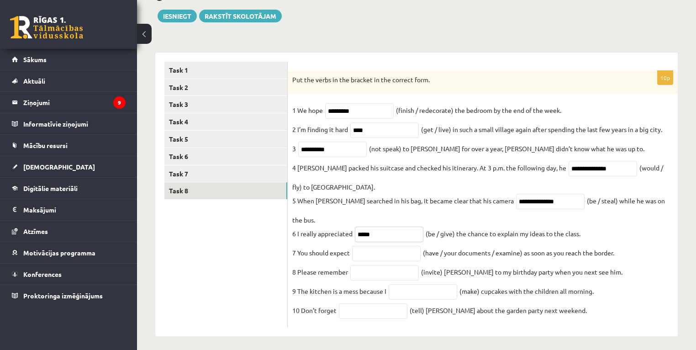
click at [411, 226] on input "*****" at bounding box center [389, 234] width 68 height 16
type input "**********"
click at [383, 247] on input "text" at bounding box center [386, 254] width 68 height 16
click at [405, 246] on input "text" at bounding box center [386, 254] width 68 height 16
paste input "**********"
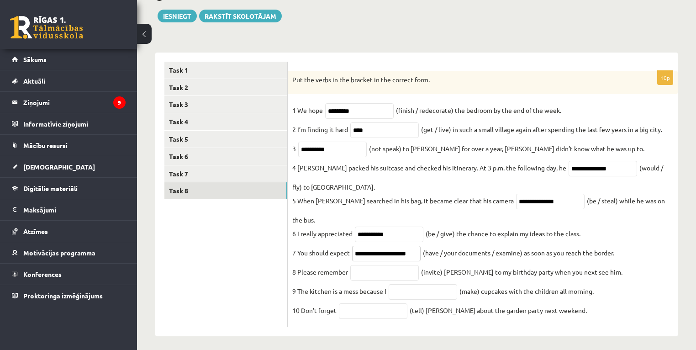
scroll to position [0, 6]
type input "**********"
click at [371, 267] on input "text" at bounding box center [384, 273] width 68 height 16
paste input "*********"
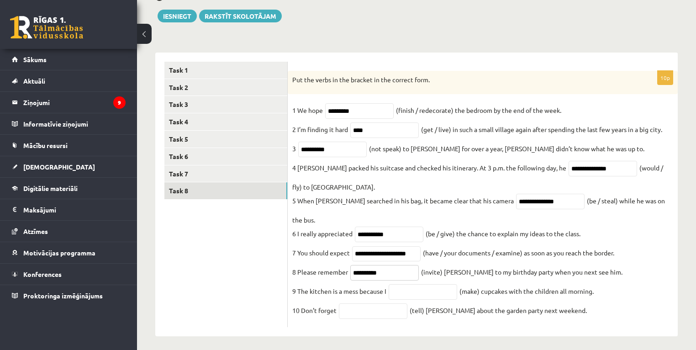
type input "*********"
click at [410, 289] on input "text" at bounding box center [423, 292] width 68 height 16
paste input "**********"
type input "**********"
click at [363, 305] on input "text" at bounding box center [373, 311] width 68 height 16
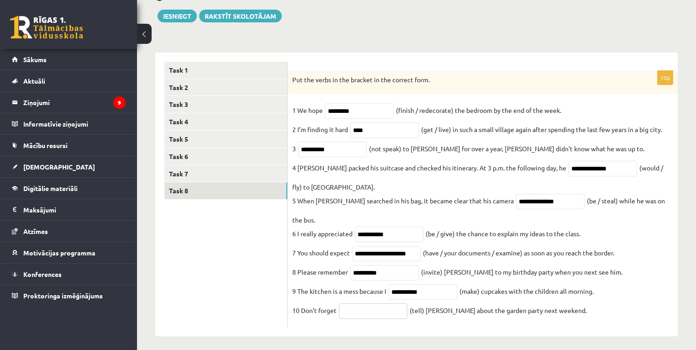
paste input "*******"
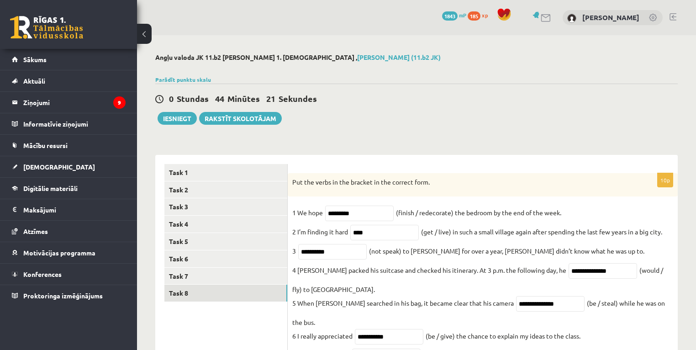
scroll to position [37, 0]
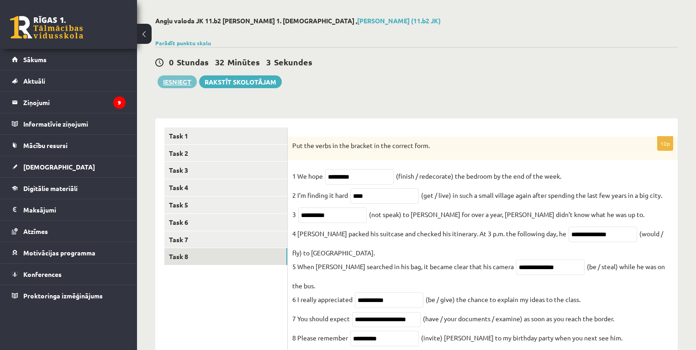
type input "*******"
click at [180, 82] on button "Iesniegt" at bounding box center [177, 81] width 39 height 13
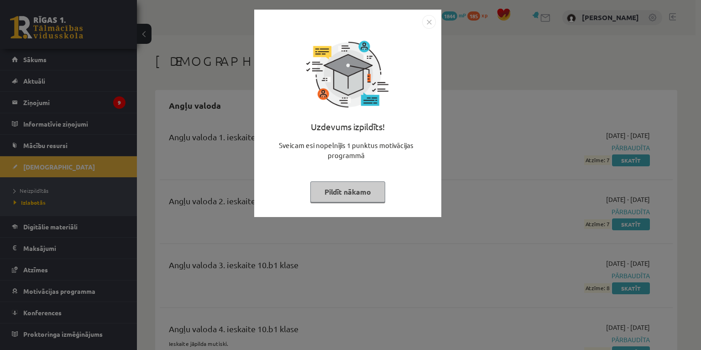
click at [362, 194] on button "Pildīt nākamo" at bounding box center [347, 191] width 75 height 21
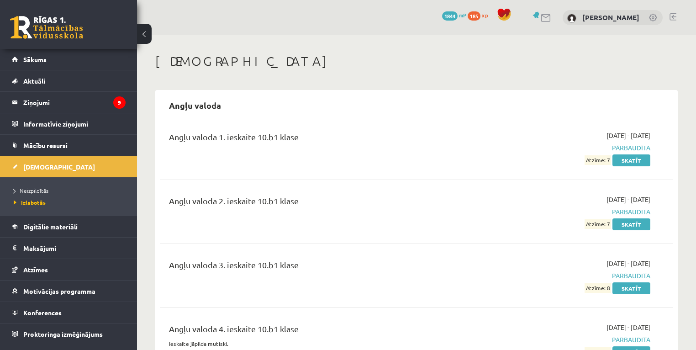
click at [58, 26] on link at bounding box center [46, 27] width 73 height 23
